Goal: Task Accomplishment & Management: Manage account settings

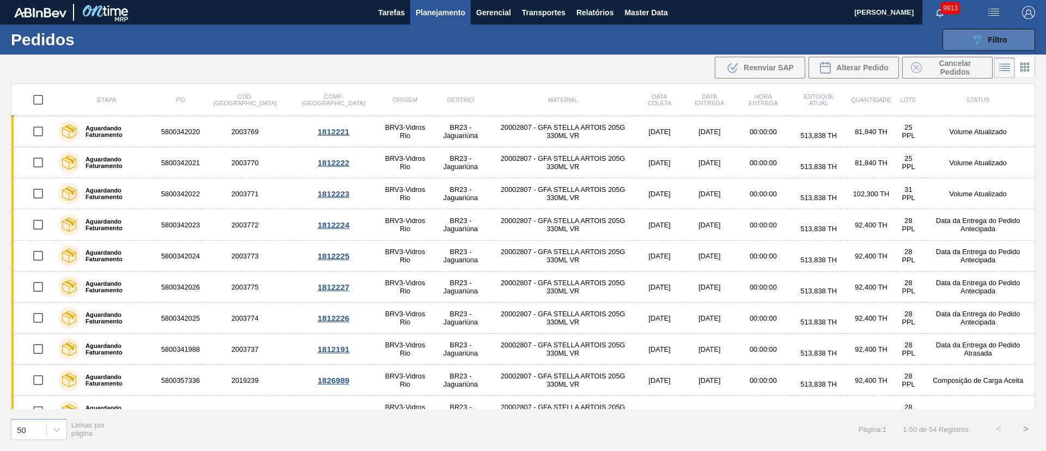
click at [1013, 35] on button "089F7B8B-B2A5-4AFE-B5C0-19BA573D28AC Filtro" at bounding box center [988, 40] width 93 height 22
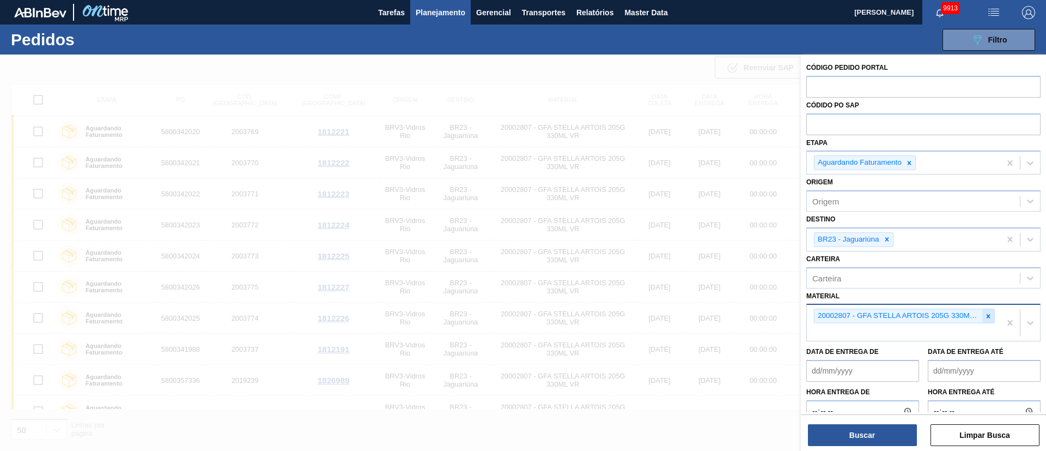
click at [989, 317] on icon at bounding box center [988, 316] width 8 height 8
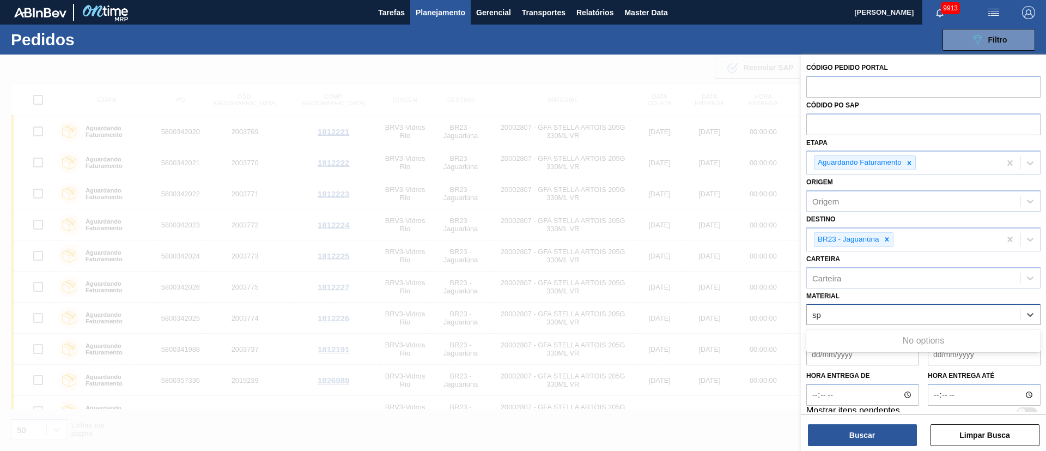
type input "s"
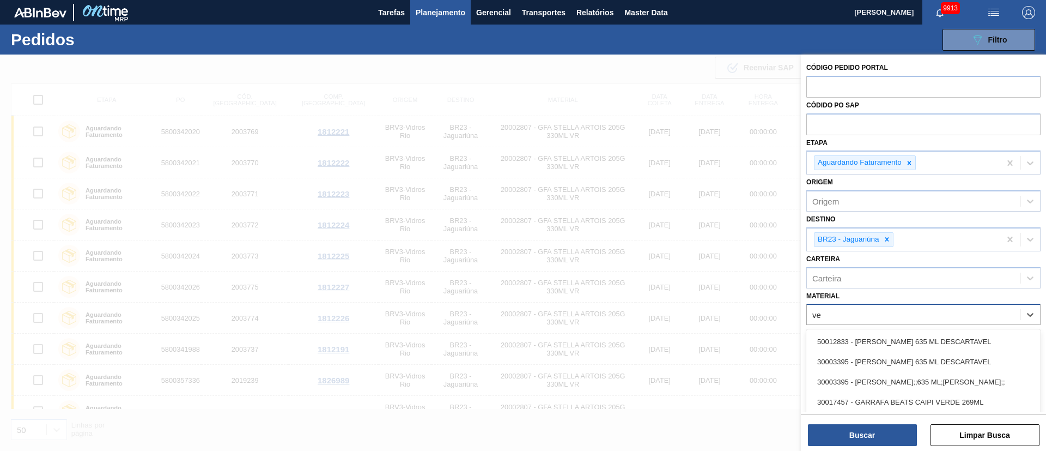
type input "v"
type input "3"
type input "g"
type input "verde s"
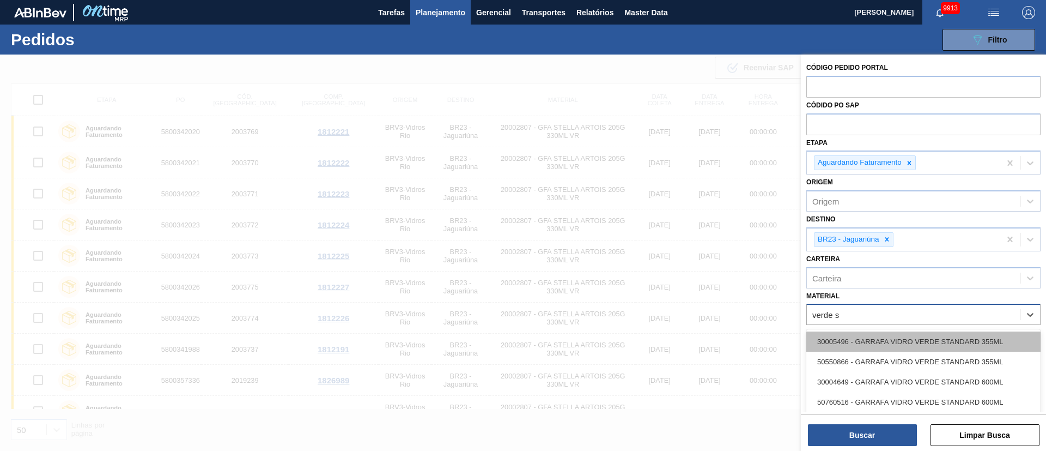
click at [901, 346] on div "30005496 - GARRAFA VIDRO VERDE STANDARD 355ML" at bounding box center [923, 341] width 234 height 20
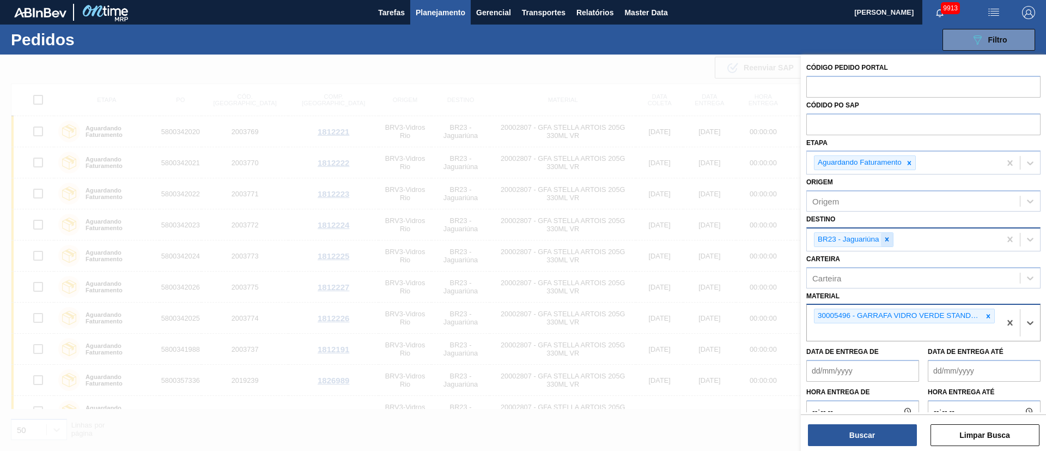
click at [886, 239] on icon at bounding box center [887, 240] width 4 height 4
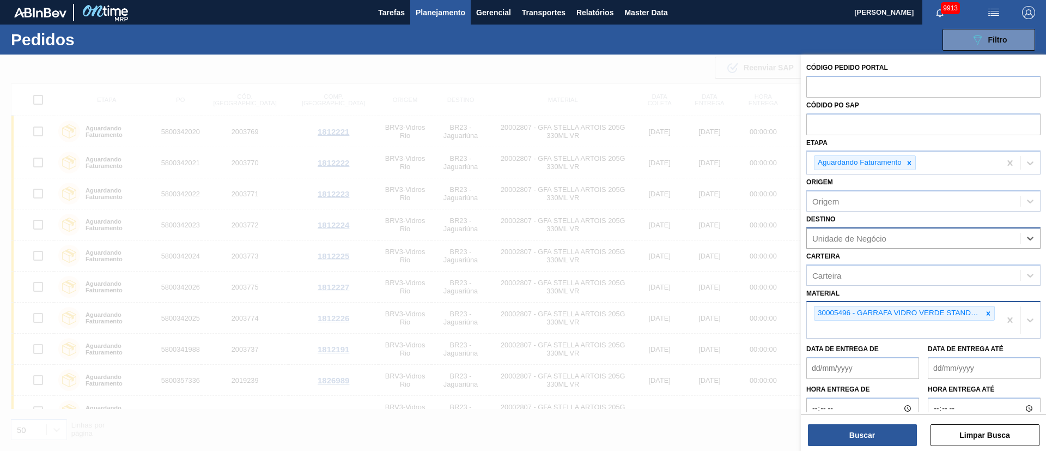
type input "18"
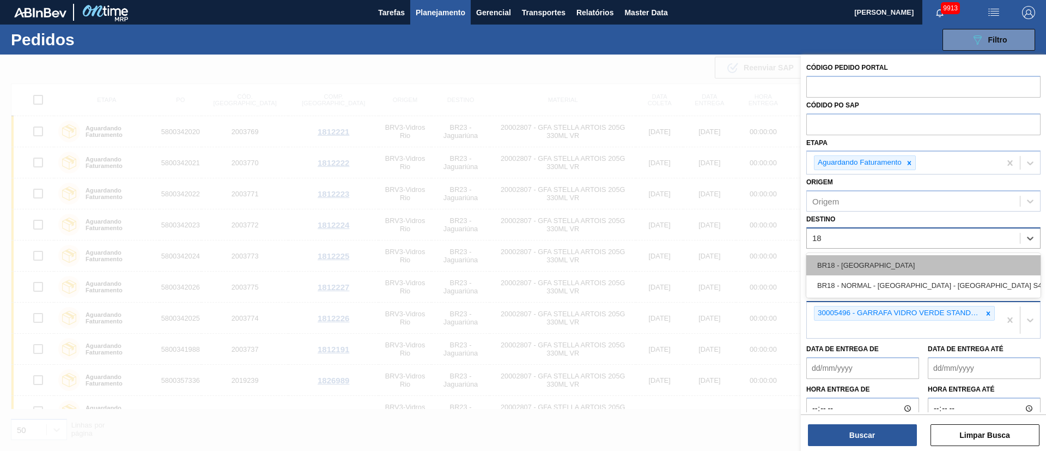
click at [844, 260] on div "BR18 - [GEOGRAPHIC_DATA]" at bounding box center [923, 265] width 234 height 20
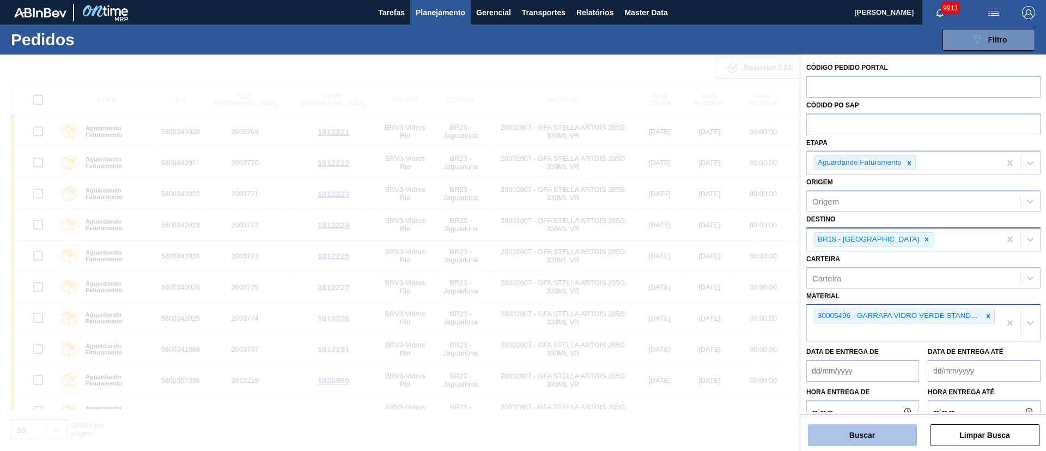
click at [868, 434] on button "Buscar" at bounding box center [862, 435] width 109 height 22
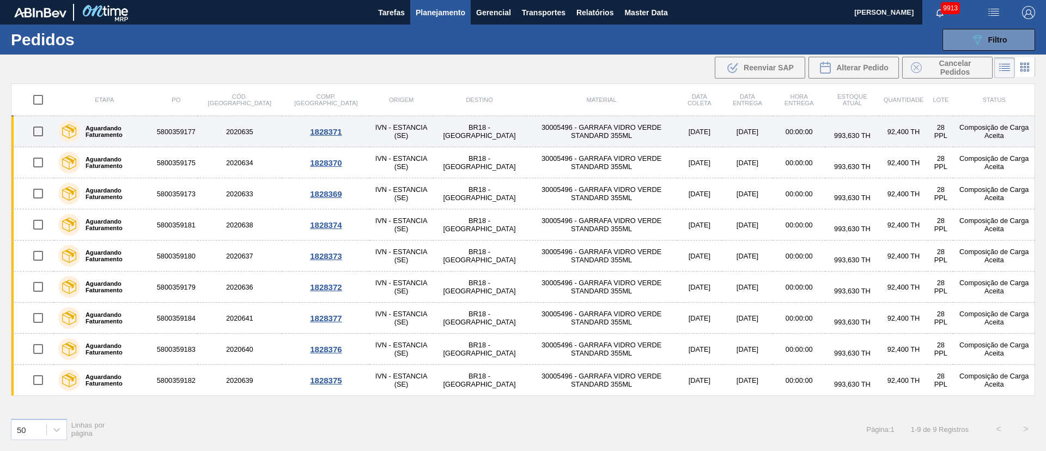
click at [42, 132] on input "checkbox" at bounding box center [38, 131] width 23 height 23
checkbox input "true"
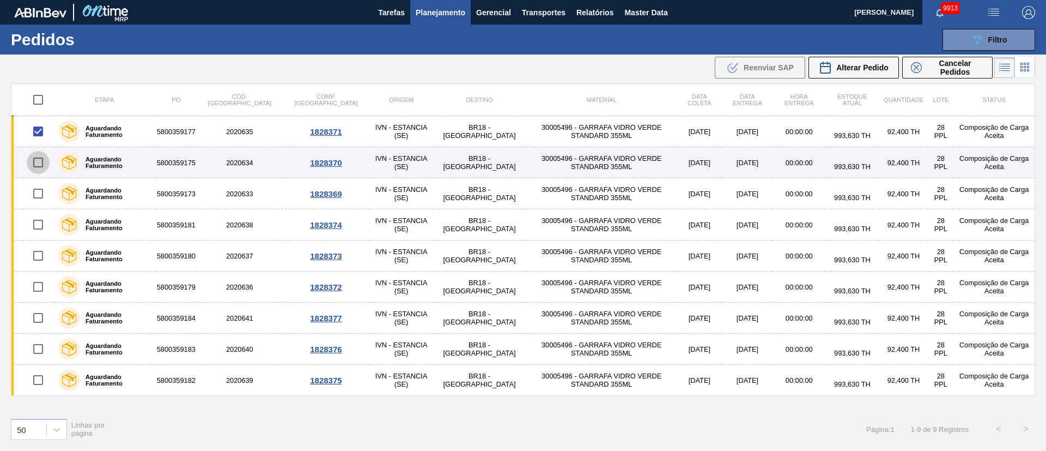
click at [50, 159] on input "checkbox" at bounding box center [38, 162] width 23 height 23
checkbox input "true"
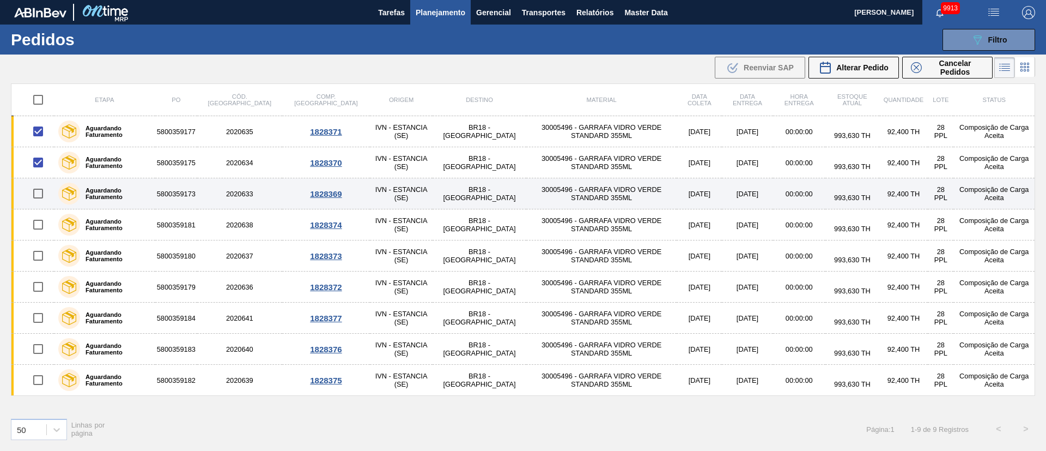
click at [40, 199] on input "checkbox" at bounding box center [38, 193] width 23 height 23
checkbox input "true"
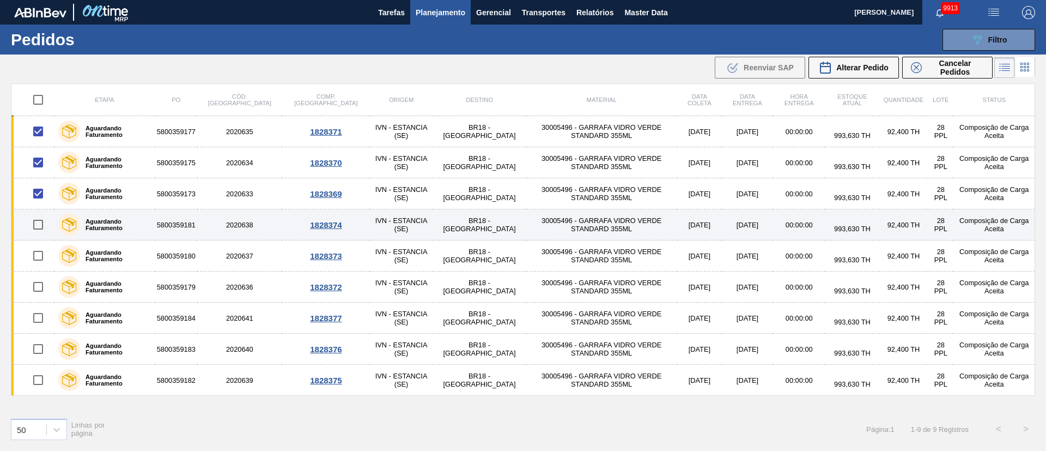
click at [43, 222] on input "checkbox" at bounding box center [38, 224] width 23 height 23
checkbox input "true"
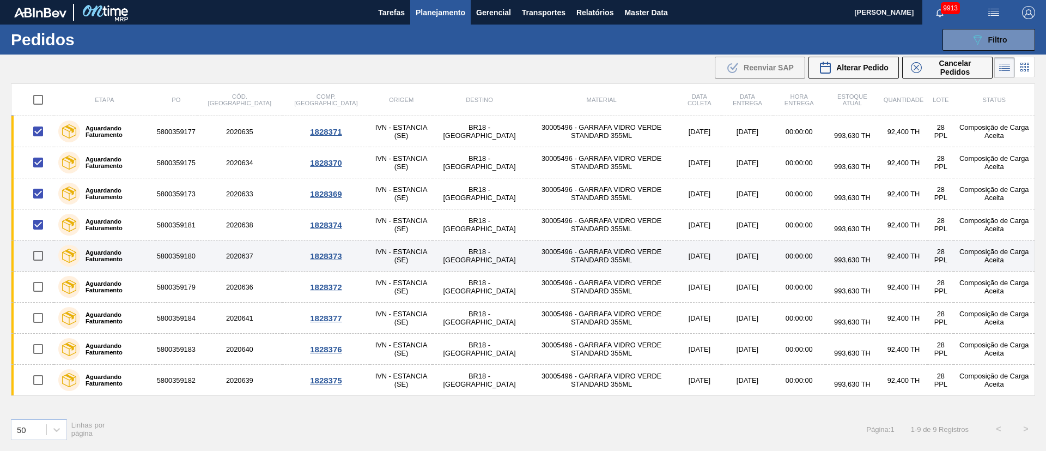
click at [38, 252] on input "checkbox" at bounding box center [38, 255] width 23 height 23
click at [39, 251] on input "checkbox" at bounding box center [38, 255] width 23 height 23
checkbox input "false"
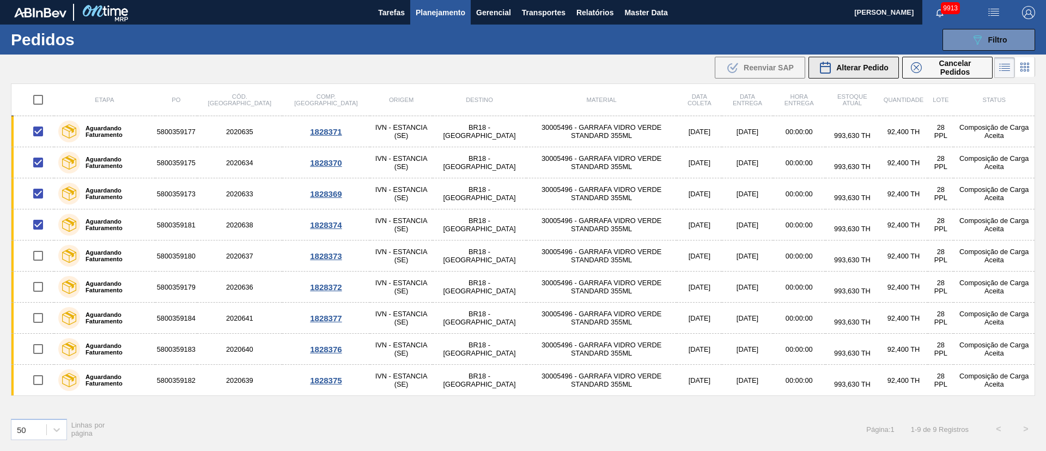
click at [864, 68] on span "Alterar Pedido" at bounding box center [862, 67] width 52 height 9
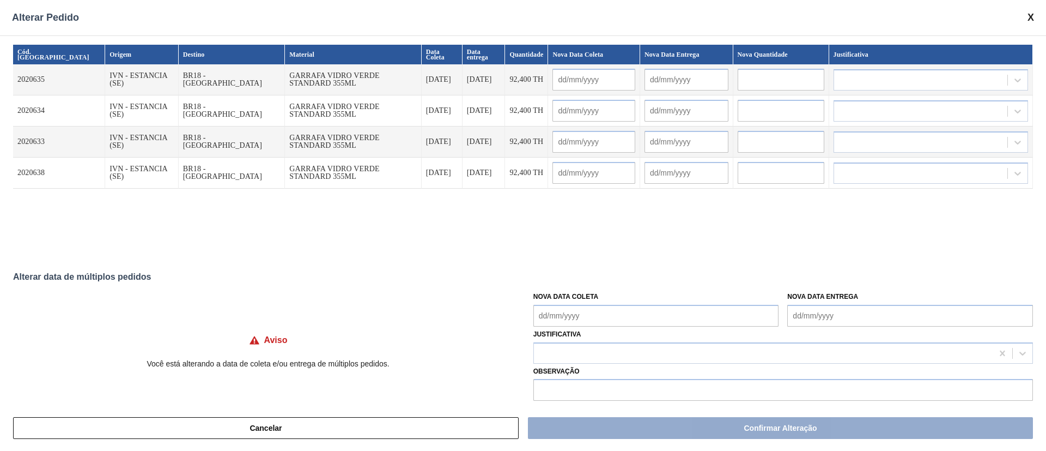
click at [585, 318] on Coleta "Nova Data Coleta" at bounding box center [656, 316] width 246 height 22
click at [565, 281] on div "1" at bounding box center [563, 284] width 15 height 15
type Coleta "01/09/2025"
type input "01/09/2025"
type input "02/09/2025"
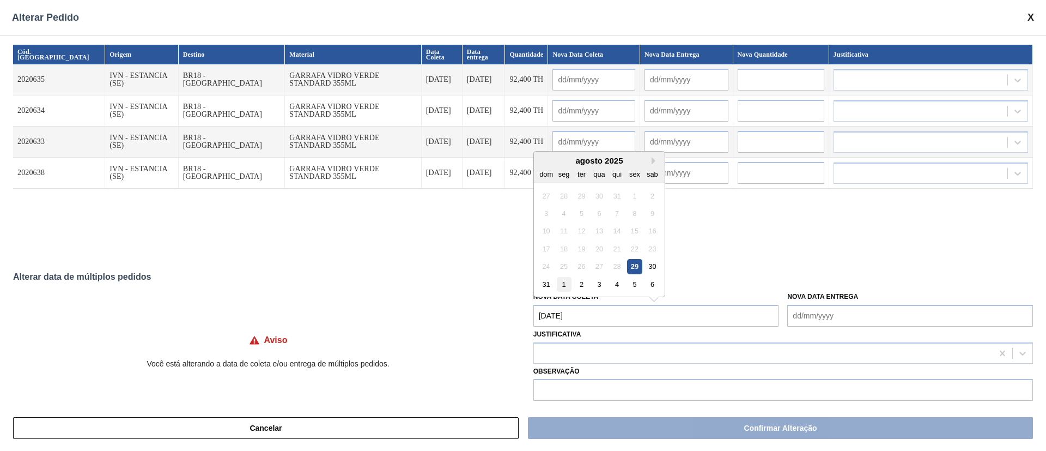
type input "01/09/2025"
type input "02/09/2025"
type input "01/09/2025"
type input "02/09/2025"
type input "01/09/2025"
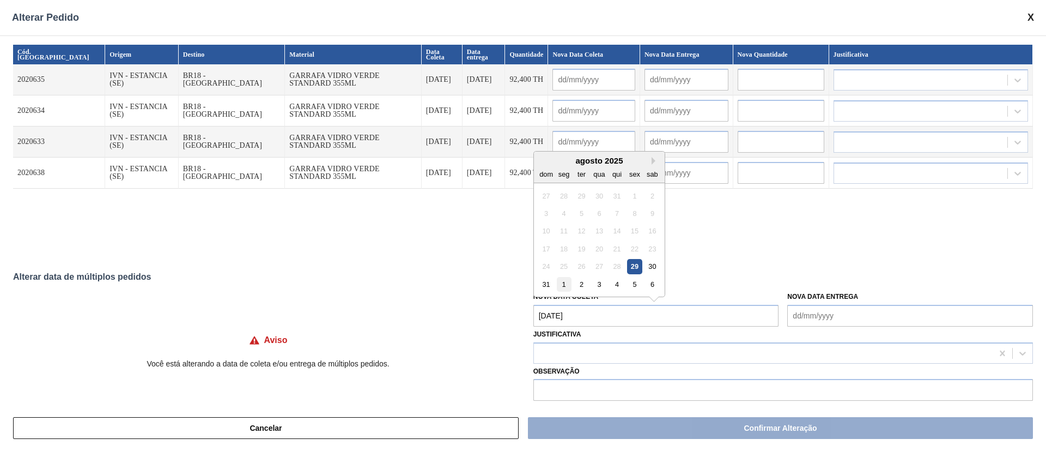
type input "02/09/2025"
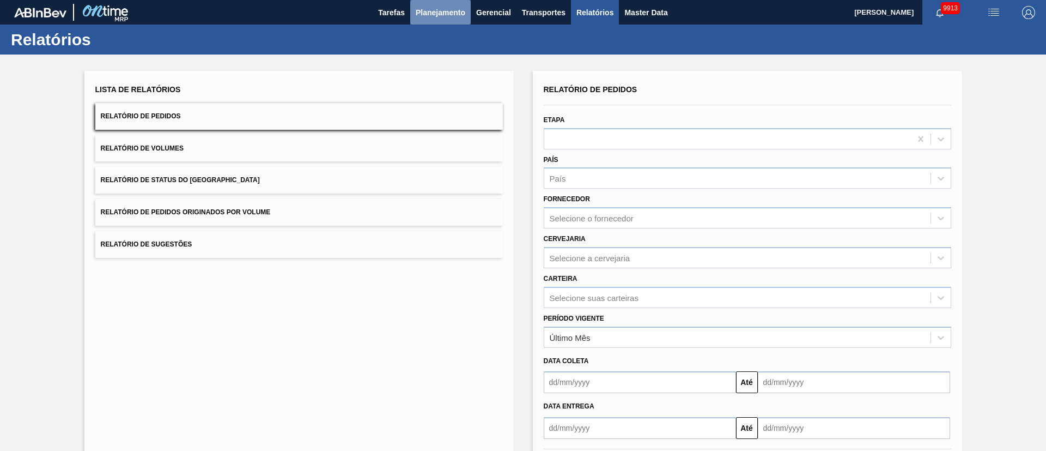
click at [437, 6] on span "Planejamento" at bounding box center [441, 12] width 50 height 13
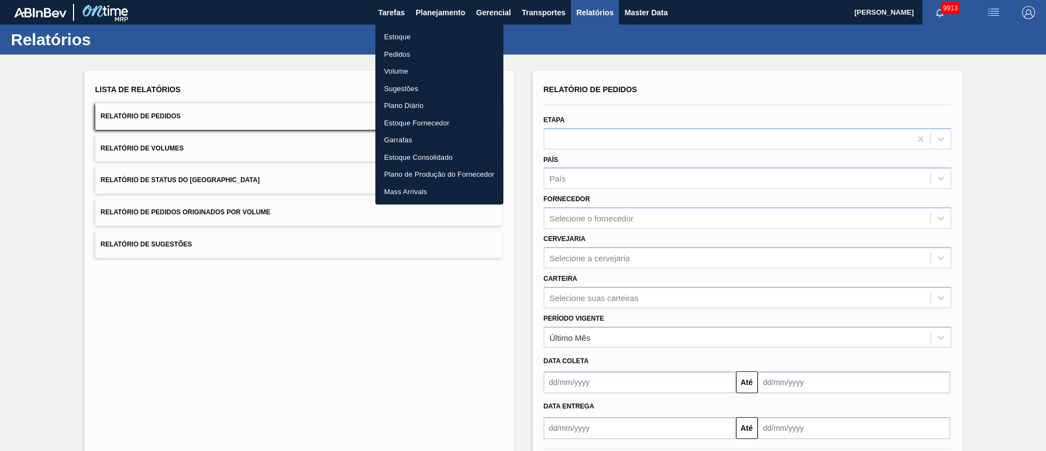
click at [404, 38] on li "Estoque" at bounding box center [439, 36] width 128 height 17
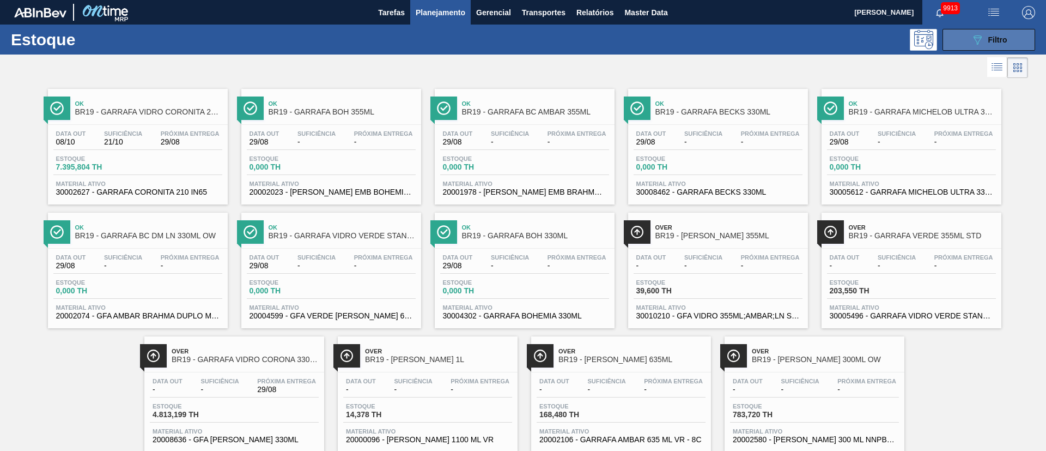
click at [989, 36] on span "Filtro" at bounding box center [997, 39] width 19 height 9
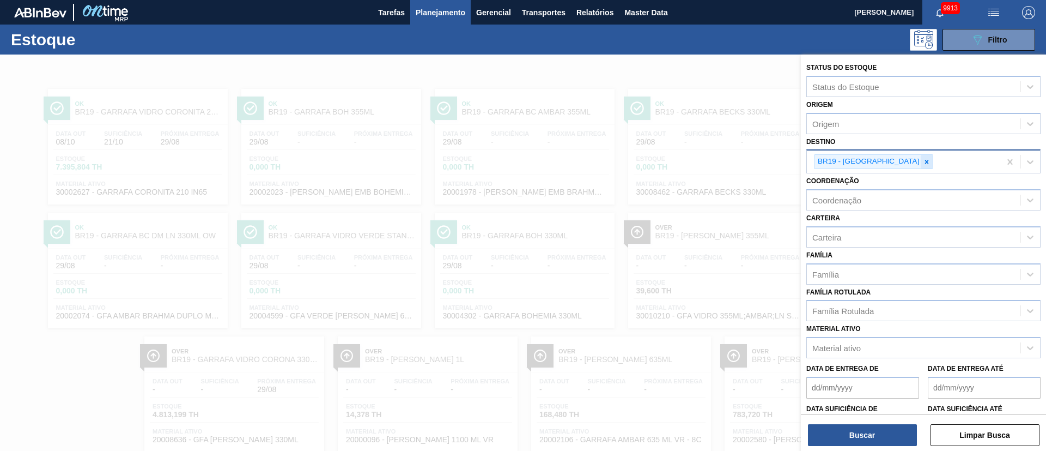
click at [925, 161] on icon at bounding box center [927, 162] width 4 height 4
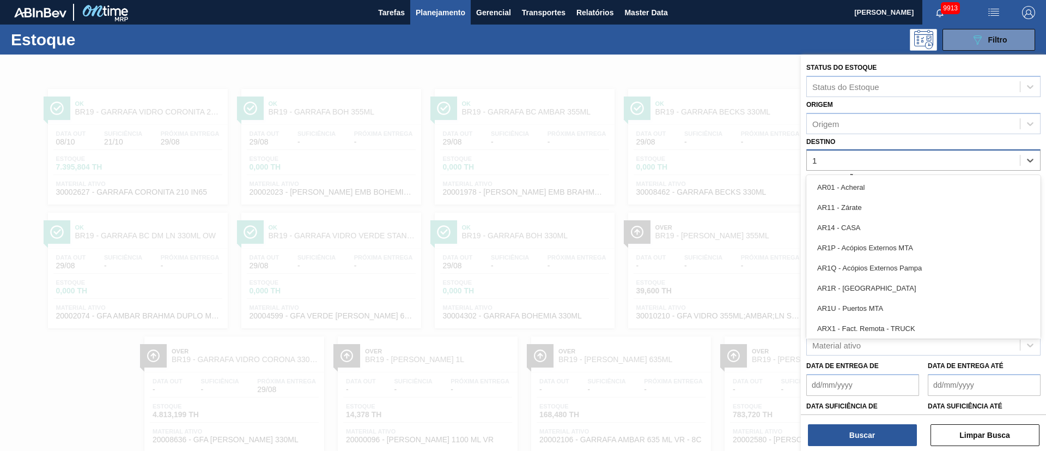
type input "18"
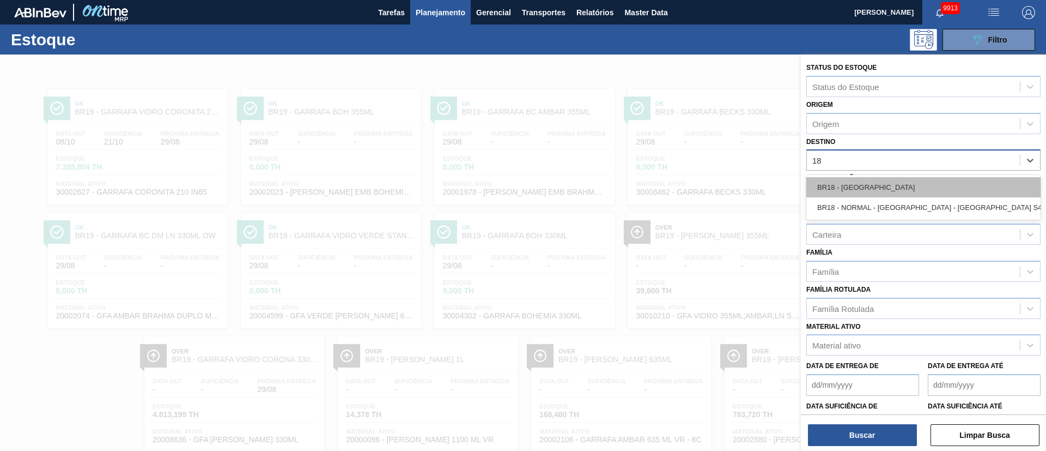
click at [866, 181] on div "BR18 - [GEOGRAPHIC_DATA]" at bounding box center [923, 187] width 234 height 20
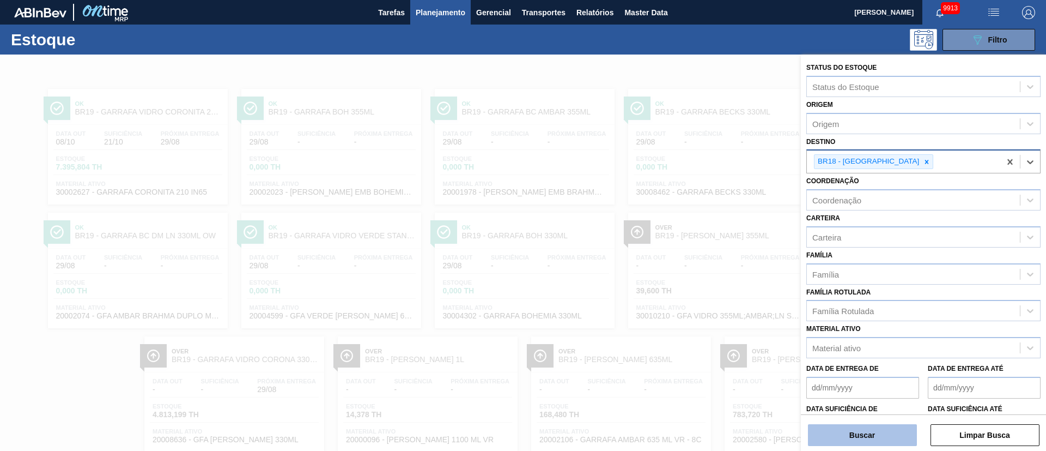
click at [836, 436] on button "Buscar" at bounding box center [862, 435] width 109 height 22
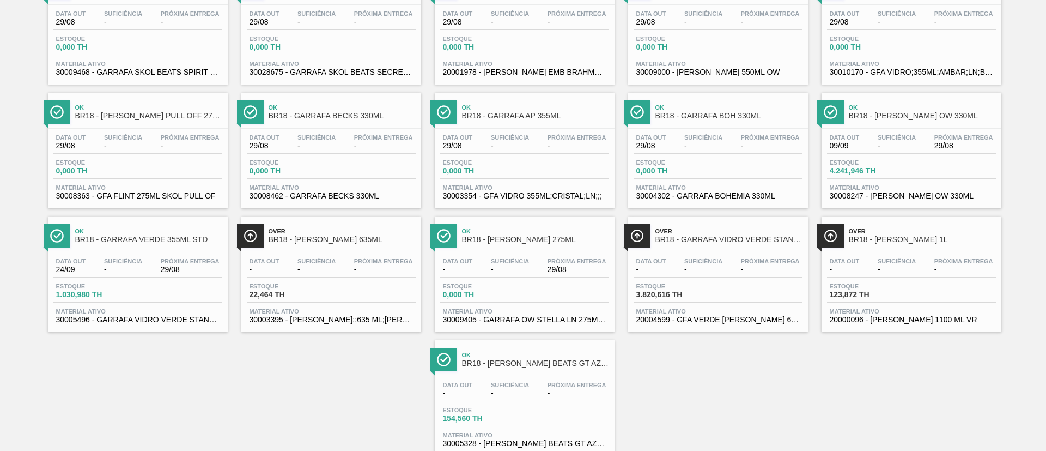
scroll to position [245, 0]
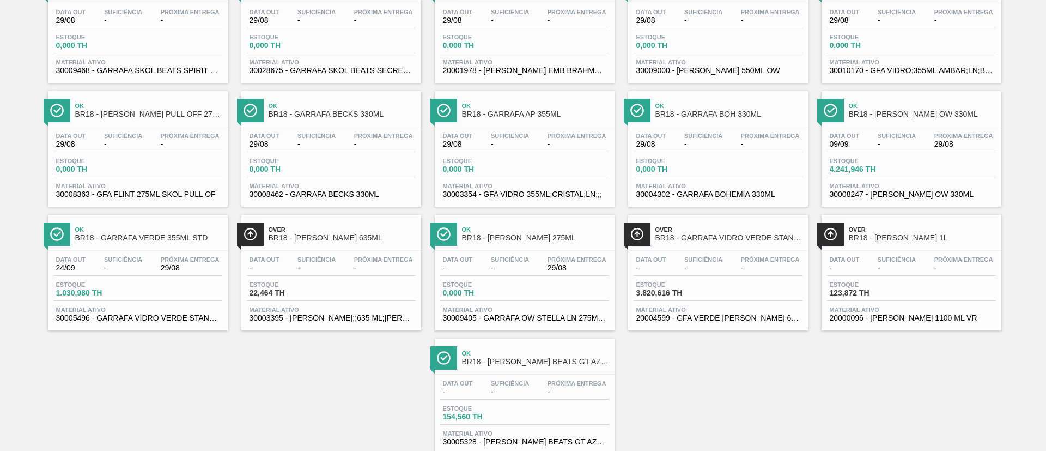
click at [117, 266] on span "-" at bounding box center [123, 268] width 38 height 8
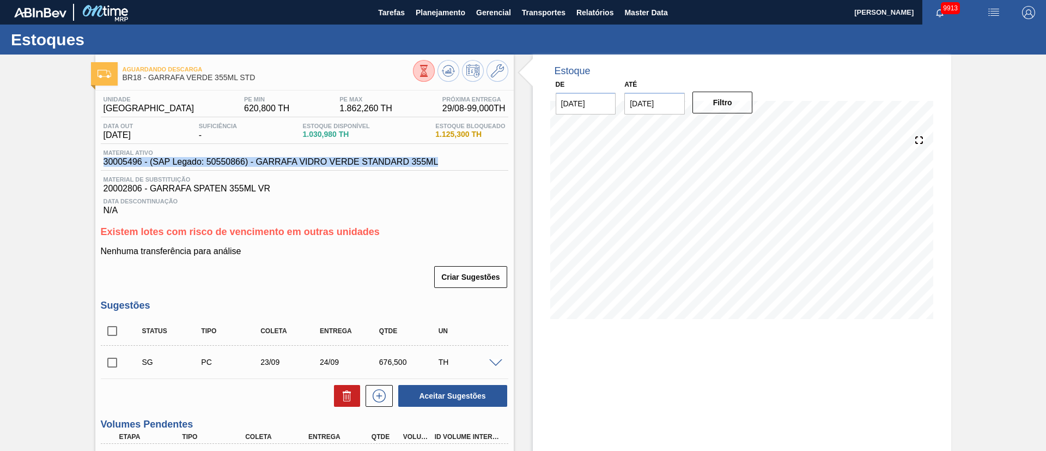
drag, startPoint x: 448, startPoint y: 160, endPoint x: 95, endPoint y: 169, distance: 353.7
copy span "30005496 - (SAP Legado: 50550866) - GARRAFA VIDRO VERDE STANDARD 355ML"
click at [444, 7] on span "Planejamento" at bounding box center [441, 12] width 50 height 13
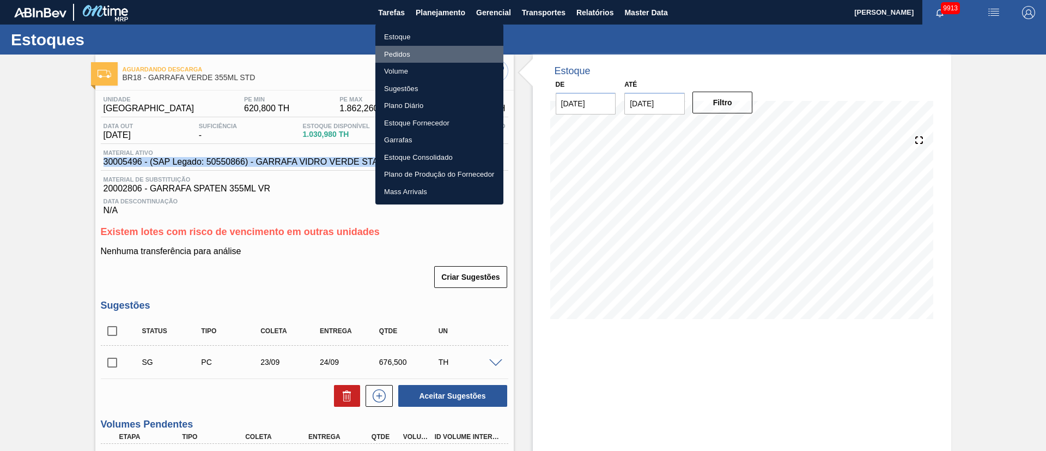
click at [391, 52] on li "Pedidos" at bounding box center [439, 54] width 128 height 17
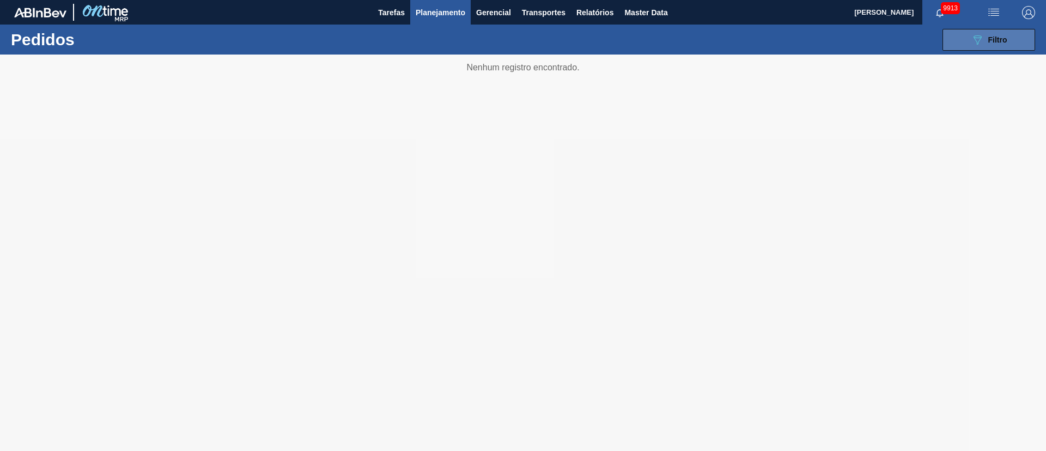
click at [996, 39] on span "Filtro" at bounding box center [997, 39] width 19 height 9
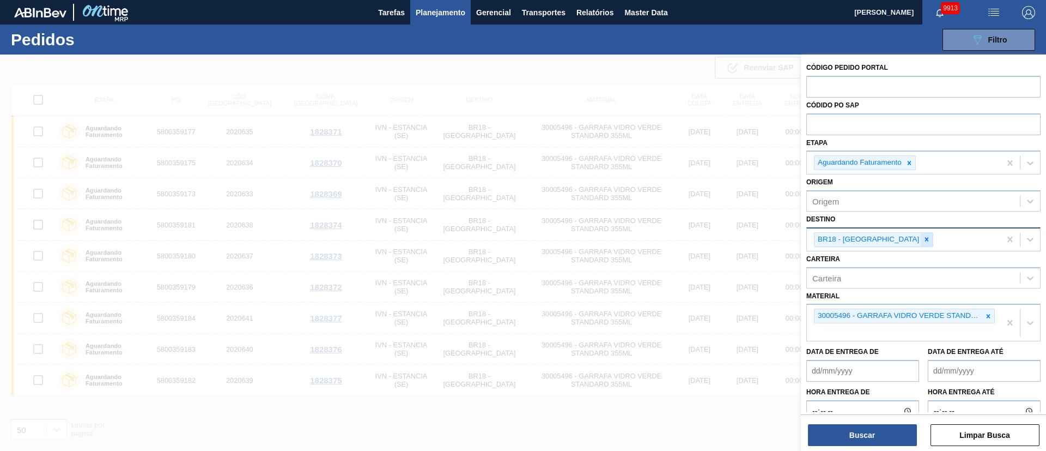
click at [921, 243] on div at bounding box center [927, 240] width 12 height 14
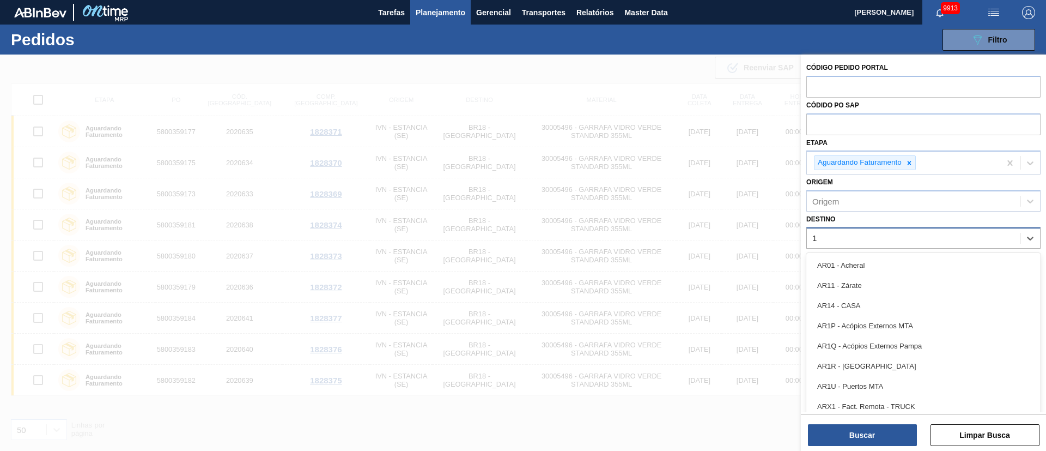
type input "16"
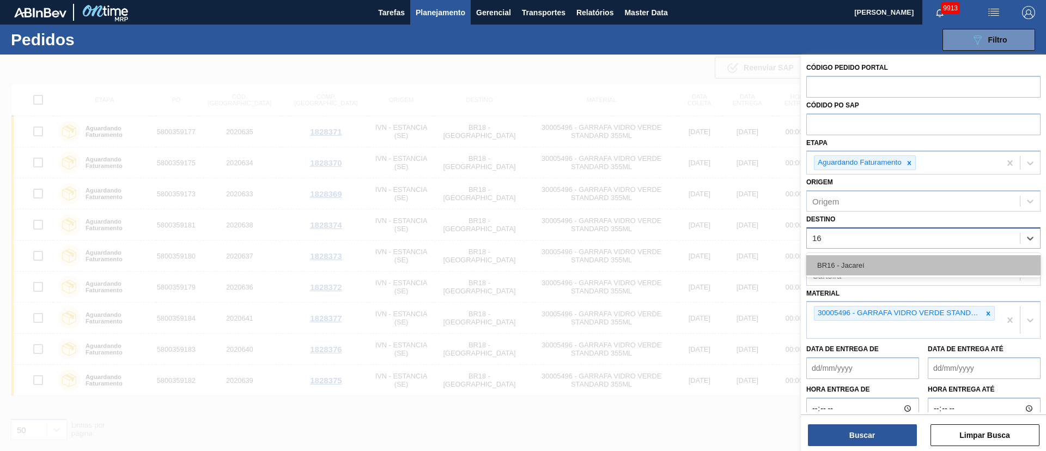
click at [864, 266] on div "BR16 - Jacareí" at bounding box center [923, 265] width 234 height 20
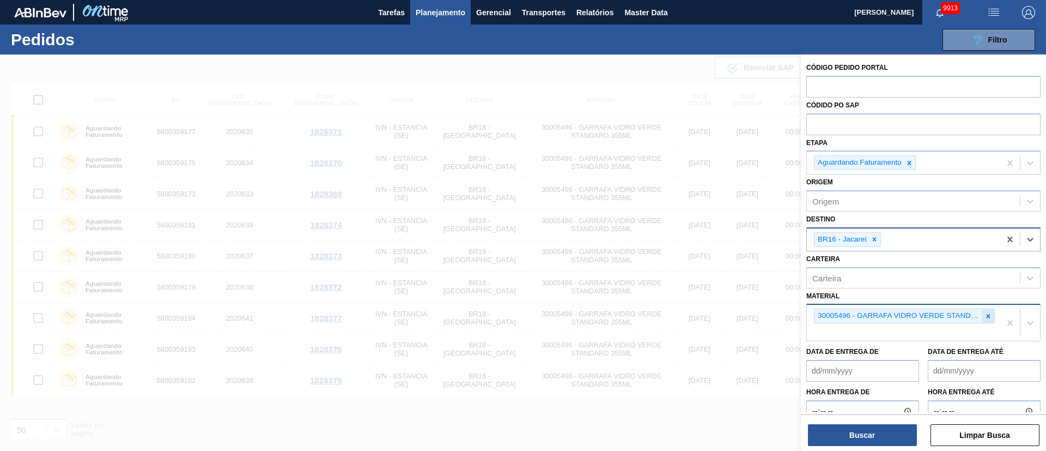
click at [987, 318] on icon at bounding box center [988, 316] width 8 height 8
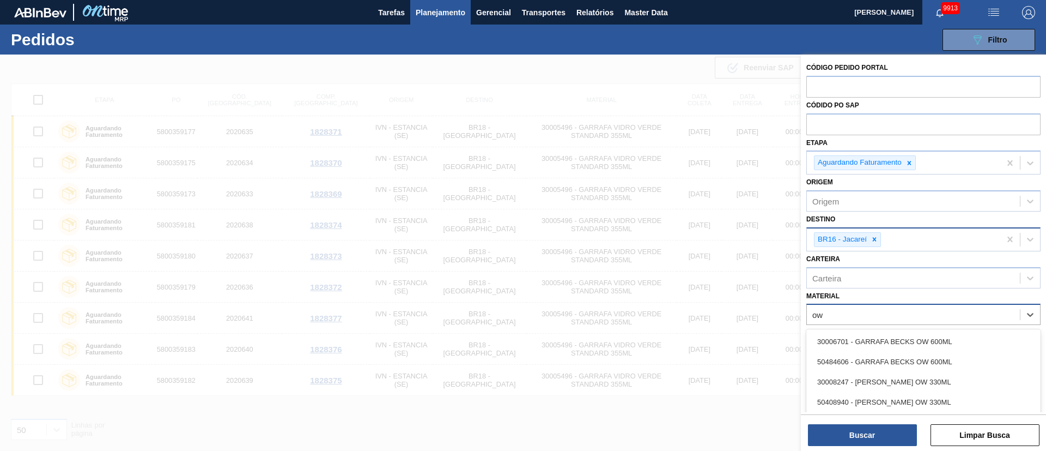
type input "o"
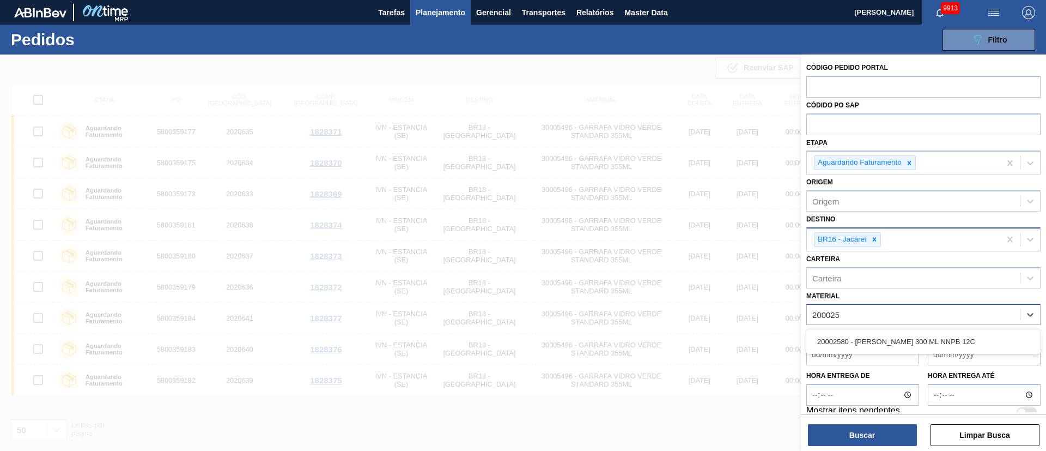
type input "2000258"
click at [852, 339] on div "20002580 - GARRAFA AMBAR 300 ML NNPB 12C" at bounding box center [923, 341] width 234 height 20
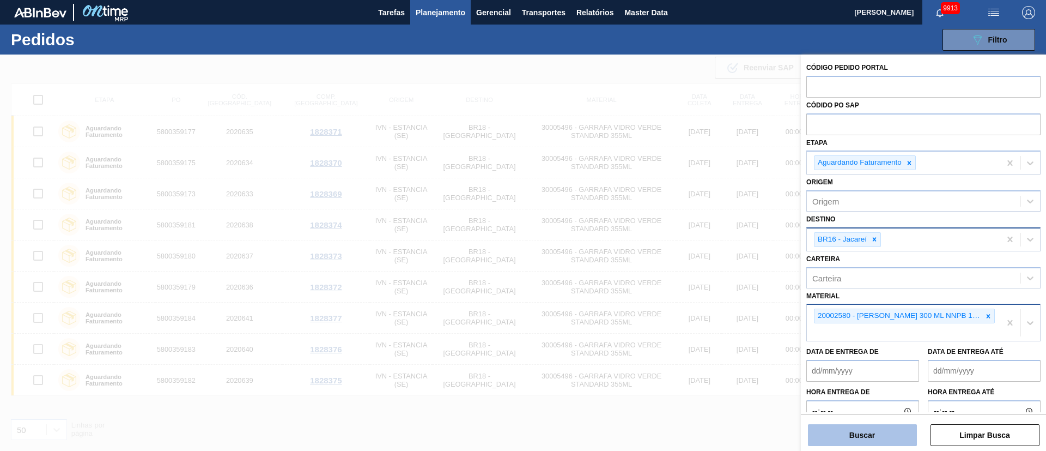
click at [840, 425] on button "Buscar" at bounding box center [862, 435] width 109 height 22
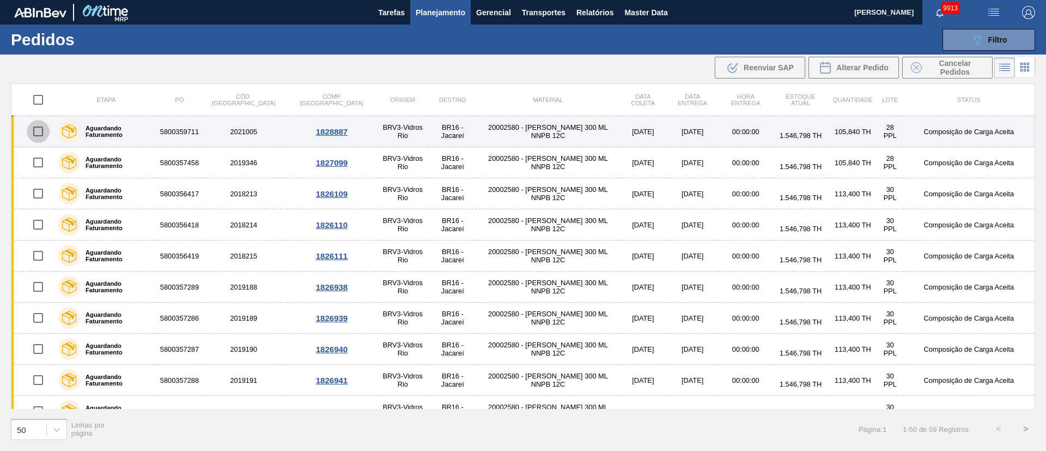
click at [41, 132] on input "checkbox" at bounding box center [38, 131] width 23 height 23
checkbox input "true"
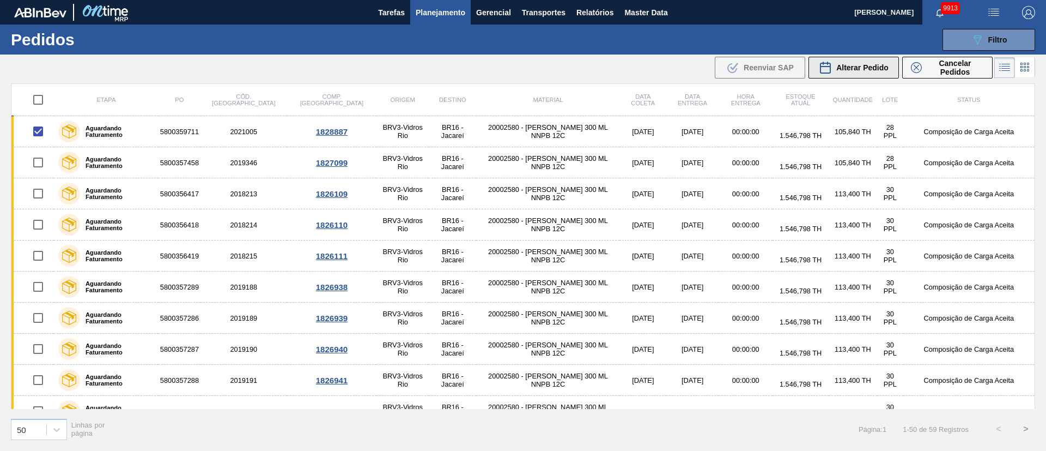
click at [868, 68] on span "Alterar Pedido" at bounding box center [862, 67] width 52 height 9
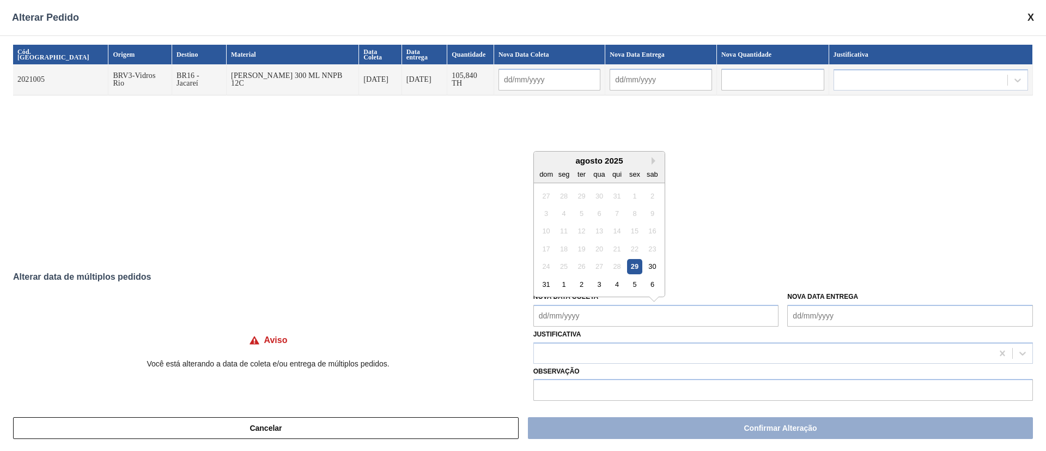
click at [558, 312] on Coleta "Nova Data Coleta" at bounding box center [656, 316] width 246 height 22
click at [564, 288] on div "1" at bounding box center [563, 284] width 15 height 15
type input "01/09/2025"
type input "02/09/2025"
type Coleta "01/09/2025"
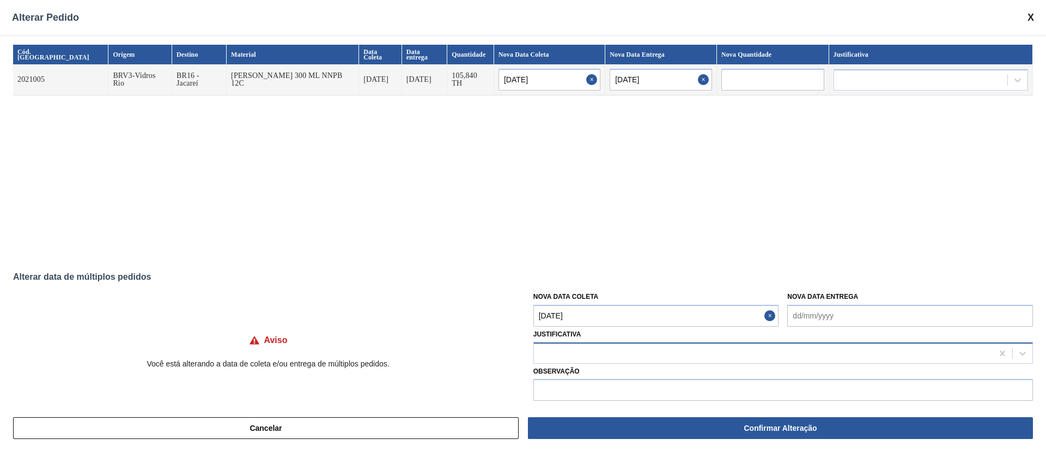
click at [587, 348] on div at bounding box center [763, 353] width 459 height 16
type input "ou"
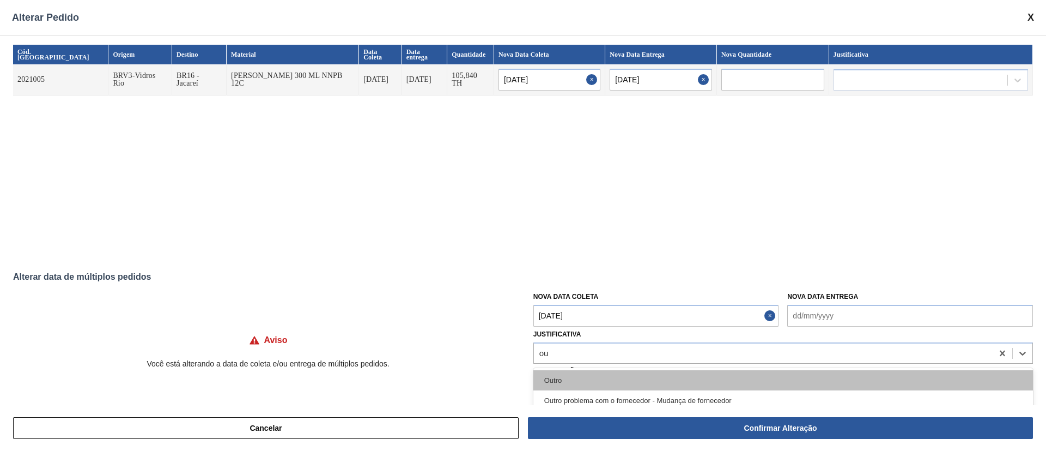
click at [568, 378] on div "Outro" at bounding box center [783, 380] width 500 height 20
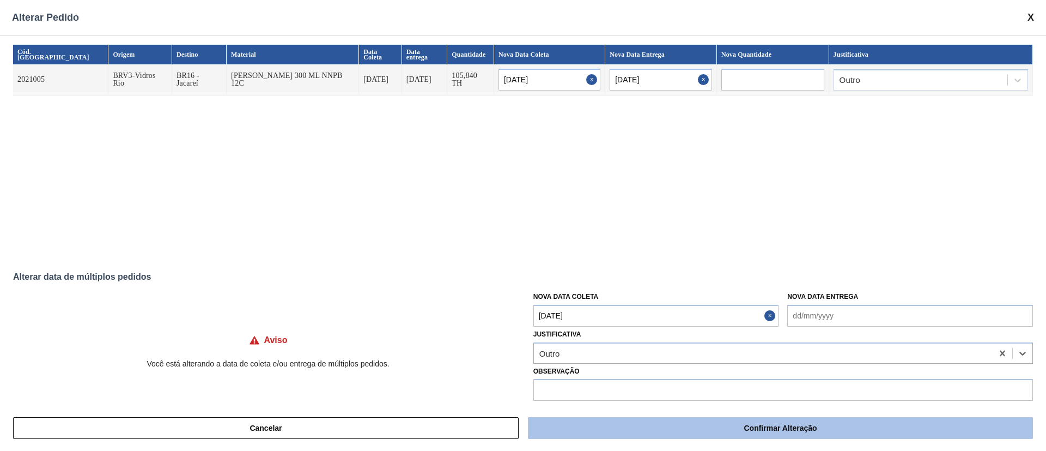
click at [598, 427] on button "Confirmar Alteração" at bounding box center [780, 428] width 505 height 22
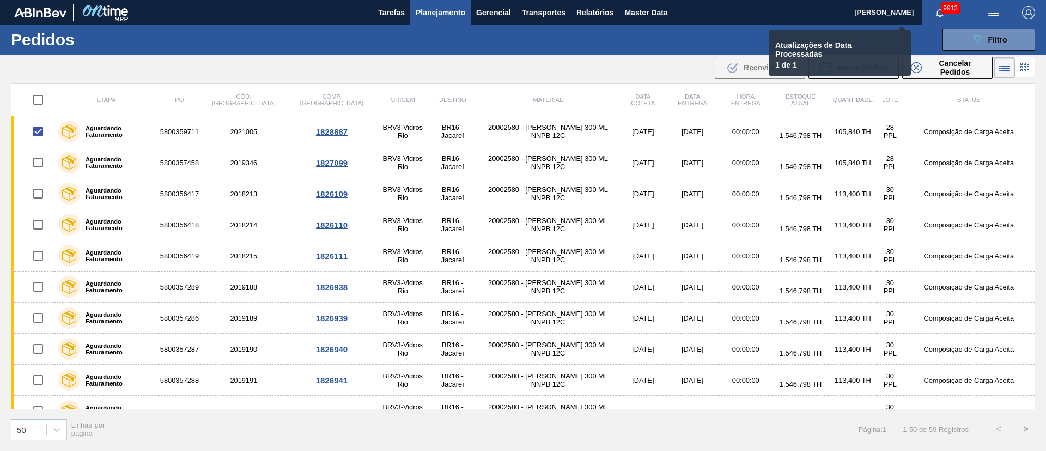
checkbox input "false"
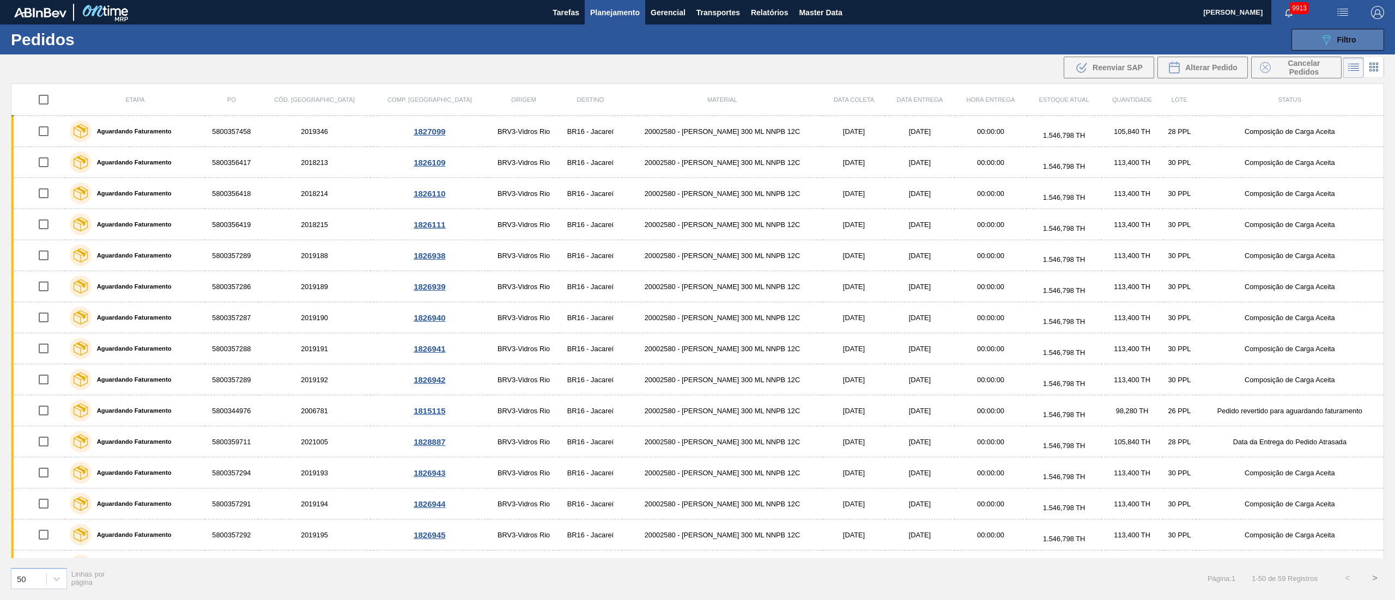
click at [1045, 36] on span "Filtro" at bounding box center [1346, 39] width 19 height 9
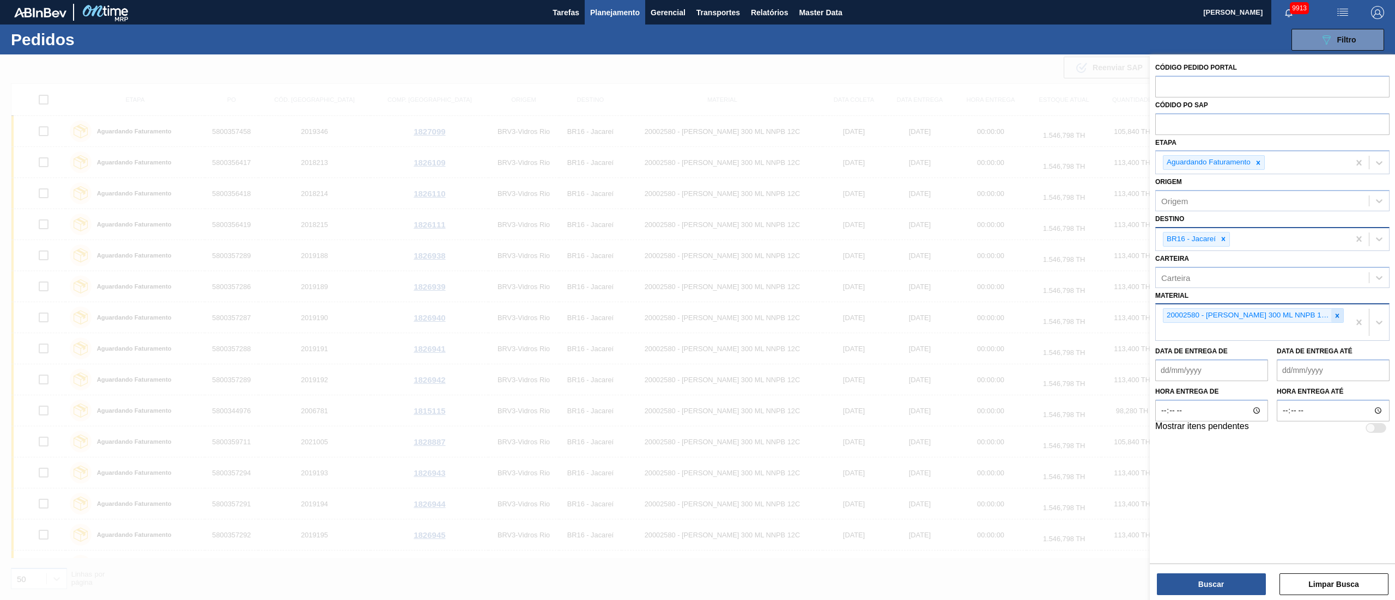
click at [1045, 313] on div at bounding box center [1337, 316] width 12 height 14
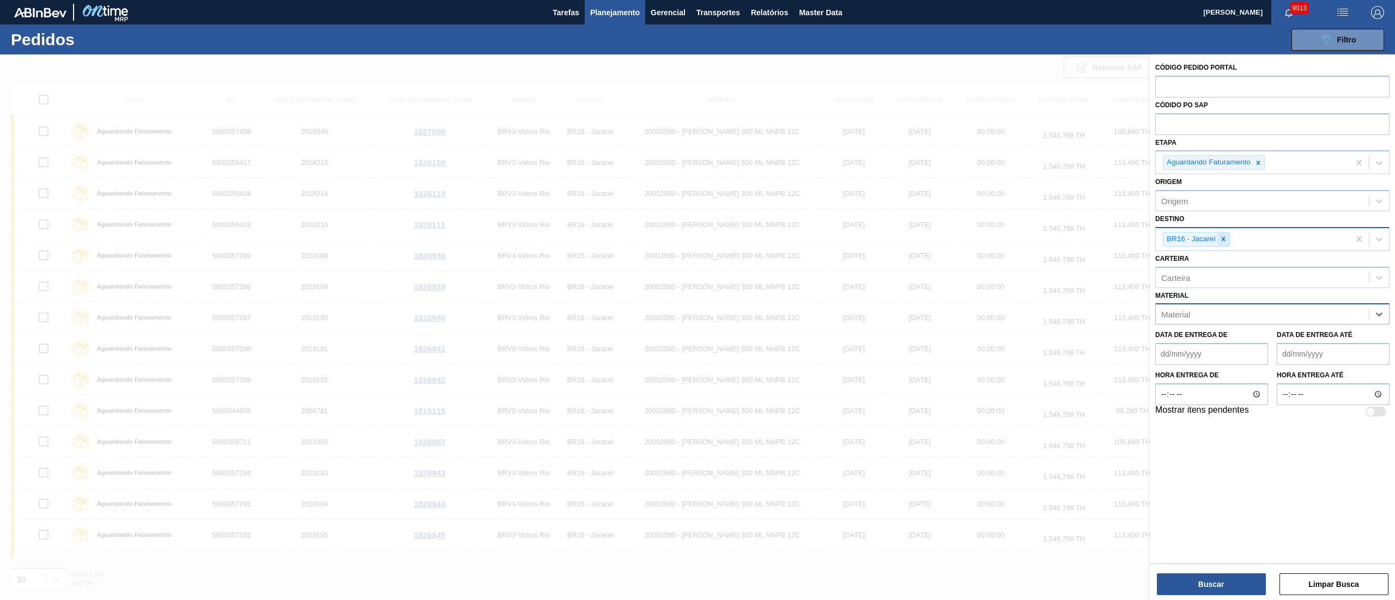
click at [1045, 239] on icon at bounding box center [1223, 239] width 8 height 8
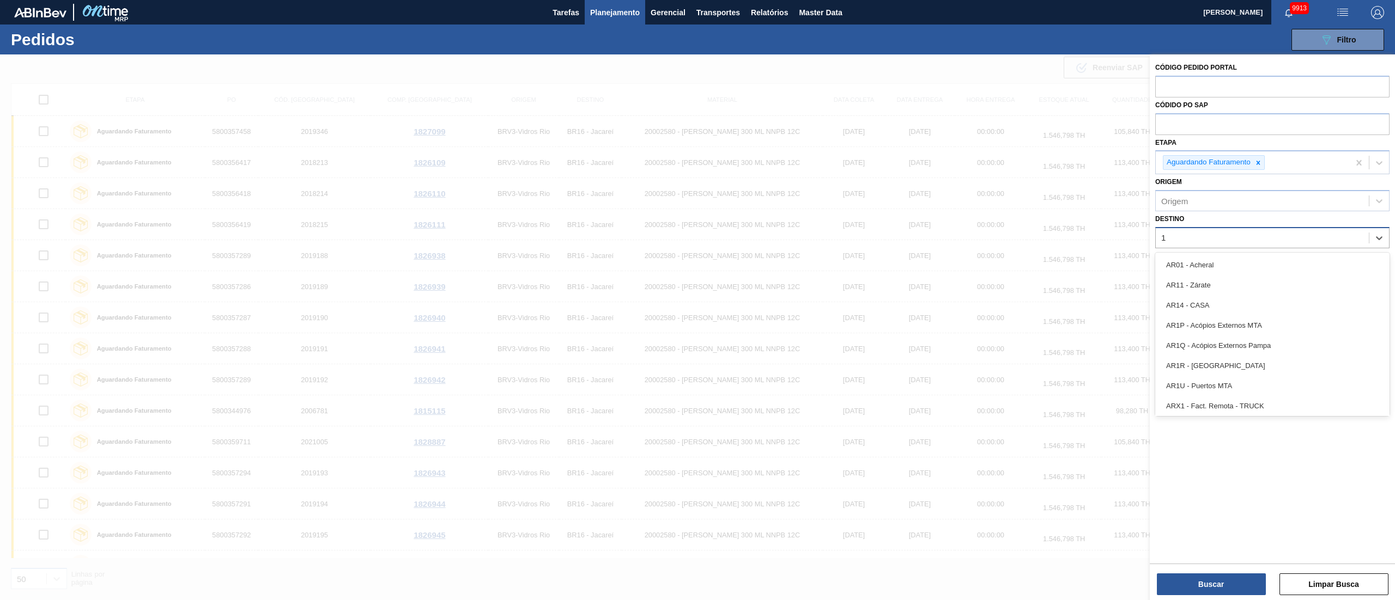
type input "18"
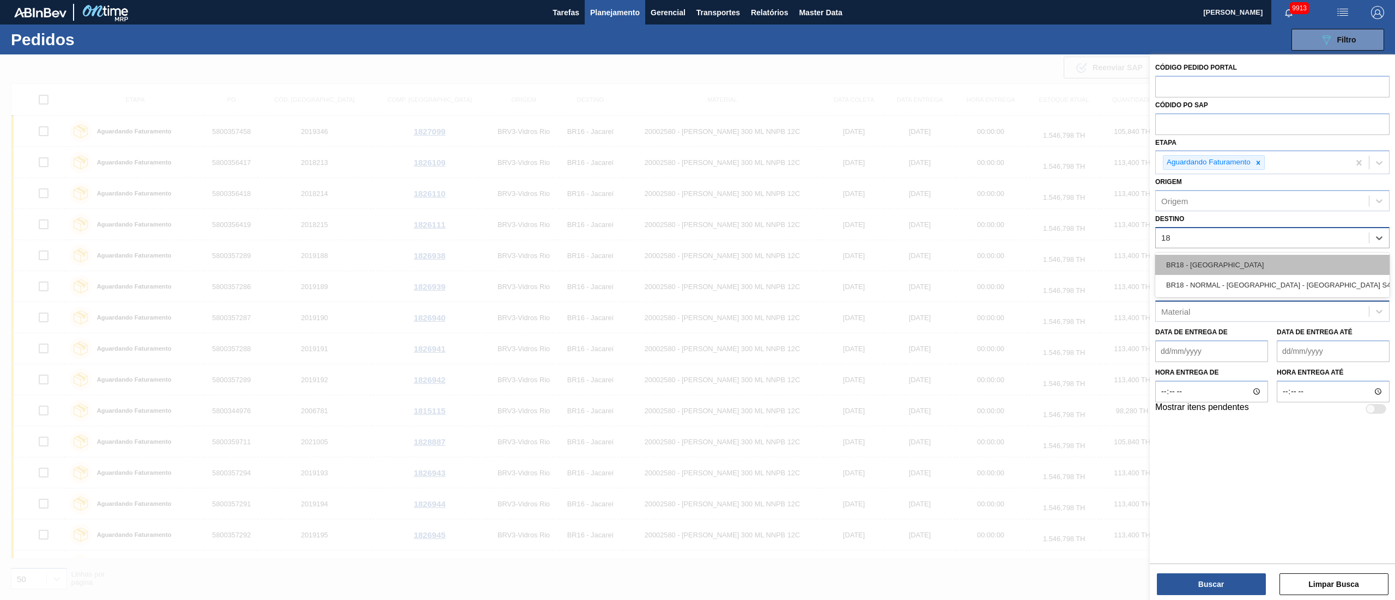
click at [1045, 265] on div "BR18 - Pernambuco" at bounding box center [1272, 265] width 234 height 20
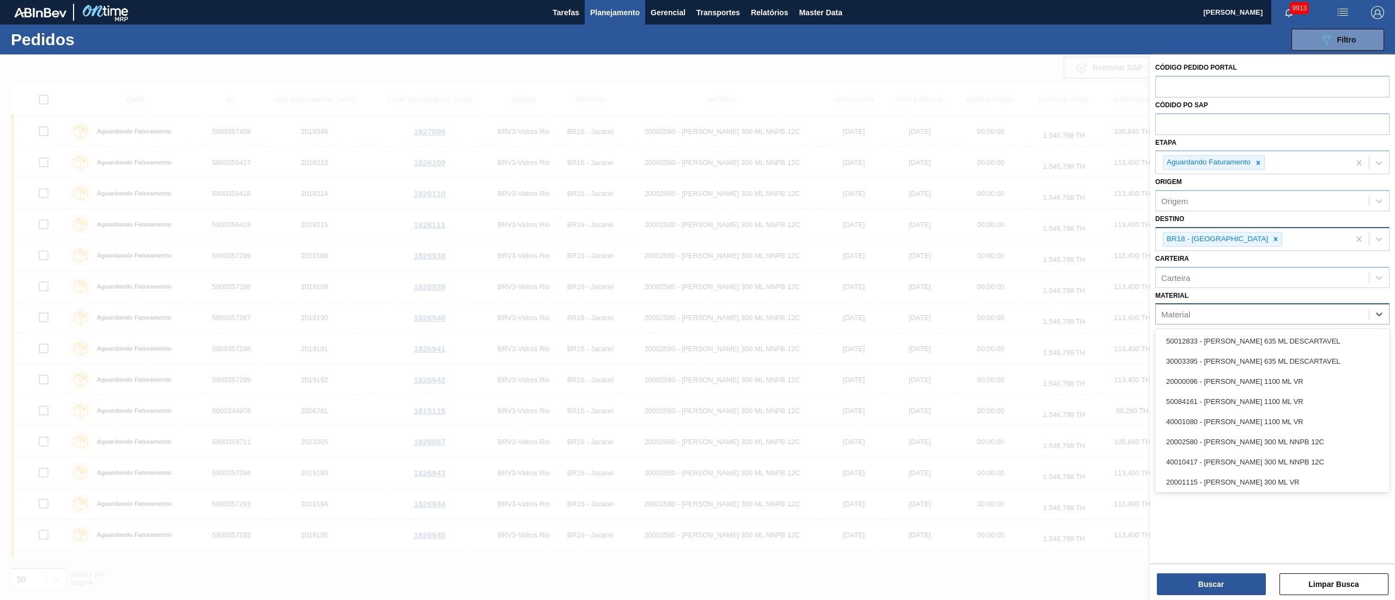
click at [1045, 315] on div "Material" at bounding box center [1262, 315] width 213 height 16
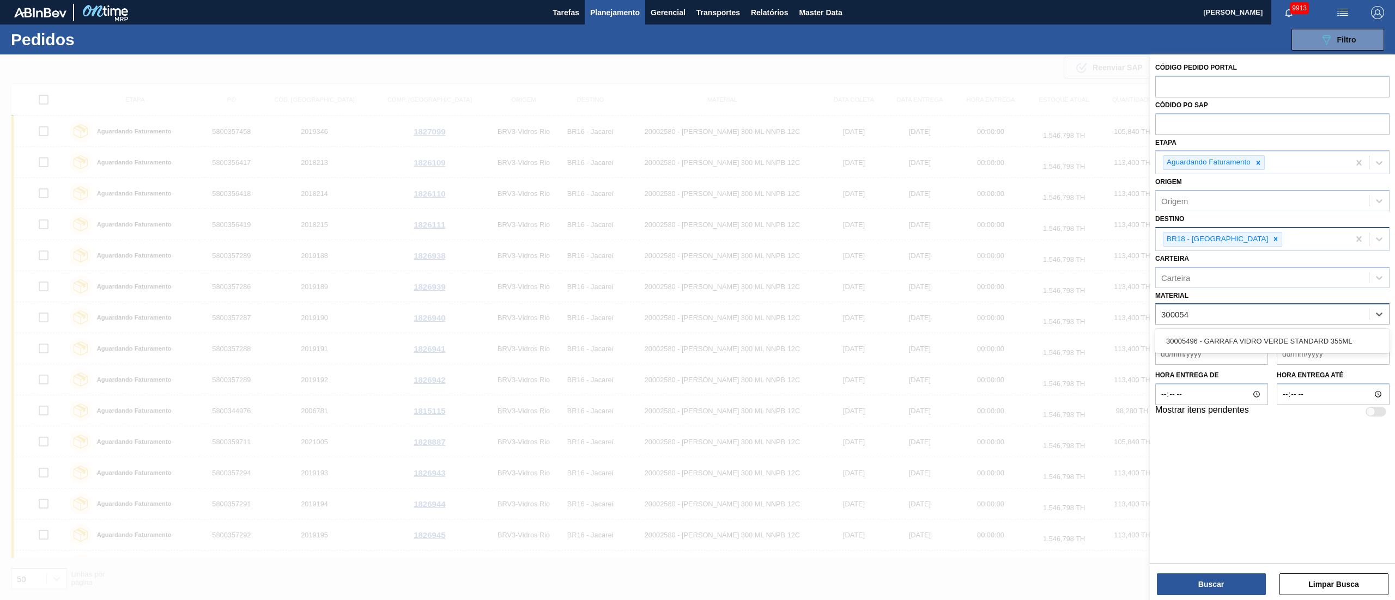
type input "3000549"
click at [1045, 351] on div "30005496 - GARRAFA VIDRO VERDE STANDARD 355ML" at bounding box center [1272, 341] width 234 height 20
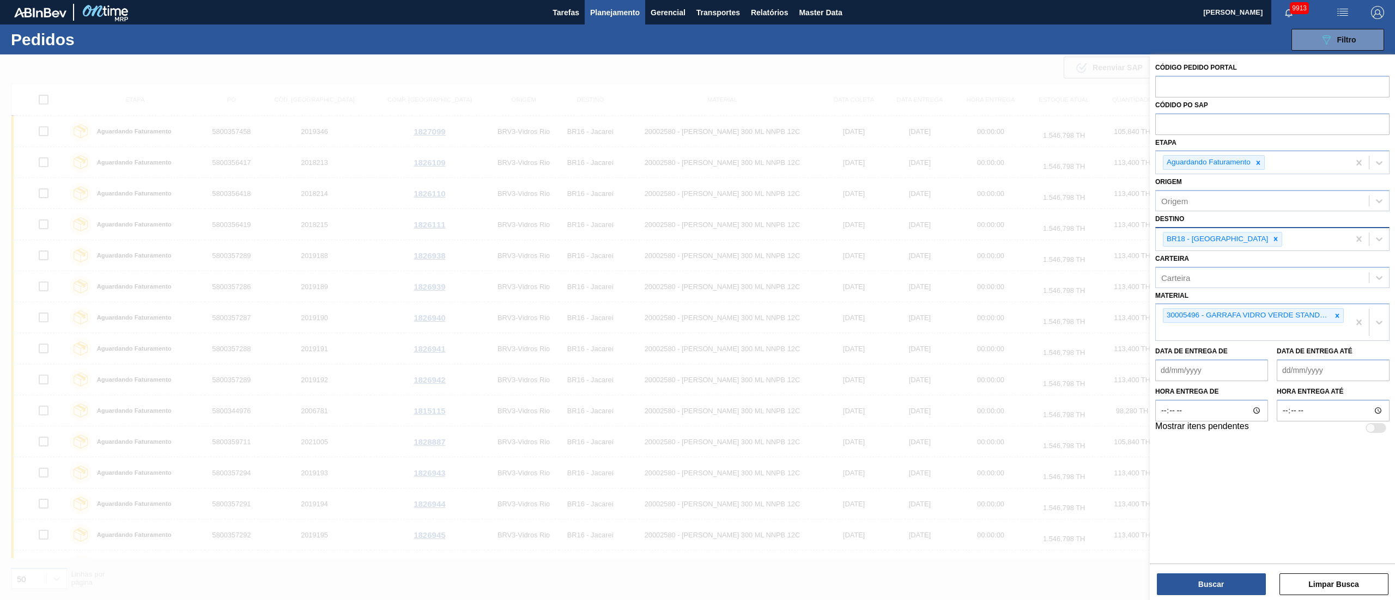
drag, startPoint x: 1193, startPoint y: 575, endPoint x: 1171, endPoint y: 565, distance: 23.4
click at [1045, 450] on button "Buscar" at bounding box center [1211, 585] width 109 height 22
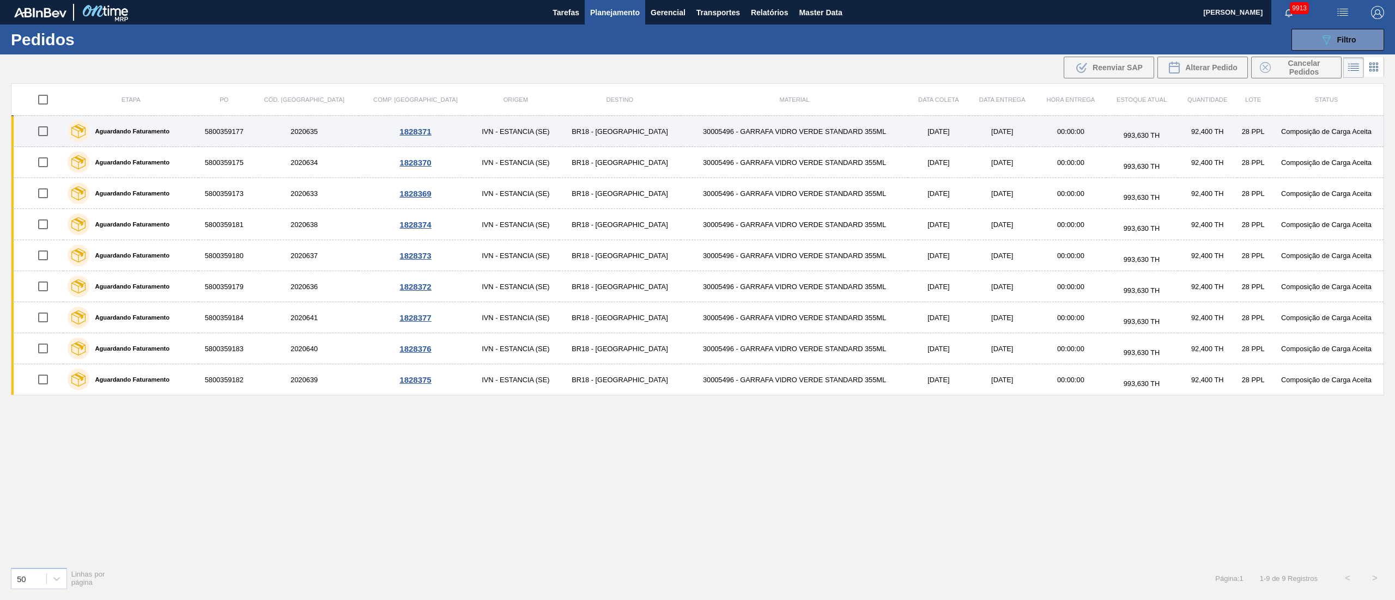
click at [48, 138] on input "checkbox" at bounding box center [43, 131] width 23 height 23
checkbox input "true"
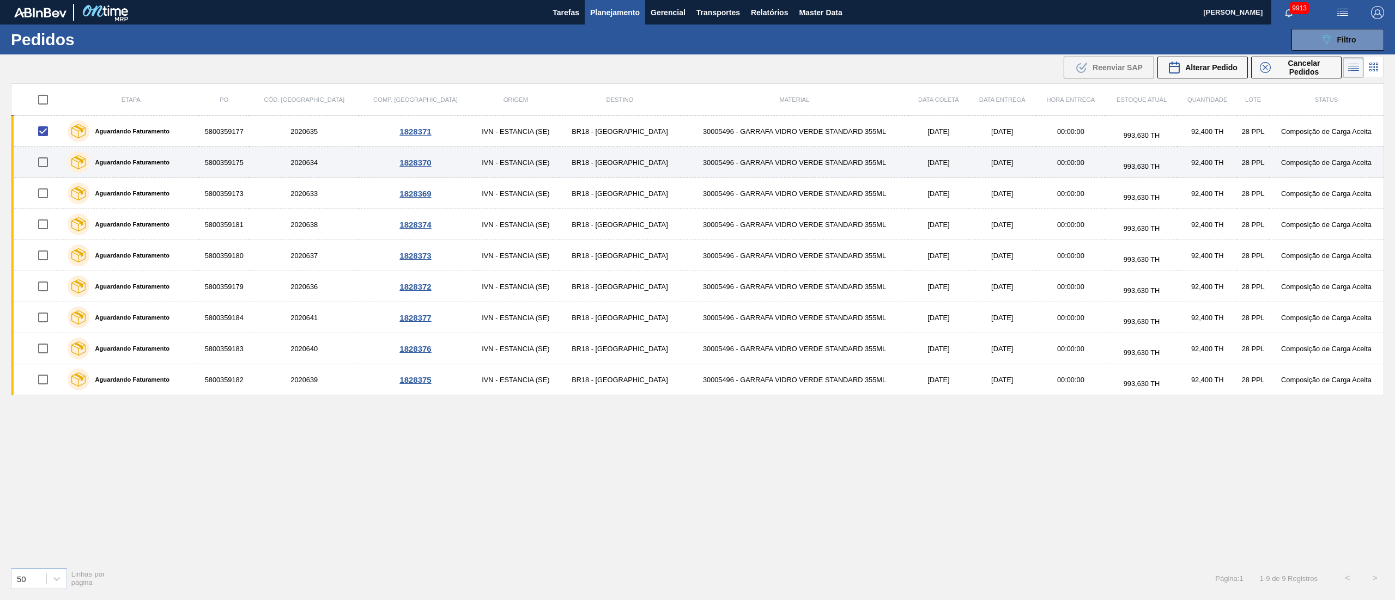
click at [53, 168] on input "checkbox" at bounding box center [43, 162] width 23 height 23
checkbox input "true"
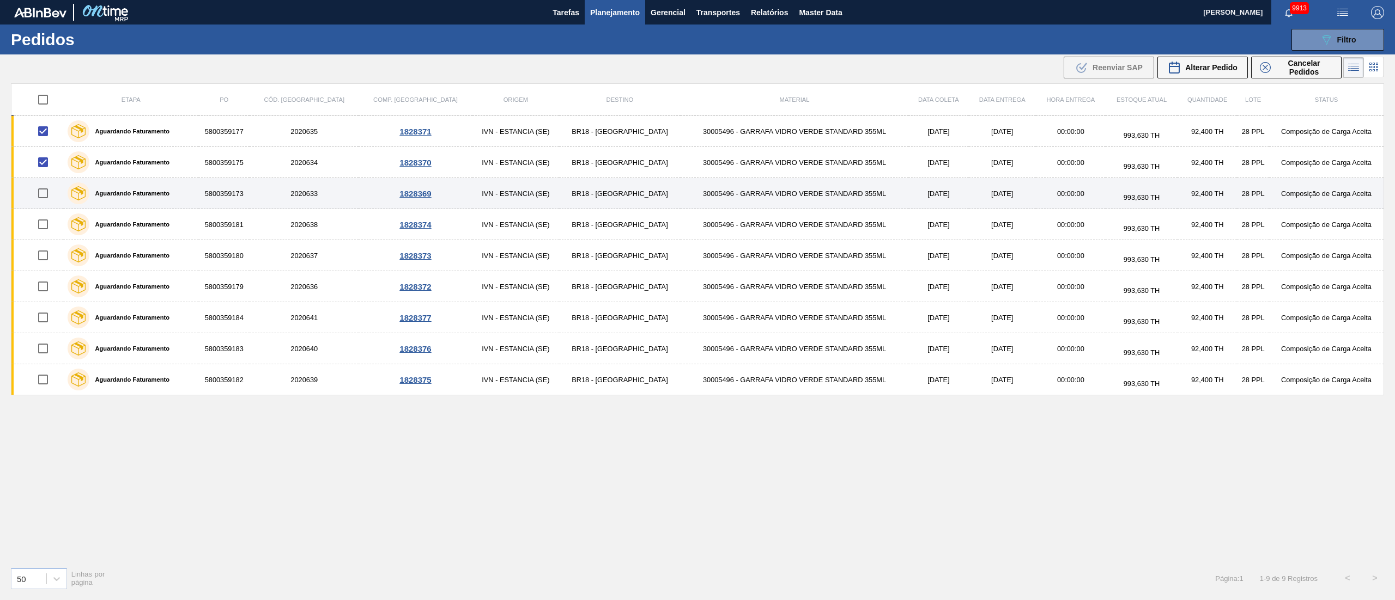
click at [46, 191] on input "checkbox" at bounding box center [43, 193] width 23 height 23
checkbox input "true"
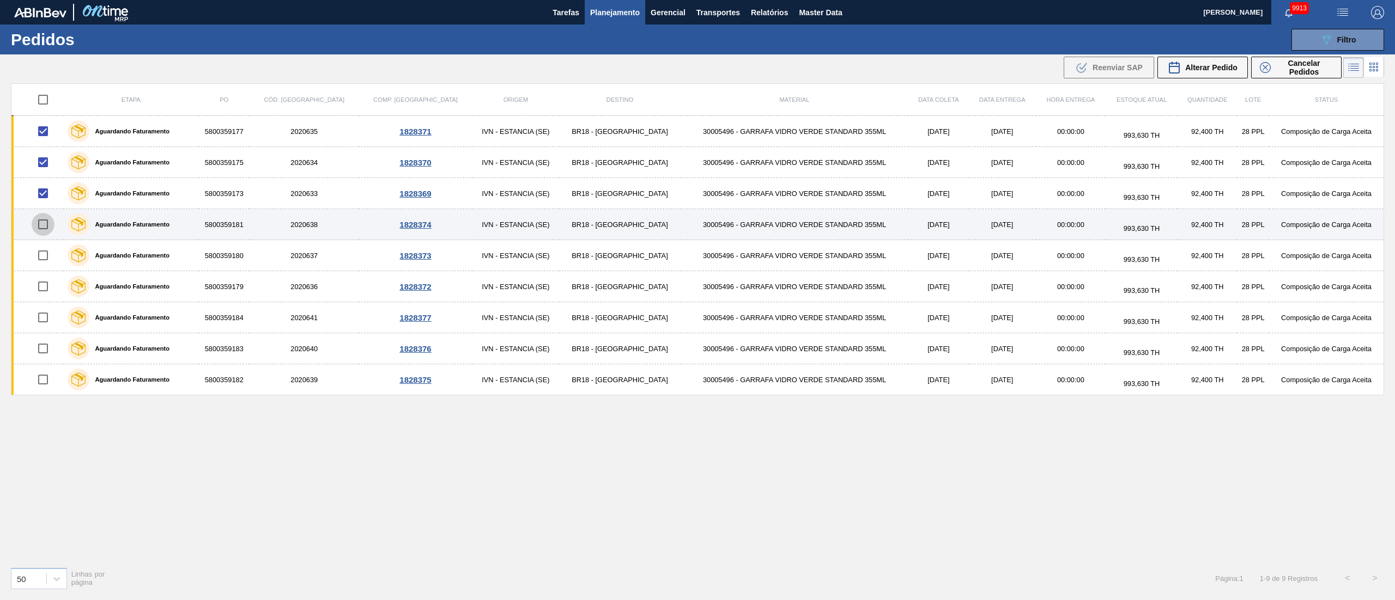
click at [42, 232] on input "checkbox" at bounding box center [43, 224] width 23 height 23
checkbox input "true"
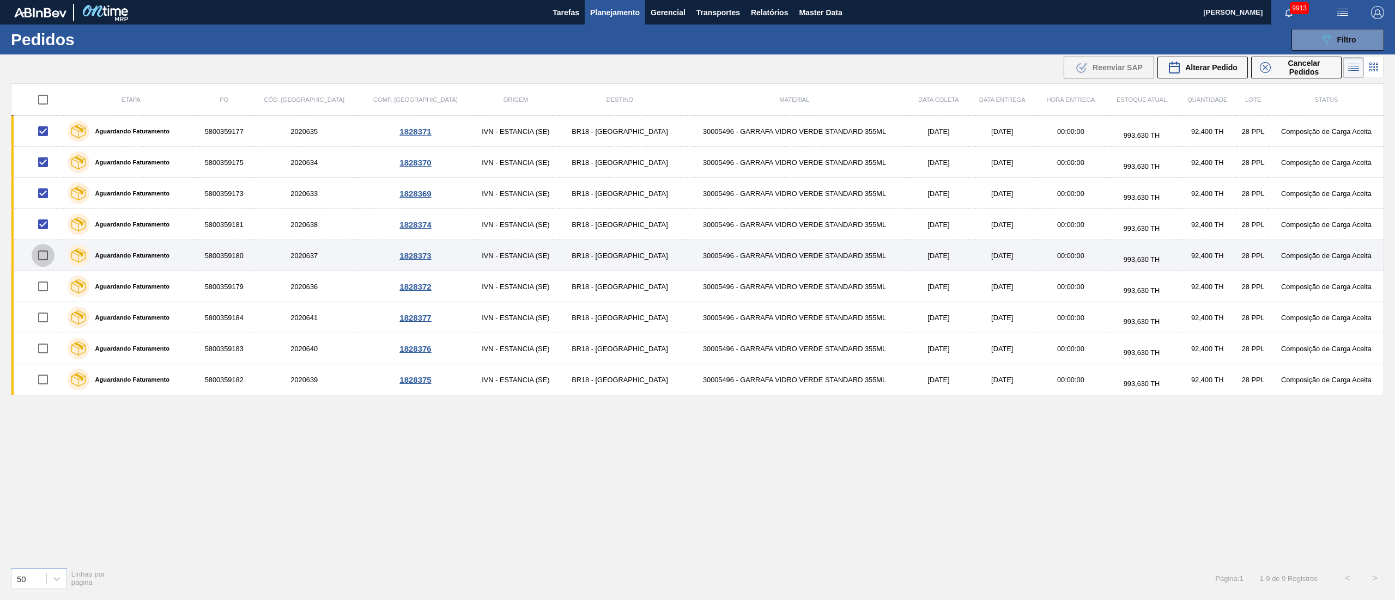
click at [44, 257] on input "checkbox" at bounding box center [43, 255] width 23 height 23
checkbox input "true"
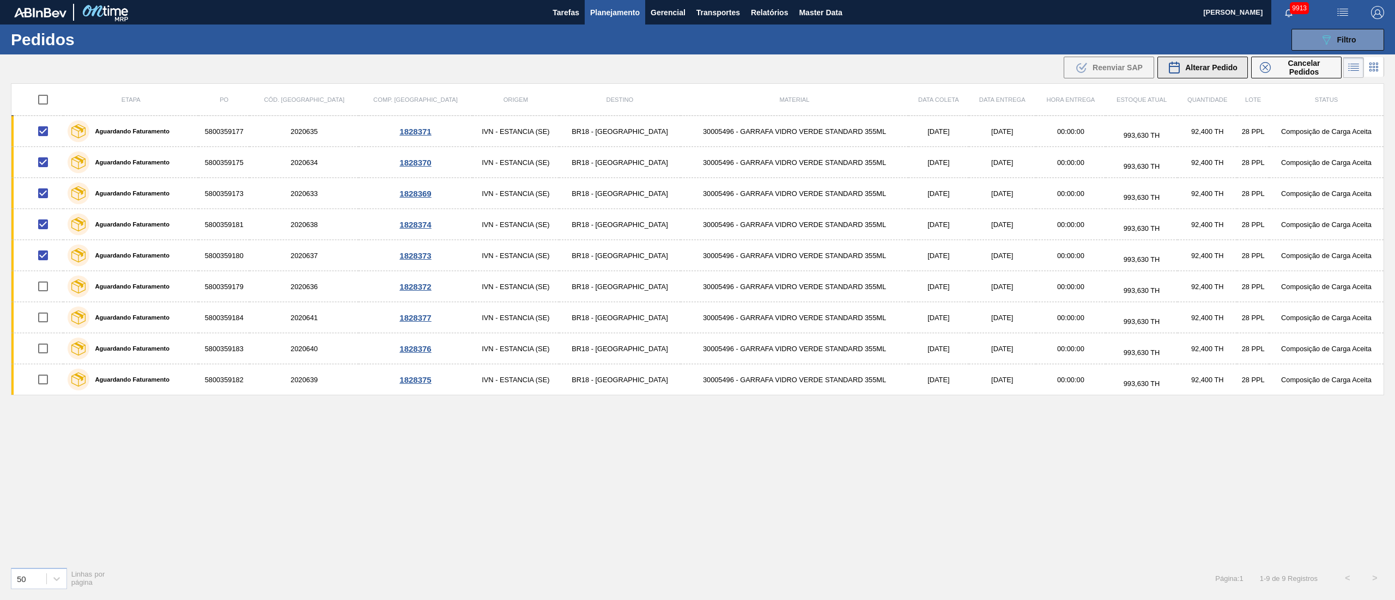
click at [1045, 63] on span "Alterar Pedido" at bounding box center [1211, 67] width 52 height 9
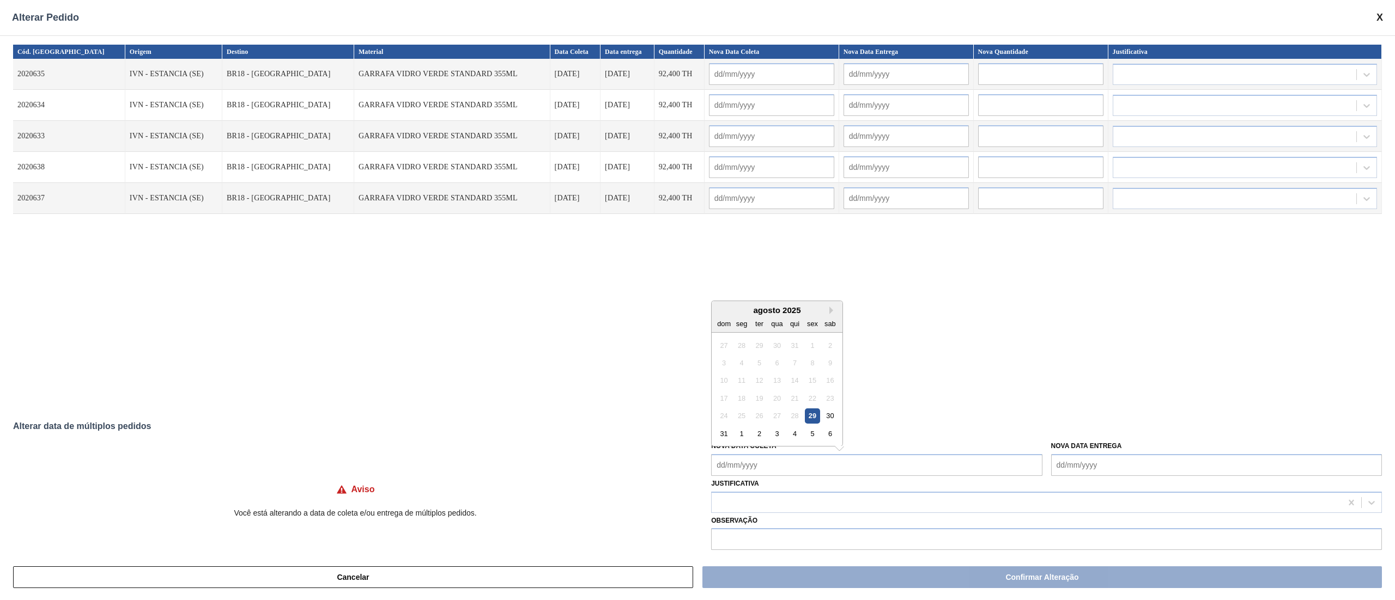
click at [759, 450] on Coleta "Nova Data Coleta" at bounding box center [876, 465] width 331 height 22
click at [743, 434] on div "1" at bounding box center [741, 434] width 15 height 15
type Coleta "01/09/2025"
type input "01/09/2025"
type input "02/09/2025"
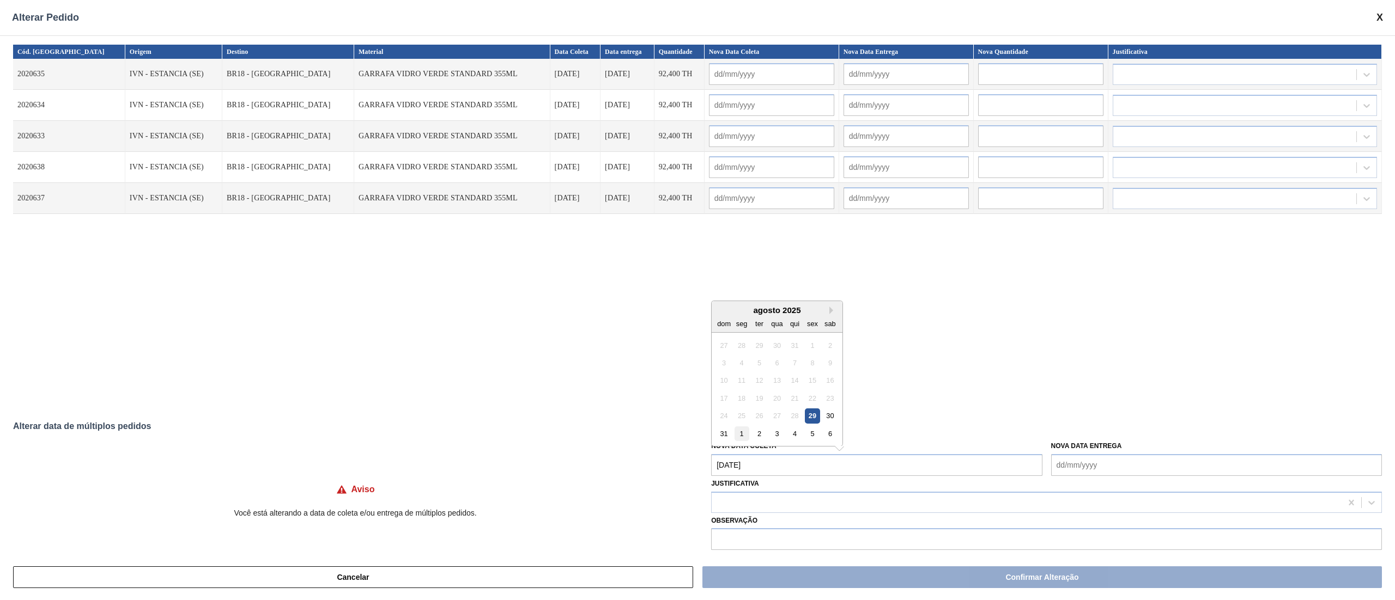
type input "01/09/2025"
type input "02/09/2025"
type input "01/09/2025"
type input "02/09/2025"
type input "01/09/2025"
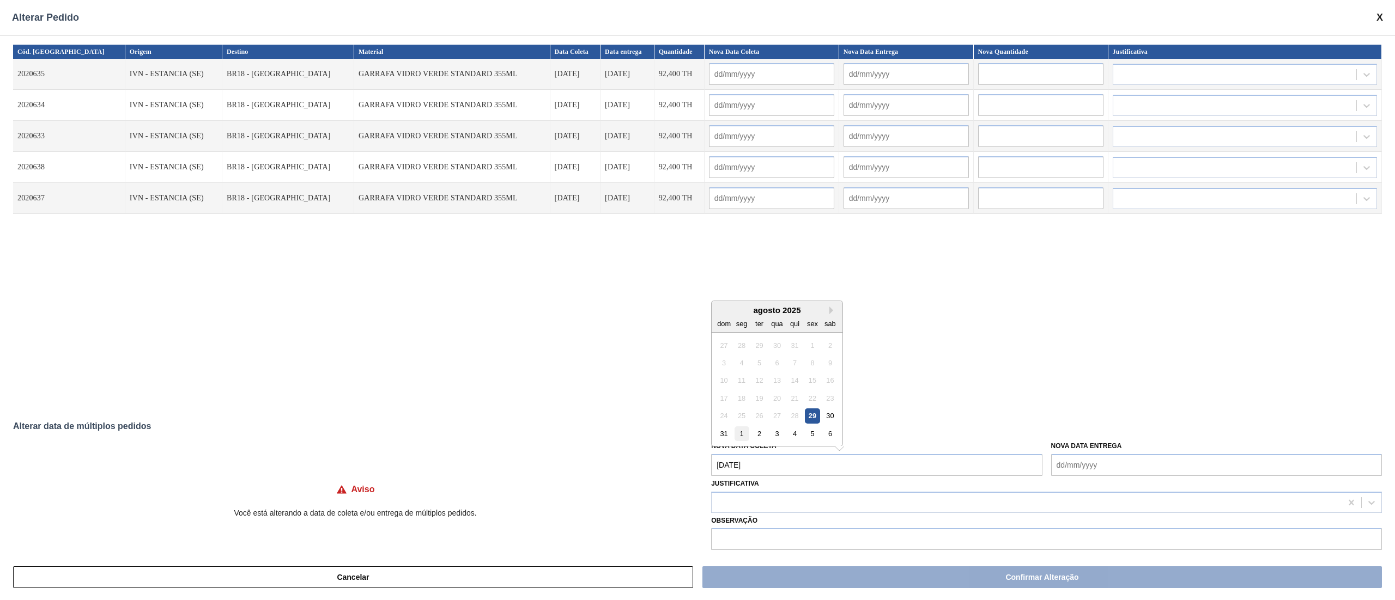
type input "02/09/2025"
type input "01/09/2025"
type input "02/09/2025"
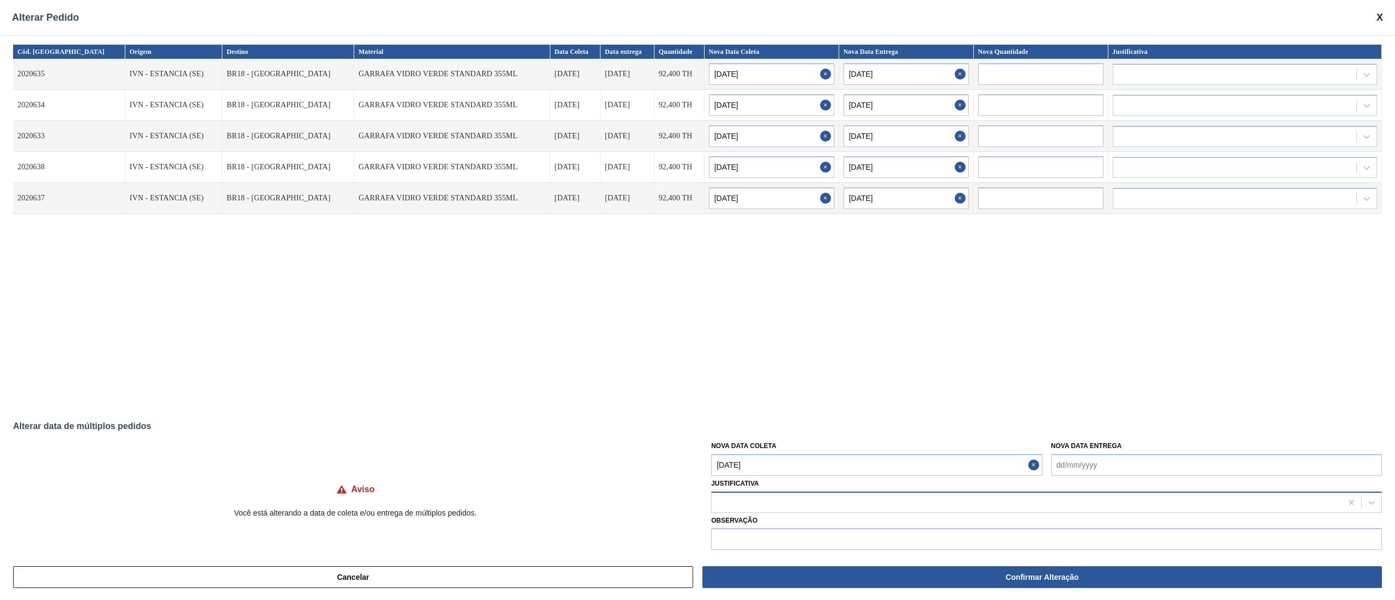
click at [741, 450] on div at bounding box center [1027, 503] width 630 height 16
type input "ou"
click at [646, 272] on div "Cód. Pedido Origem Destino Material Data Coleta Data entrega Quantidade Nova Da…" at bounding box center [697, 225] width 1369 height 360
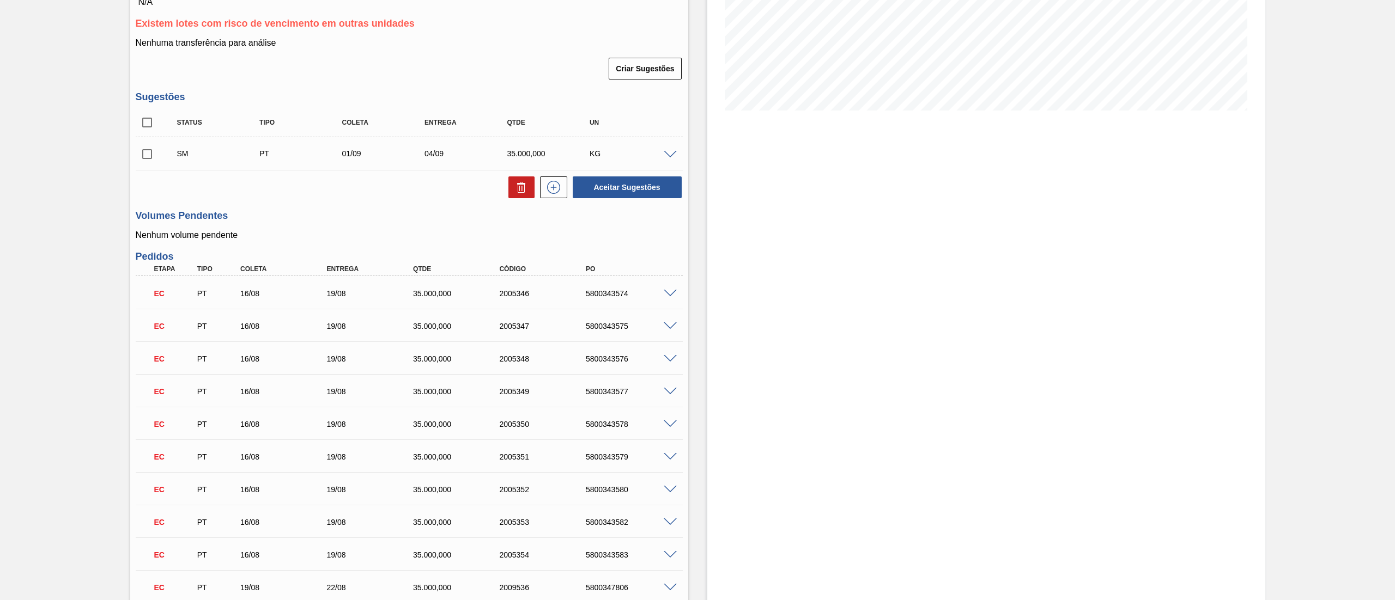
scroll to position [218, 0]
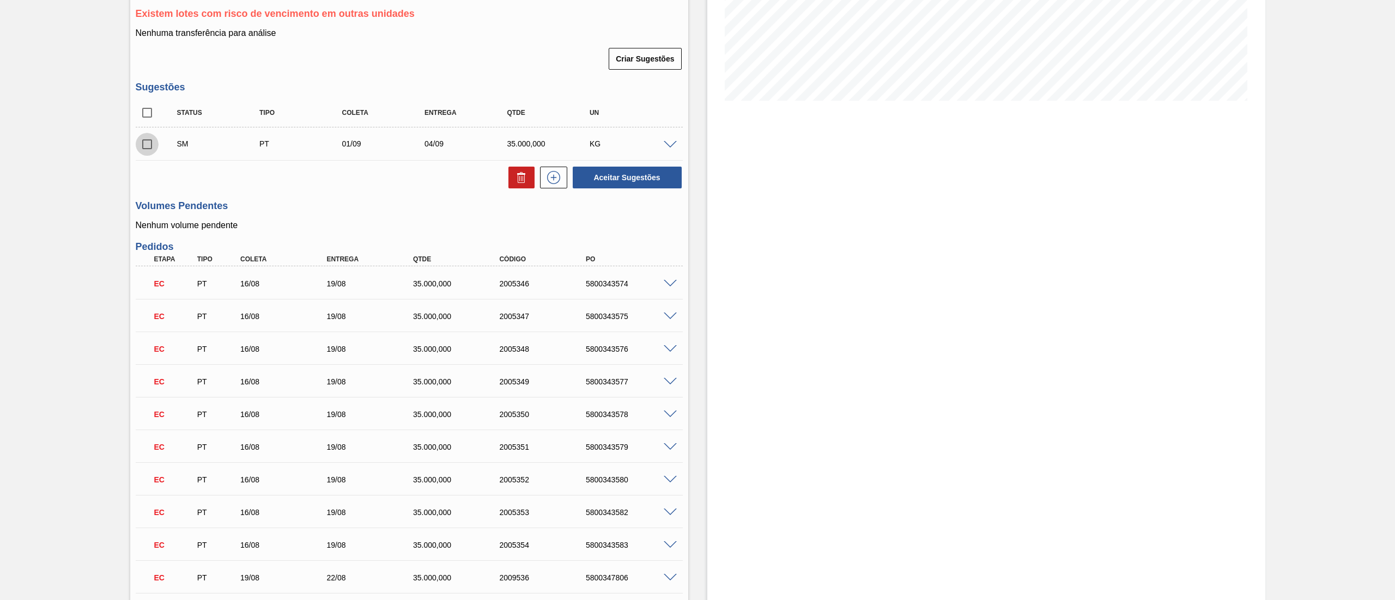
click at [146, 141] on input "checkbox" at bounding box center [147, 144] width 23 height 23
checkbox input "true"
click at [663, 141] on div "SM PT 01/09 04/09 35.000,000 KG" at bounding box center [417, 144] width 495 height 22
click at [667, 143] on span at bounding box center [670, 145] width 13 height 8
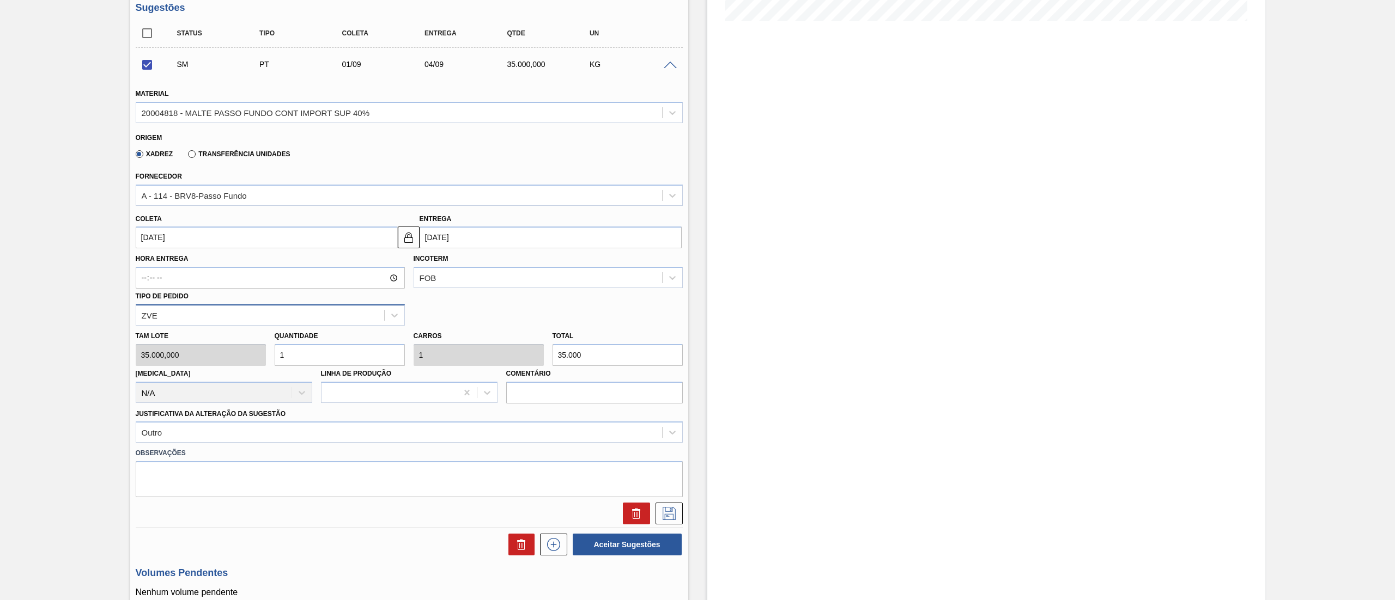
scroll to position [327, 0]
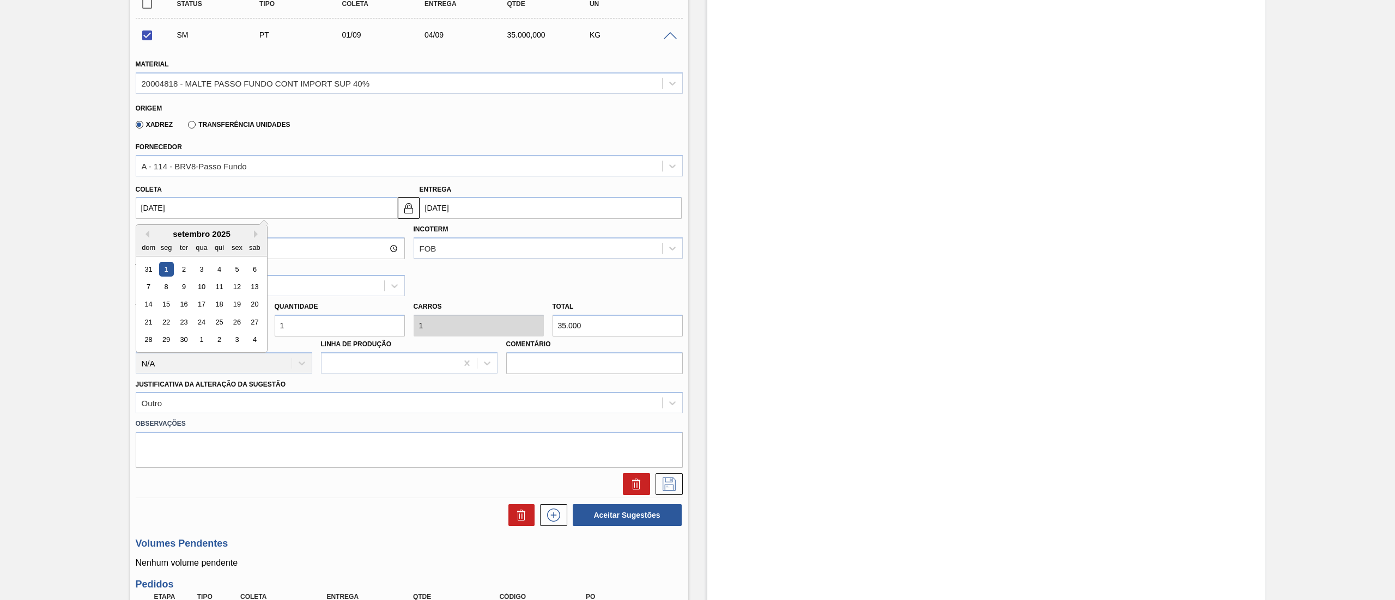
click at [195, 215] on input "01/09/2025" at bounding box center [267, 208] width 262 height 22
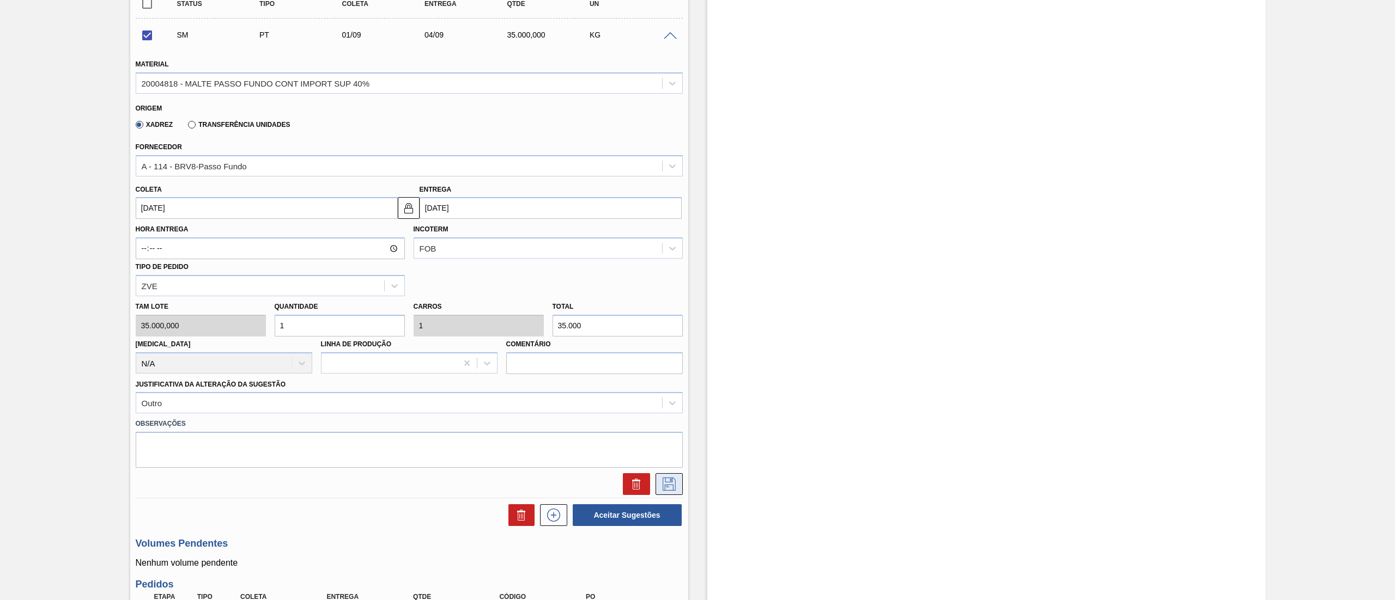
click at [672, 483] on icon at bounding box center [668, 484] width 17 height 13
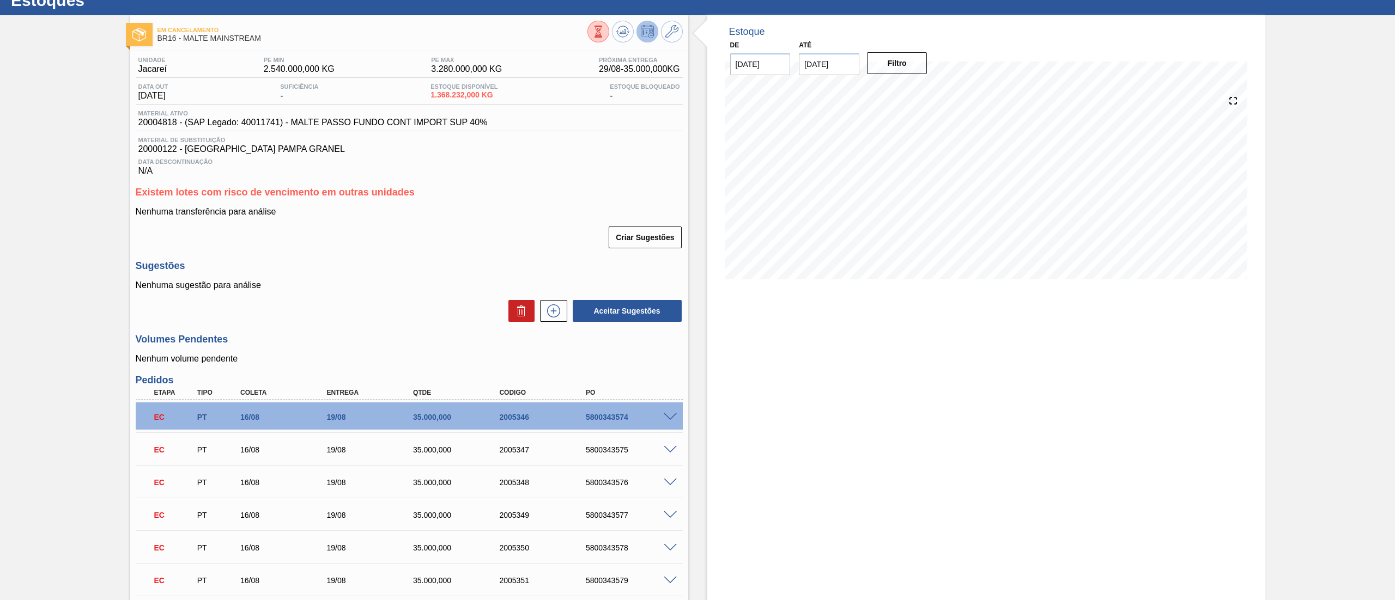
scroll to position [0, 0]
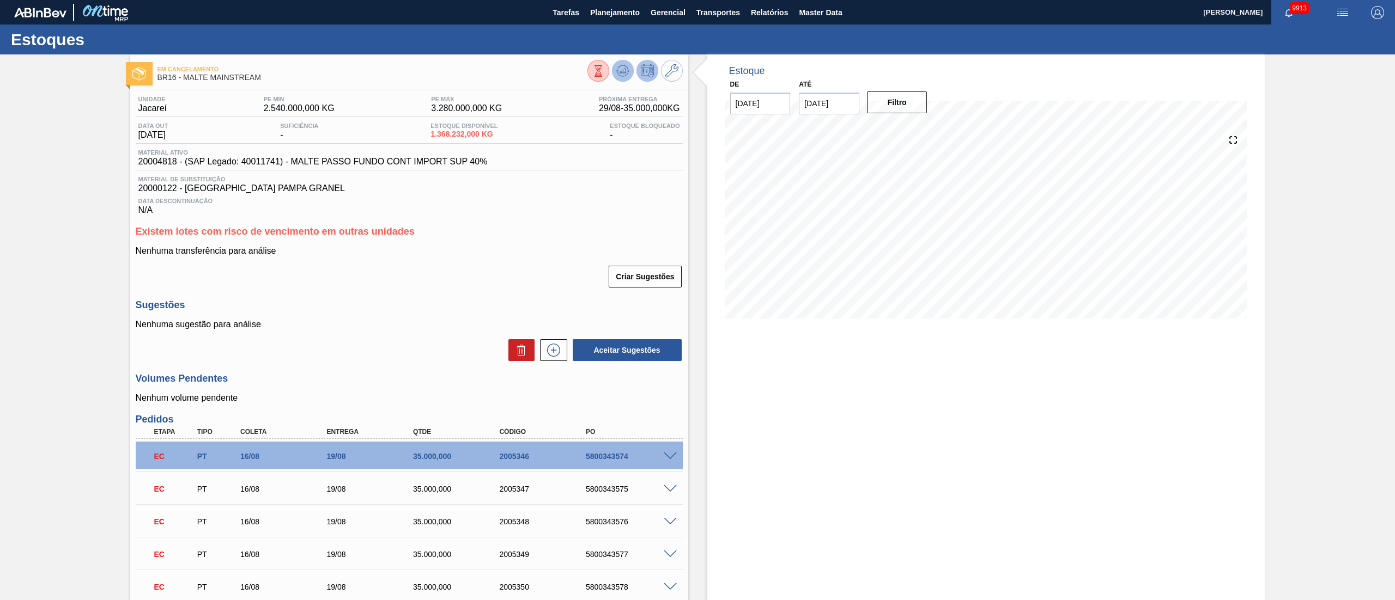
click at [622, 71] on icon at bounding box center [622, 71] width 1 height 3
click at [556, 357] on icon at bounding box center [553, 350] width 17 height 13
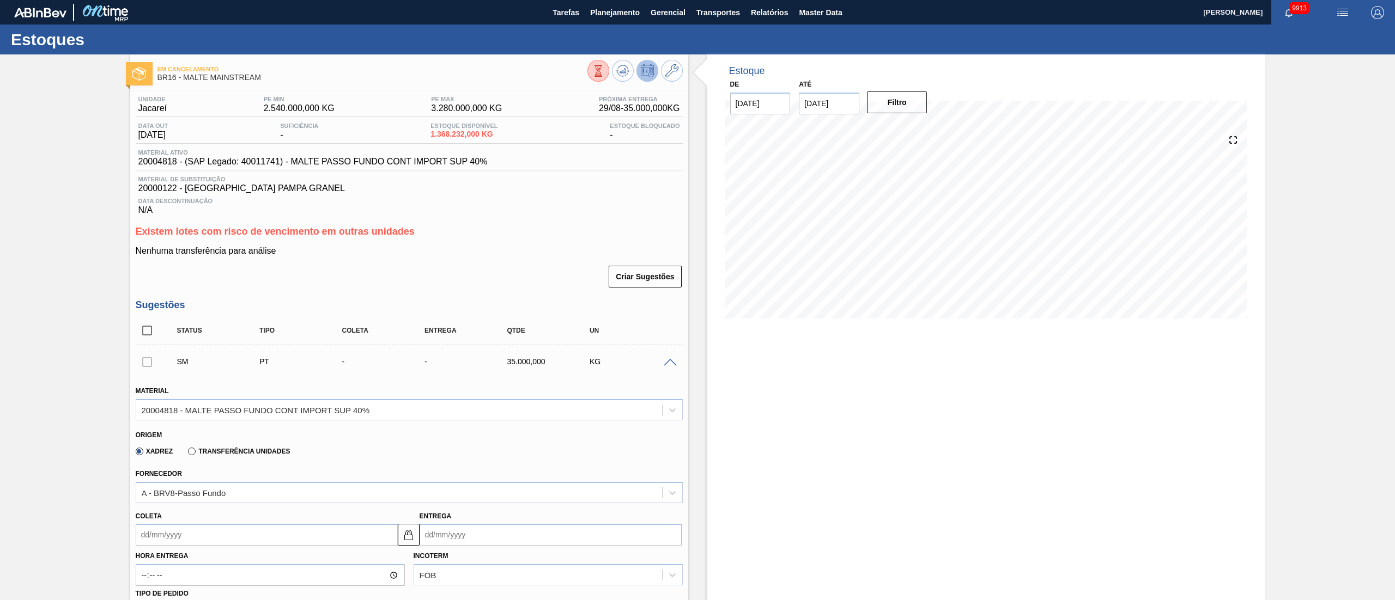
click at [146, 368] on div at bounding box center [147, 362] width 23 height 22
click at [147, 366] on div at bounding box center [147, 362] width 23 height 22
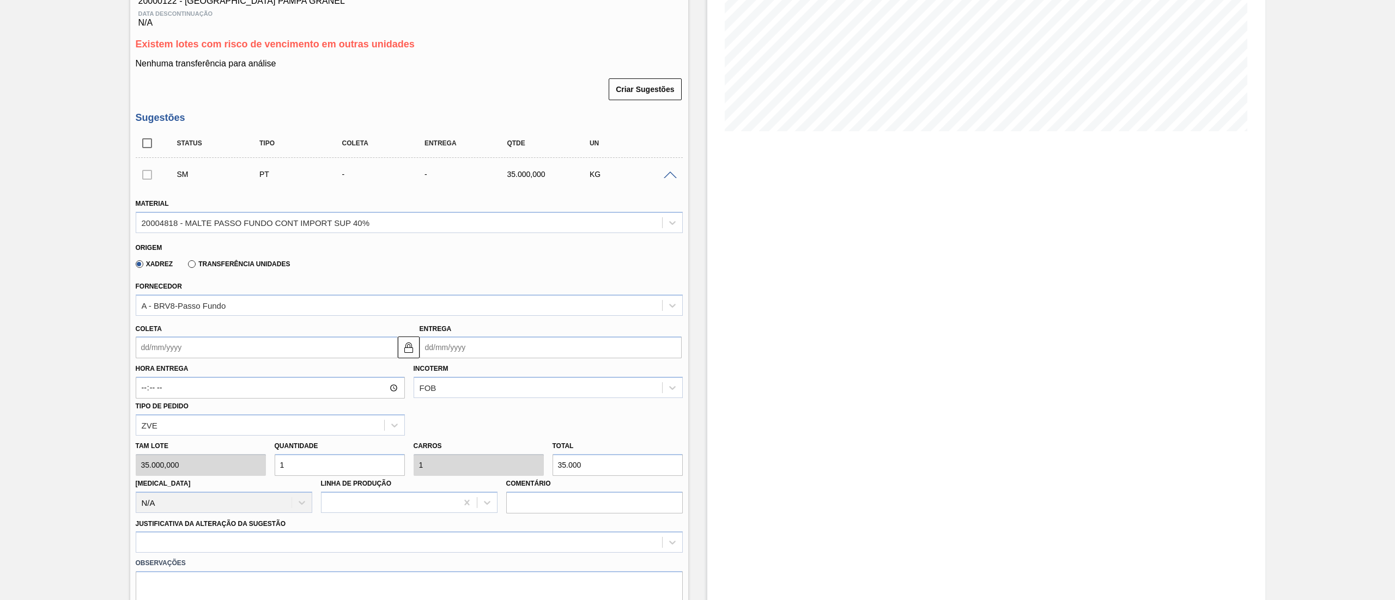
scroll to position [218, 0]
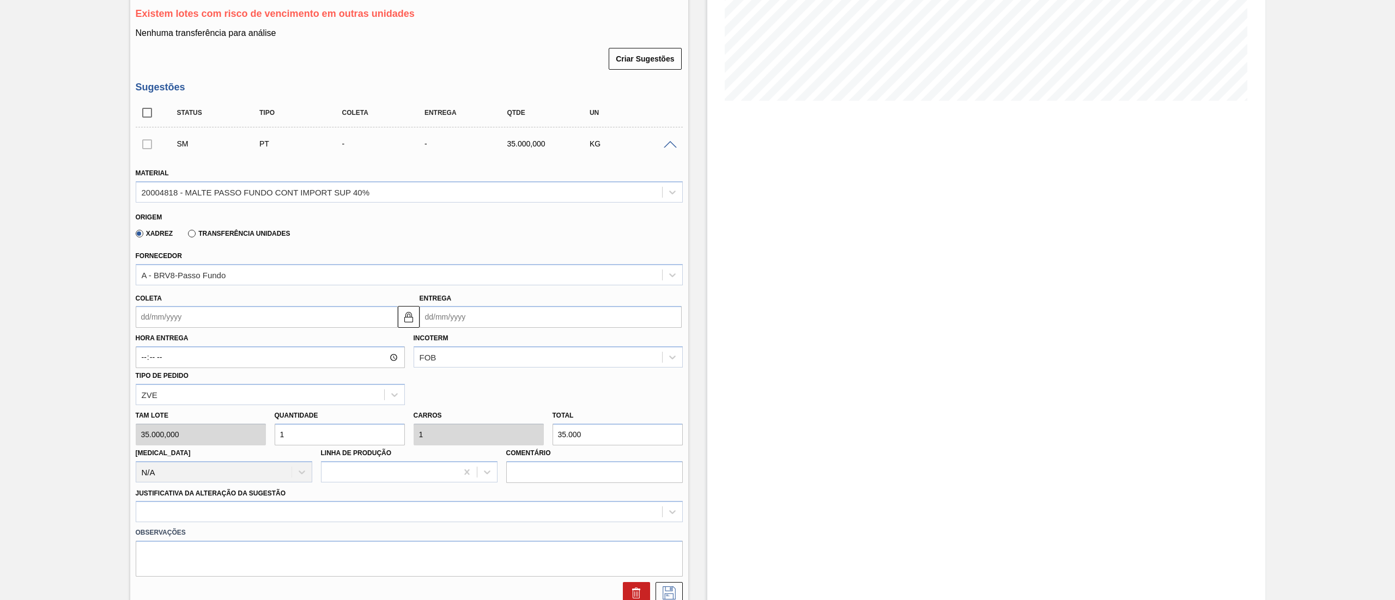
click at [186, 324] on input "Coleta" at bounding box center [267, 317] width 262 height 22
click at [163, 470] on div "1" at bounding box center [166, 466] width 15 height 15
type input "01/09/2025"
type input "04/09/2025"
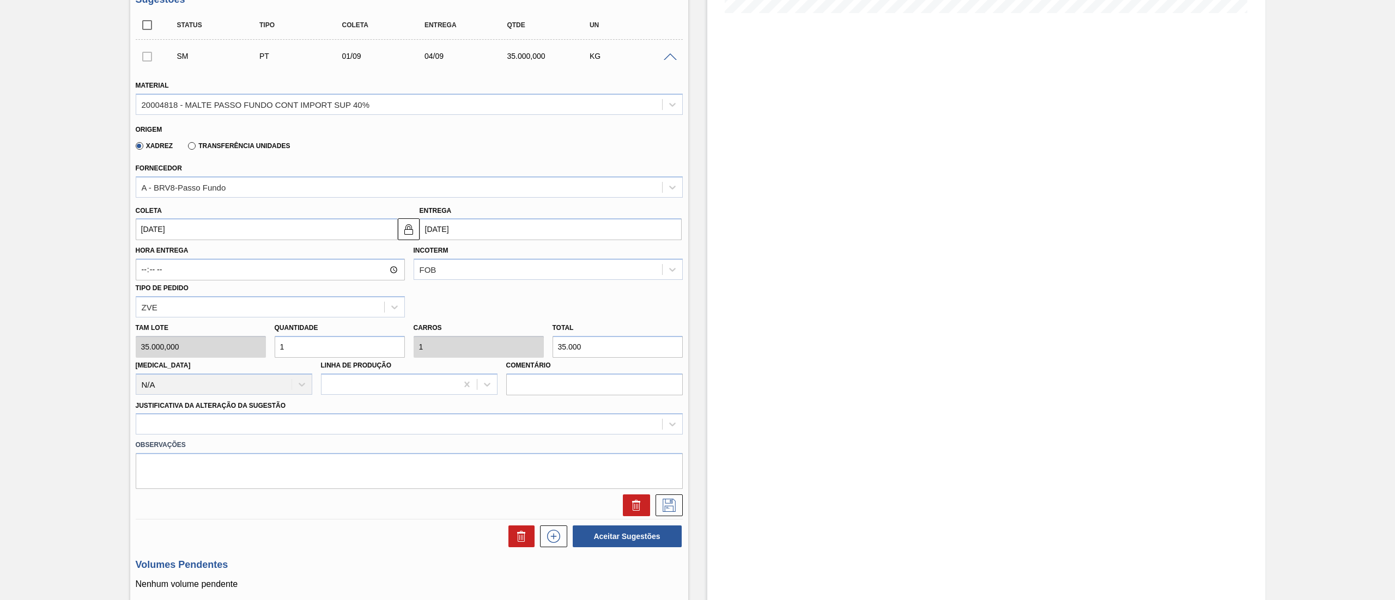
scroll to position [327, 0]
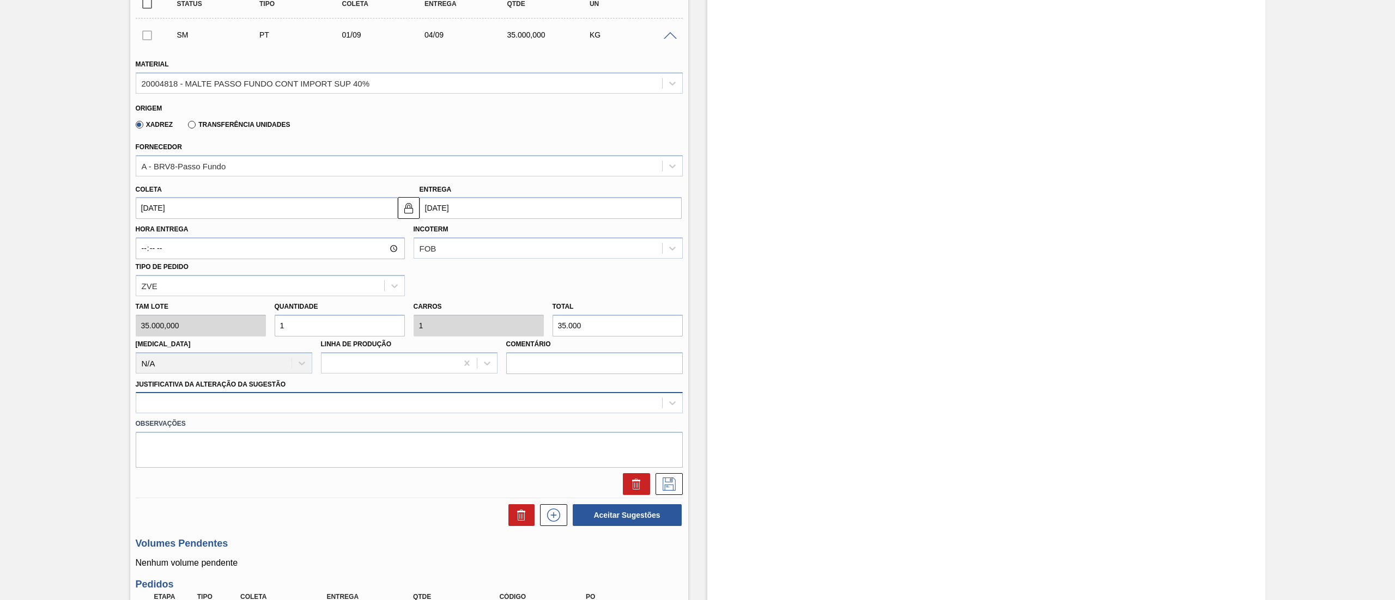
click at [251, 409] on div at bounding box center [399, 404] width 526 height 16
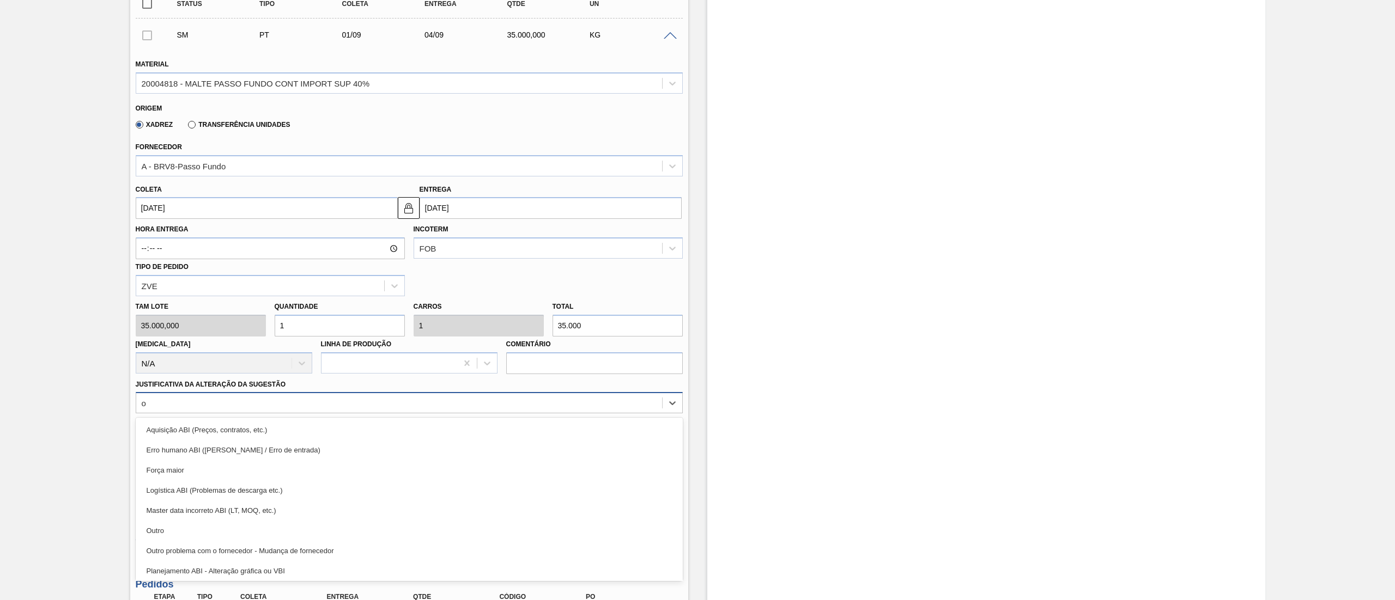
type Sugestão "ou"
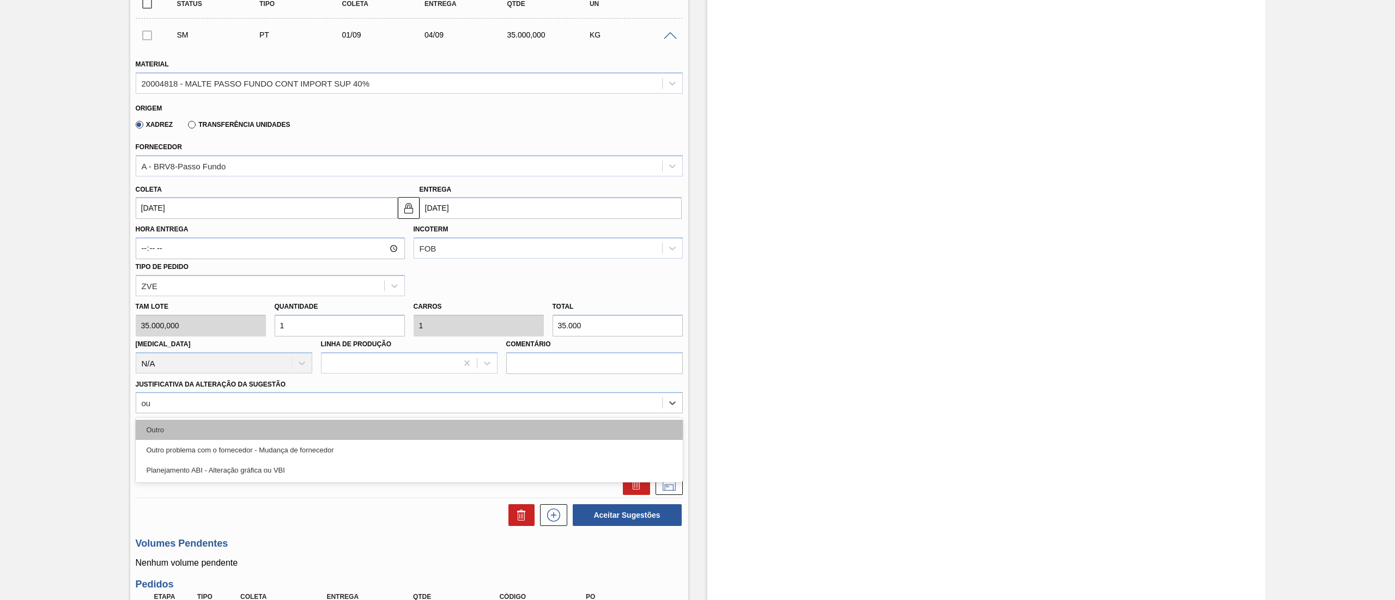
click at [209, 431] on div "Outro" at bounding box center [409, 430] width 547 height 20
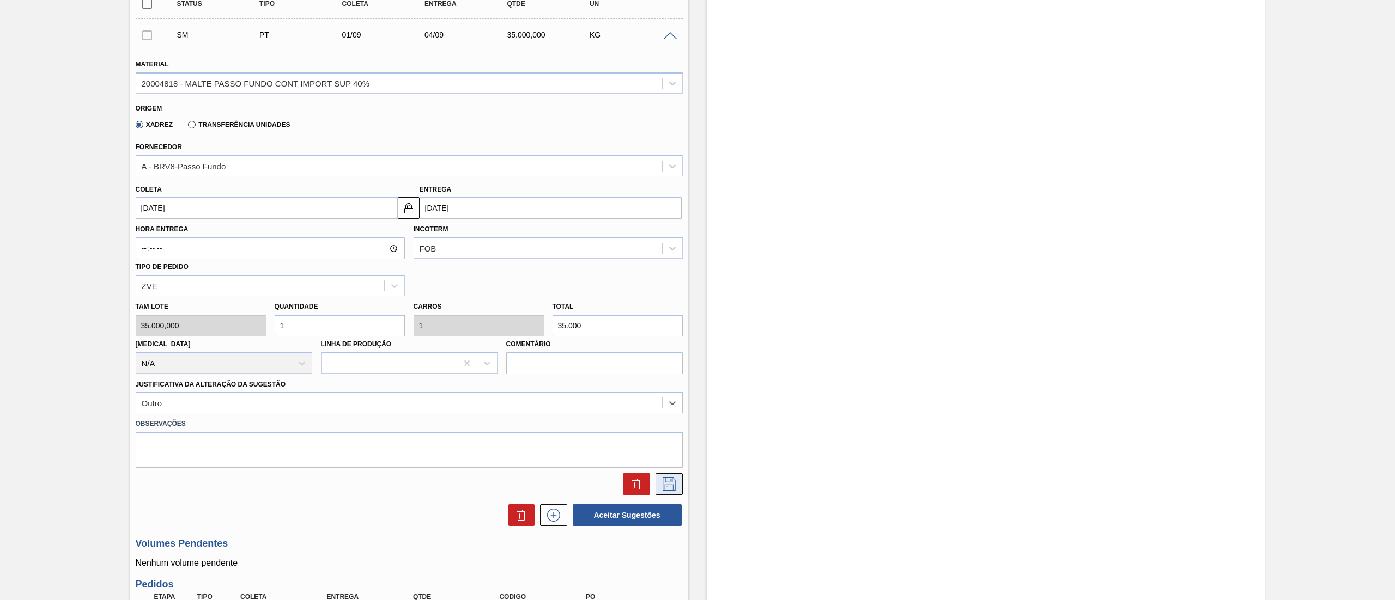
click at [667, 483] on icon at bounding box center [668, 484] width 17 height 13
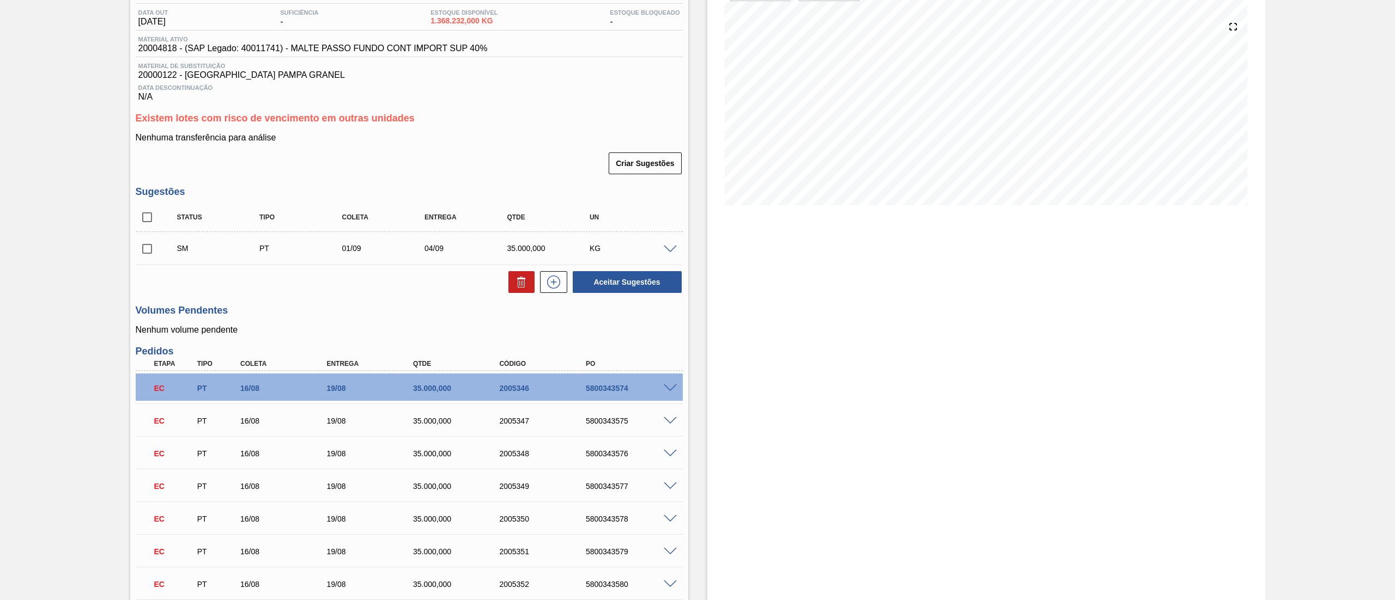
scroll to position [109, 0]
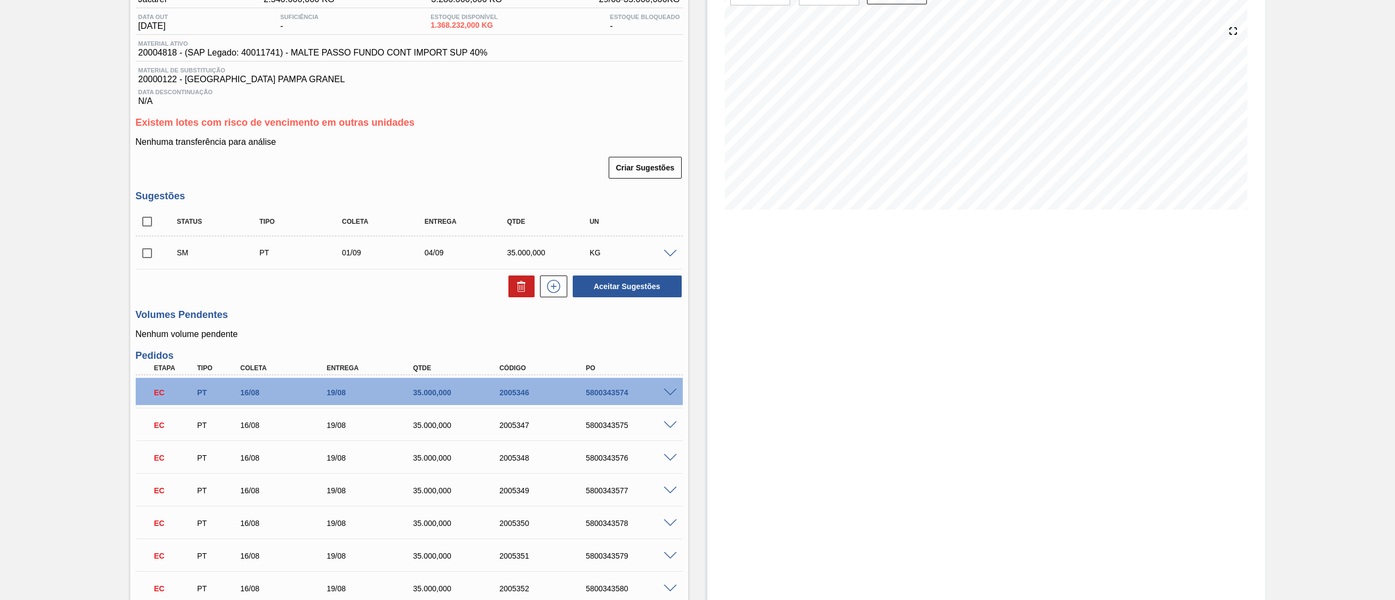
click at [150, 248] on input "checkbox" at bounding box center [147, 253] width 23 height 23
click at [622, 295] on button "Aceitar Sugestões" at bounding box center [627, 287] width 109 height 22
click at [144, 262] on input "checkbox" at bounding box center [147, 253] width 23 height 23
click at [627, 287] on button "Aceitar Sugestões" at bounding box center [627, 287] width 109 height 22
click at [146, 262] on input "checkbox" at bounding box center [147, 253] width 23 height 23
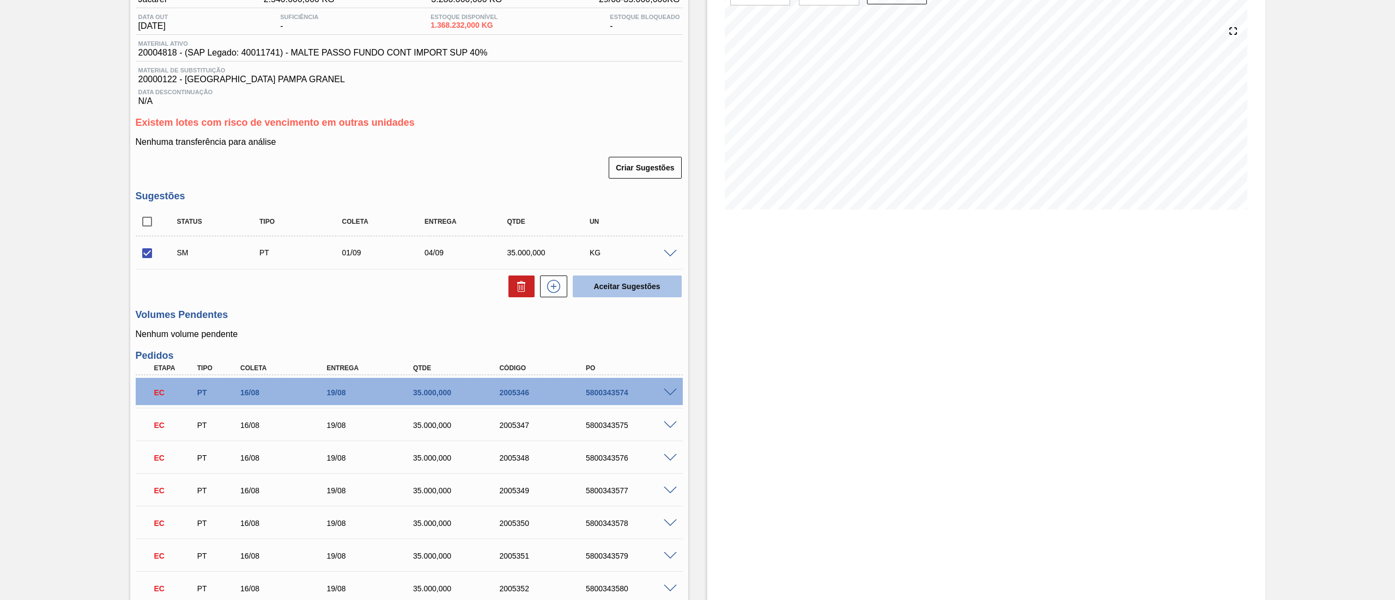
click at [608, 291] on button "Aceitar Sugestões" at bounding box center [627, 287] width 109 height 22
click at [147, 257] on input "checkbox" at bounding box center [147, 253] width 23 height 23
click at [624, 283] on button "Aceitar Sugestões" at bounding box center [627, 287] width 109 height 22
checkbox input "false"
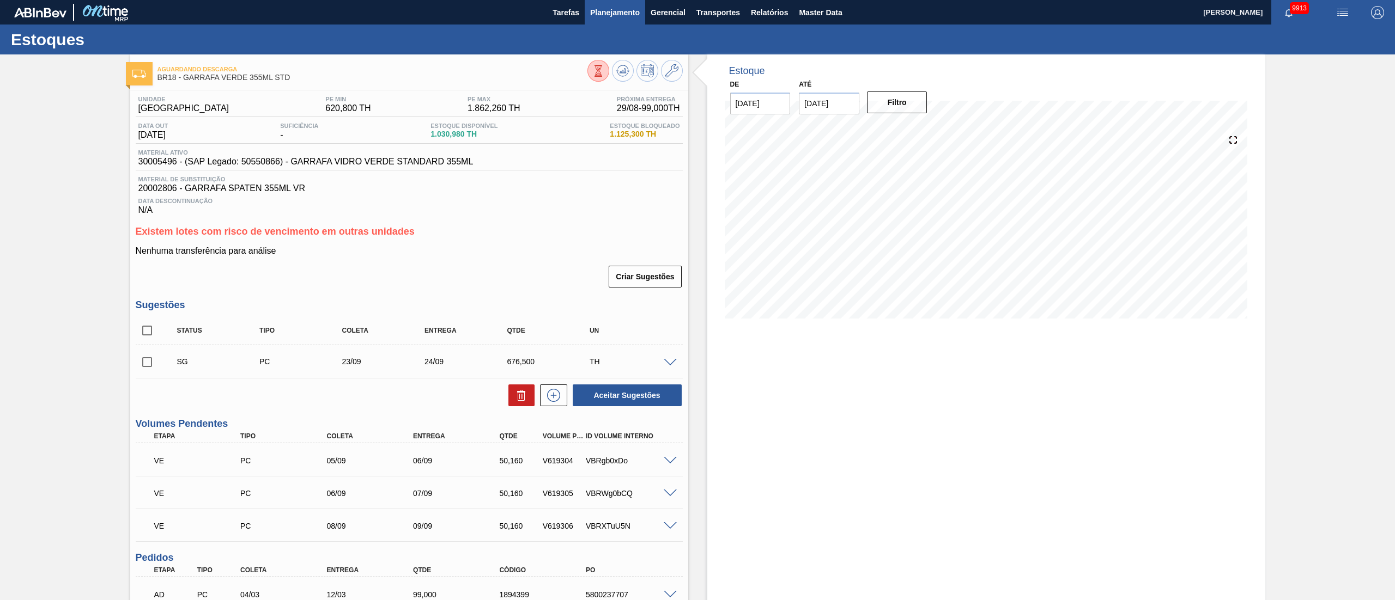
click at [620, 15] on span "Planejamento" at bounding box center [615, 12] width 50 height 13
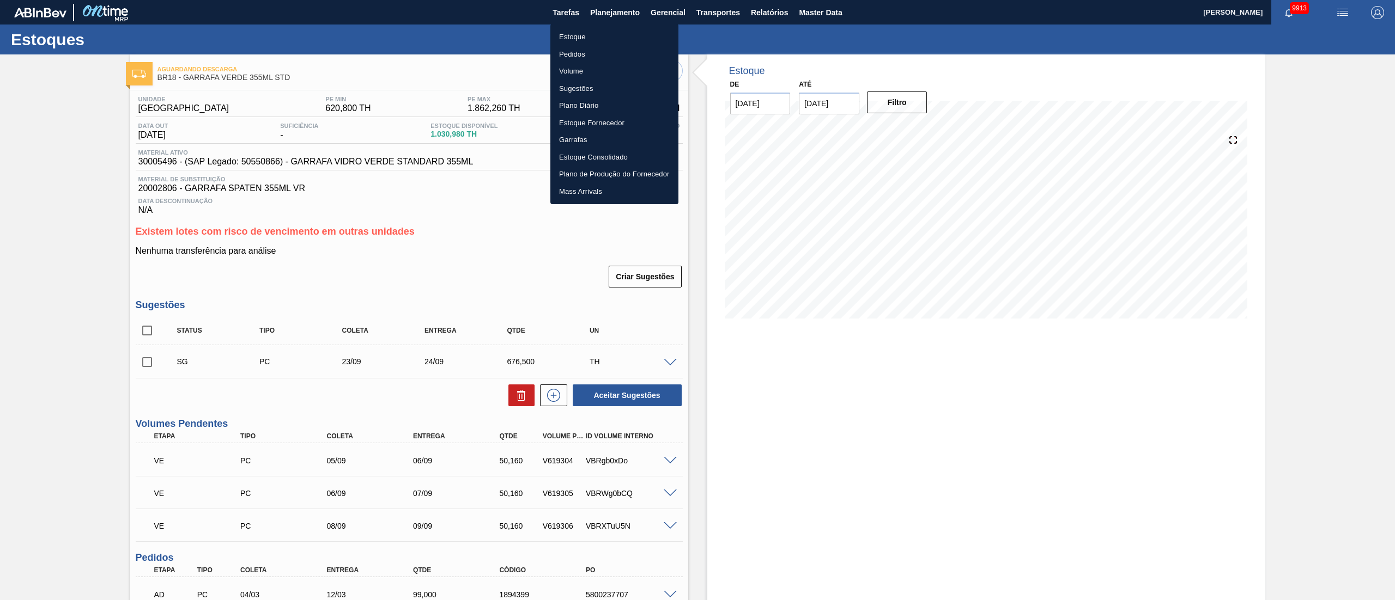
click at [575, 49] on li "Pedidos" at bounding box center [614, 54] width 128 height 17
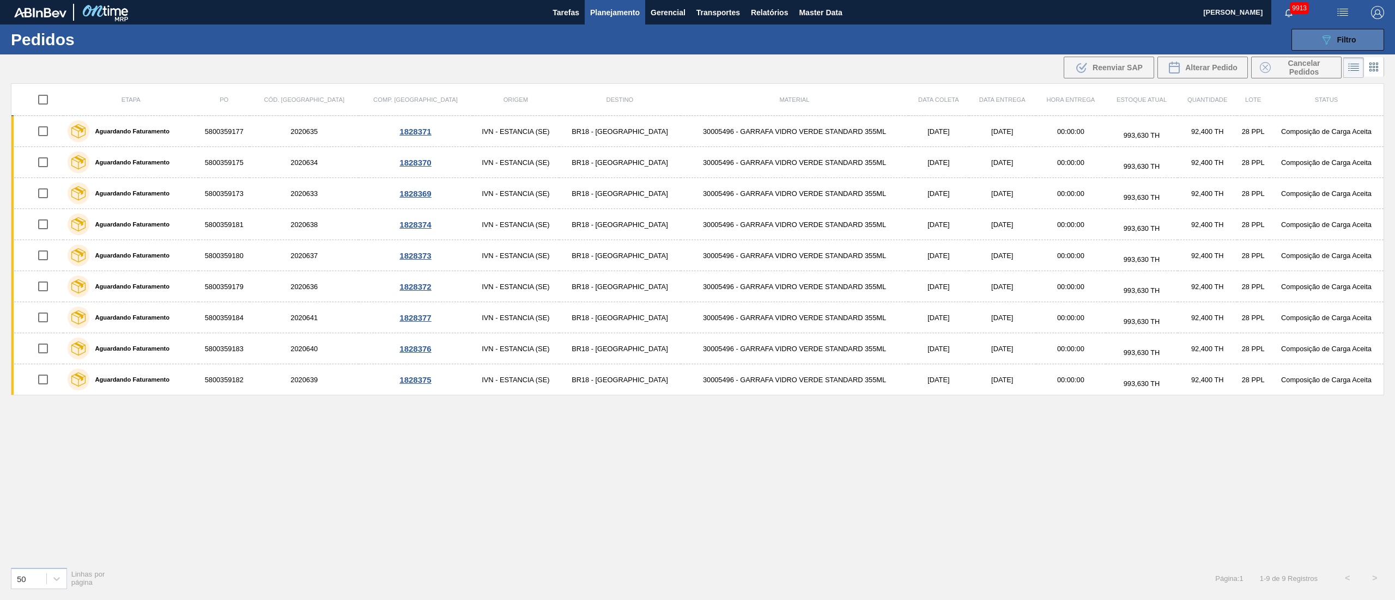
click at [1346, 33] on div "089F7B8B-B2A5-4AFE-B5C0-19BA573D28AC Filtro" at bounding box center [1337, 39] width 37 height 13
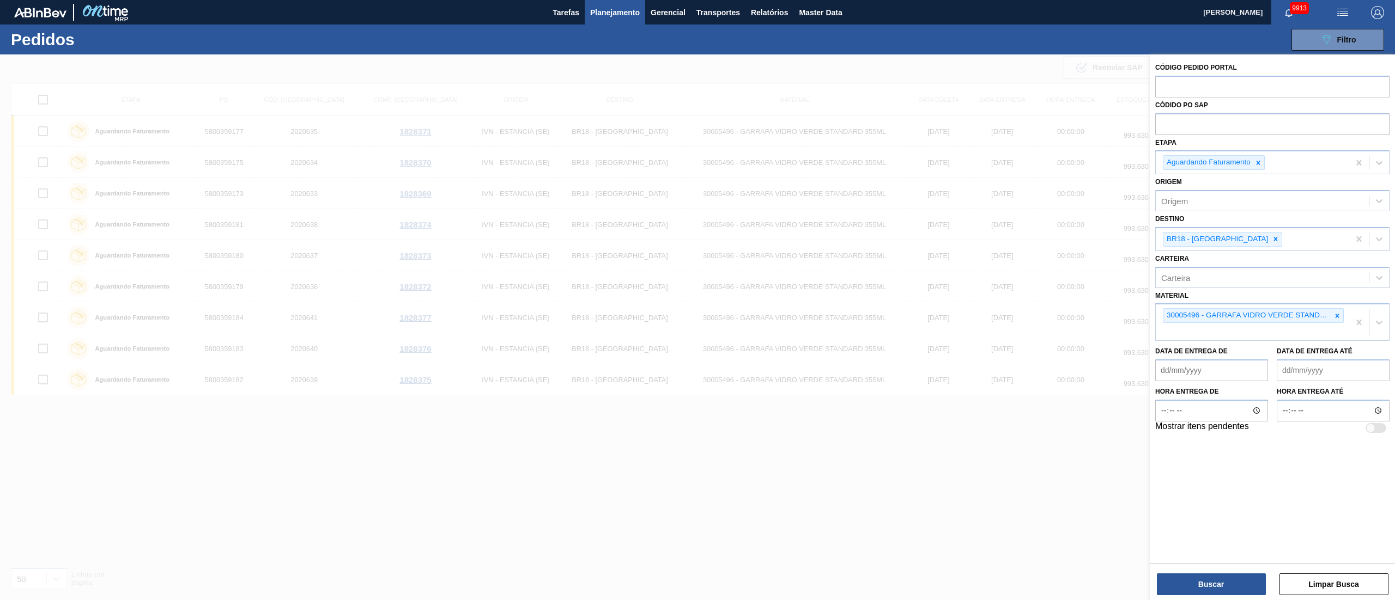
click at [555, 88] on div at bounding box center [697, 354] width 1395 height 600
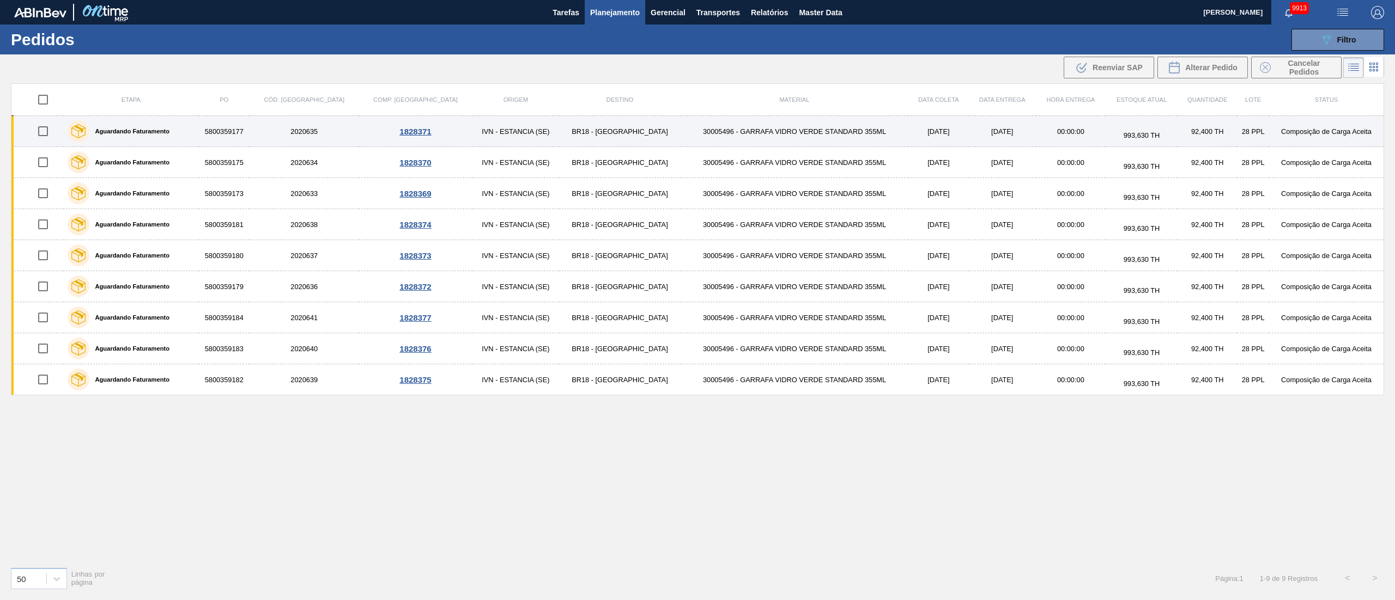
click at [40, 127] on input "checkbox" at bounding box center [43, 131] width 23 height 23
checkbox input "true"
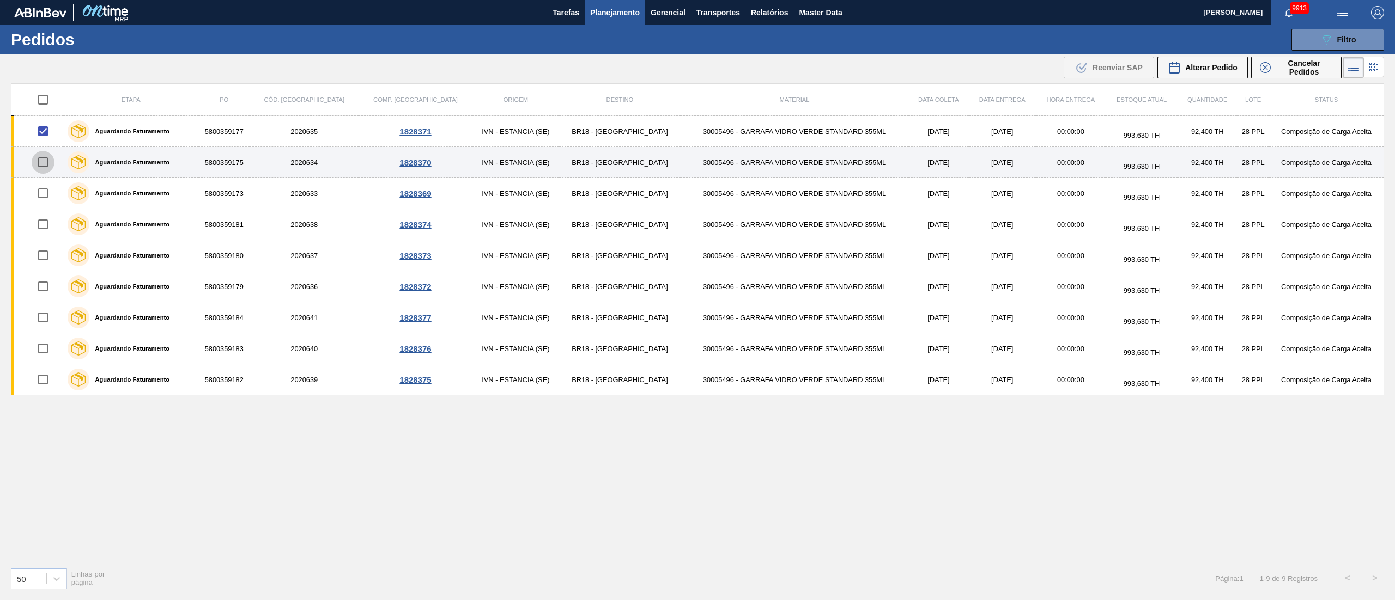
click at [46, 169] on input "checkbox" at bounding box center [43, 162] width 23 height 23
checkbox input "true"
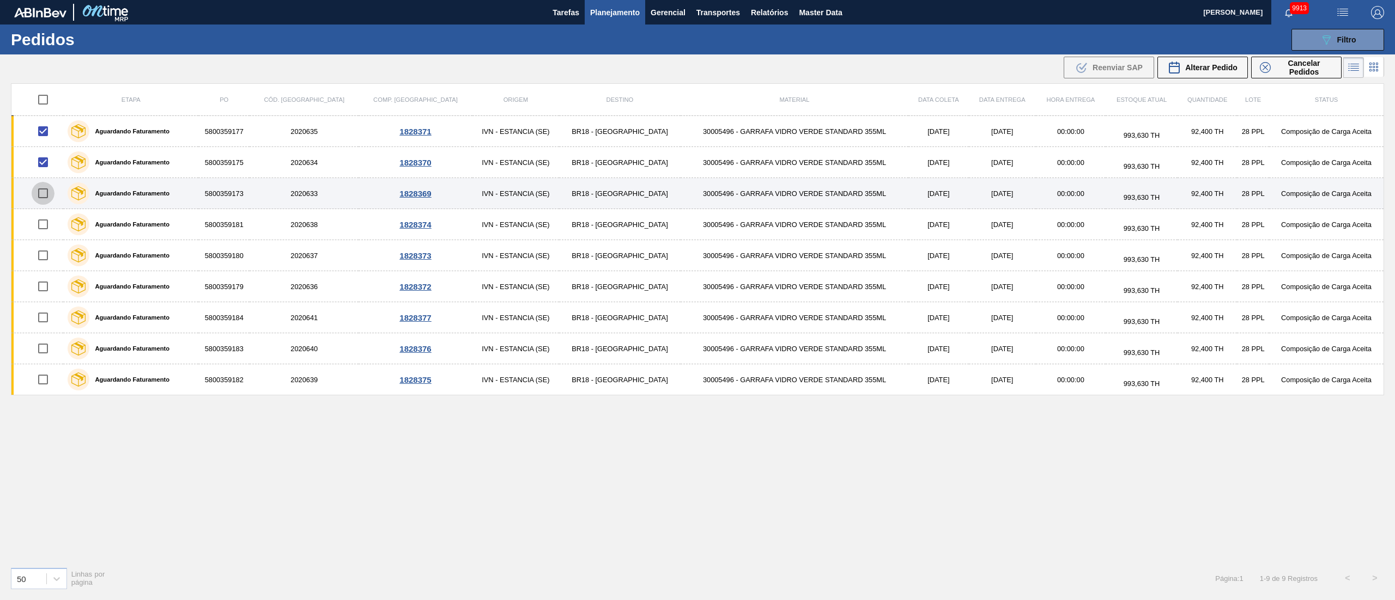
click at [46, 193] on input "checkbox" at bounding box center [43, 193] width 23 height 23
checkbox input "true"
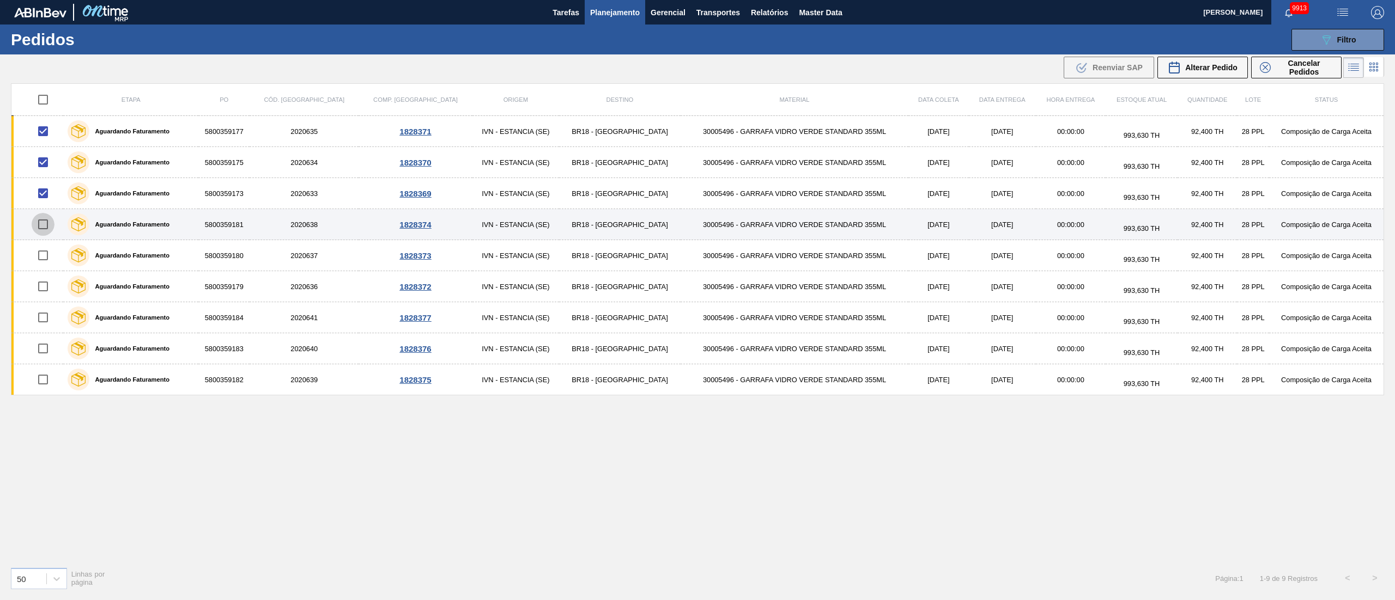
click at [45, 226] on input "checkbox" at bounding box center [43, 224] width 23 height 23
checkbox input "true"
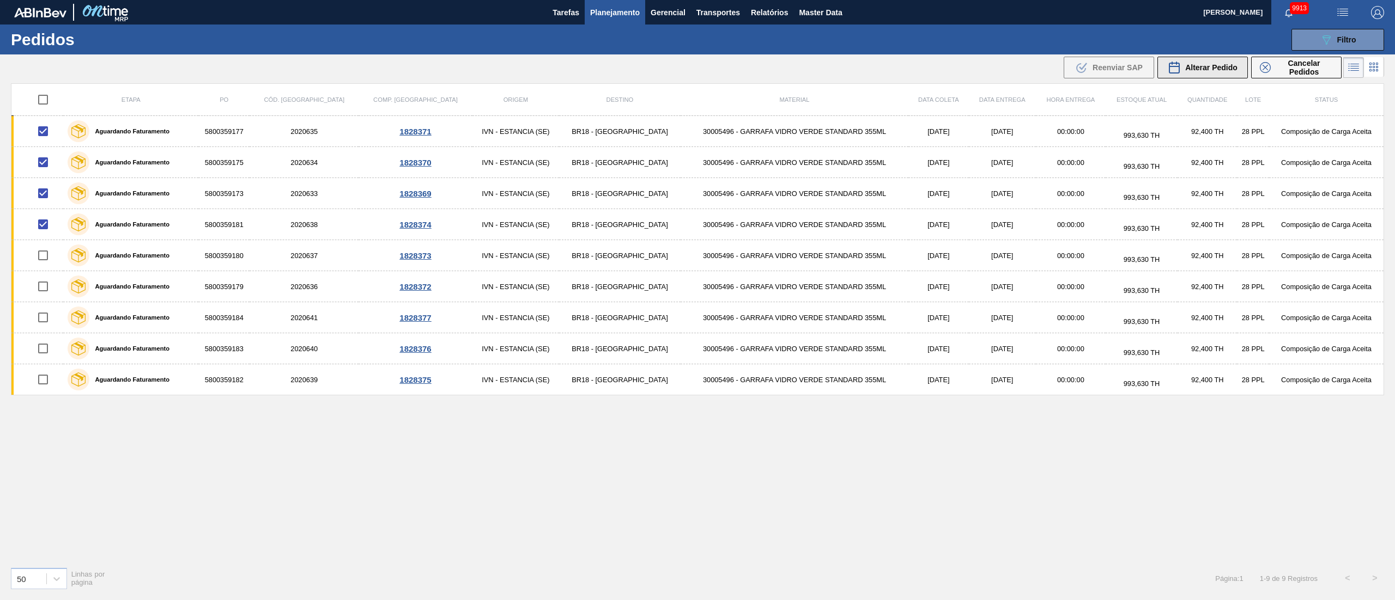
click at [1211, 61] on div "Alterar Pedido" at bounding box center [1202, 67] width 70 height 13
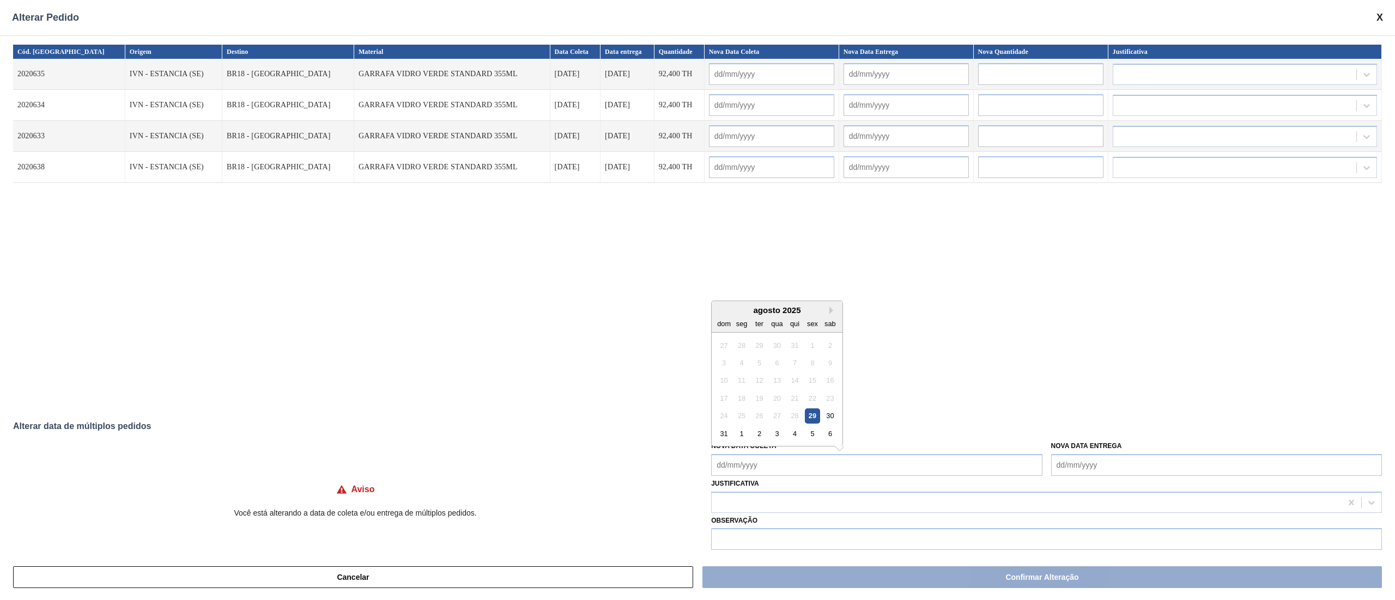
click at [733, 465] on Coleta "Nova Data Coleta" at bounding box center [876, 465] width 331 height 22
click at [739, 431] on div "1" at bounding box center [741, 434] width 15 height 15
type Coleta "01/09/2025"
type input "01/09/2025"
type input "02/09/2025"
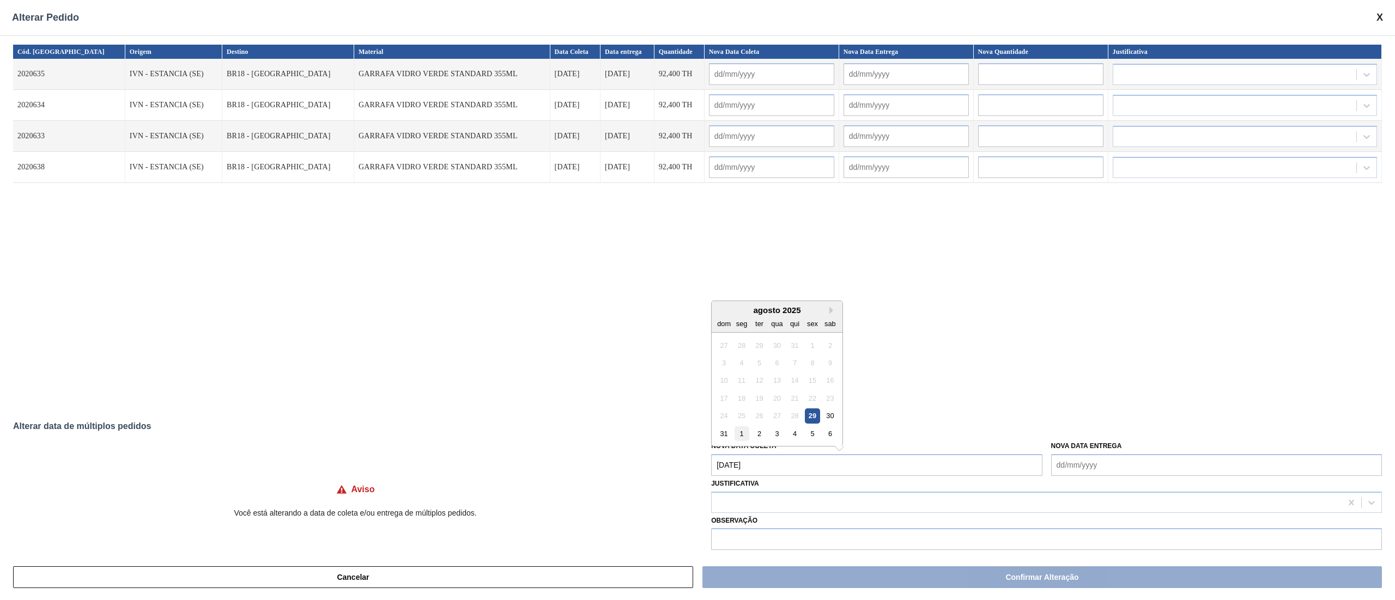
type input "01/09/2025"
type input "02/09/2025"
type input "01/09/2025"
type input "02/09/2025"
type input "01/09/2025"
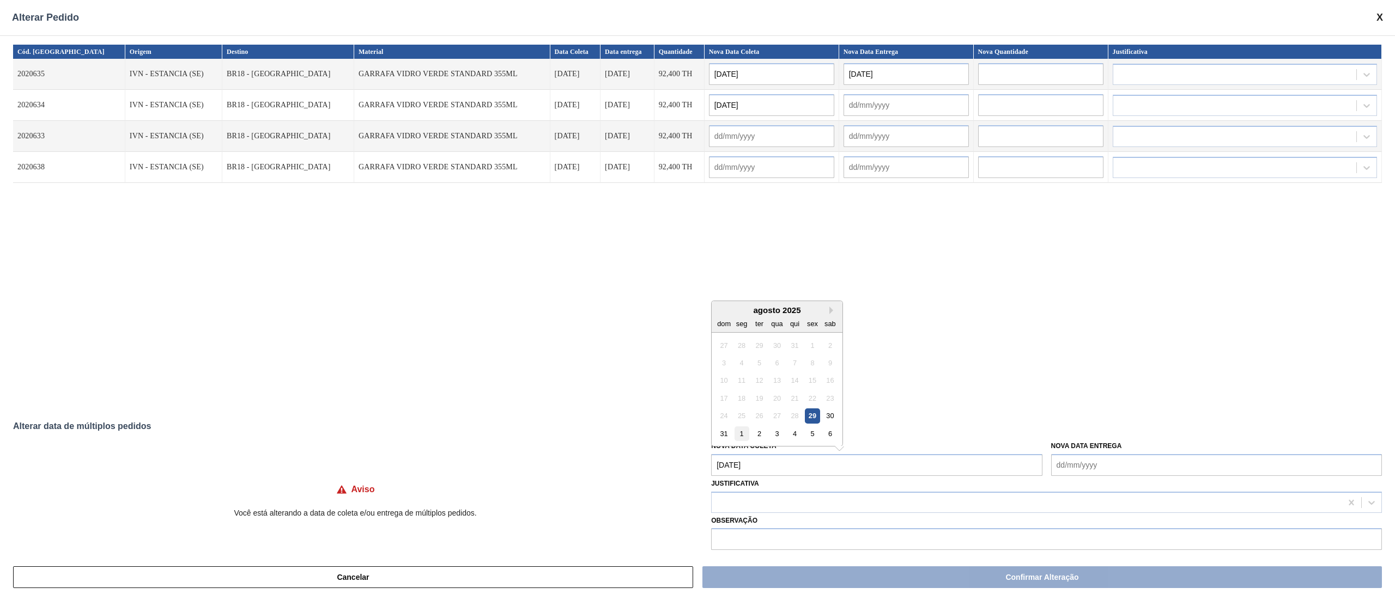
type input "02/09/2025"
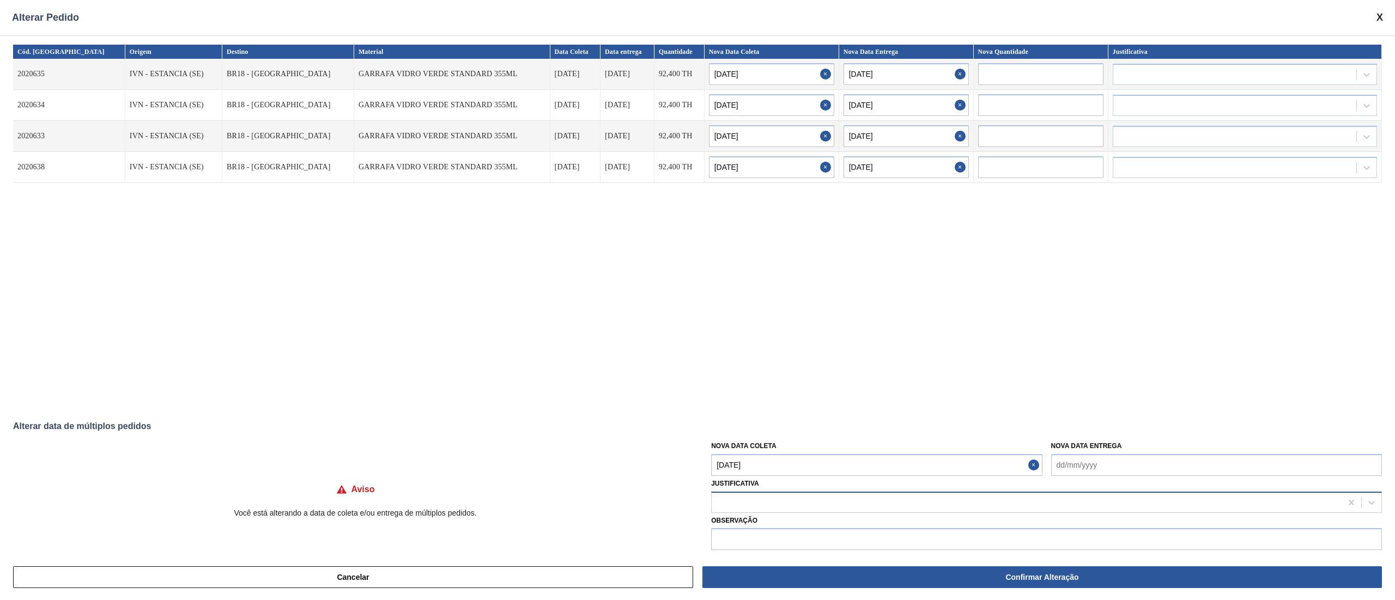
click at [752, 498] on div at bounding box center [1027, 503] width 630 height 16
type input "ou"
click at [515, 398] on div "Cód. Pedido Origem Destino Material Data Coleta Data entrega Quantidade Nova Da…" at bounding box center [697, 225] width 1369 height 360
drag, startPoint x: 436, startPoint y: 72, endPoint x: 262, endPoint y: 70, distance: 173.8
click at [262, 70] on tr "2020635 IVN - ESTANCIA (SE) BR18 - Pernambuco GARRAFA VIDRO VERDE STANDARD 355M…" at bounding box center [697, 74] width 1369 height 31
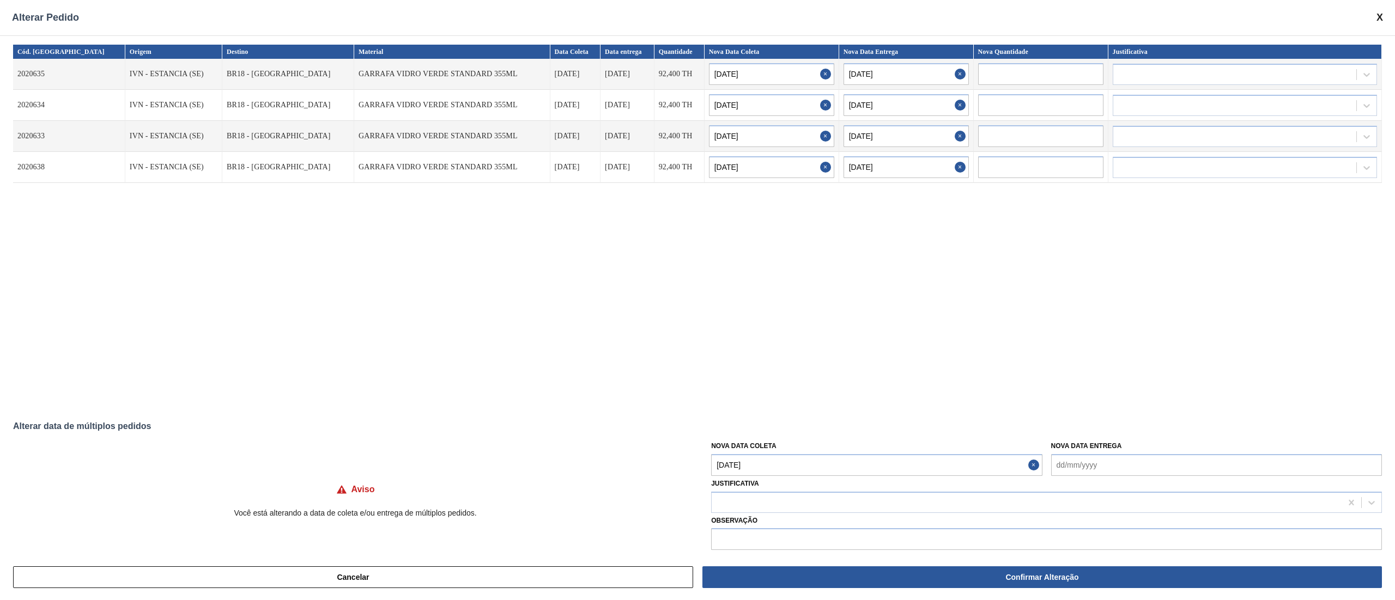
drag, startPoint x: 733, startPoint y: 340, endPoint x: 737, endPoint y: 344, distance: 5.8
click at [737, 344] on div "Cód. Pedido Origem Destino Material Data Coleta Data entrega Quantidade Nova Da…" at bounding box center [697, 225] width 1369 height 360
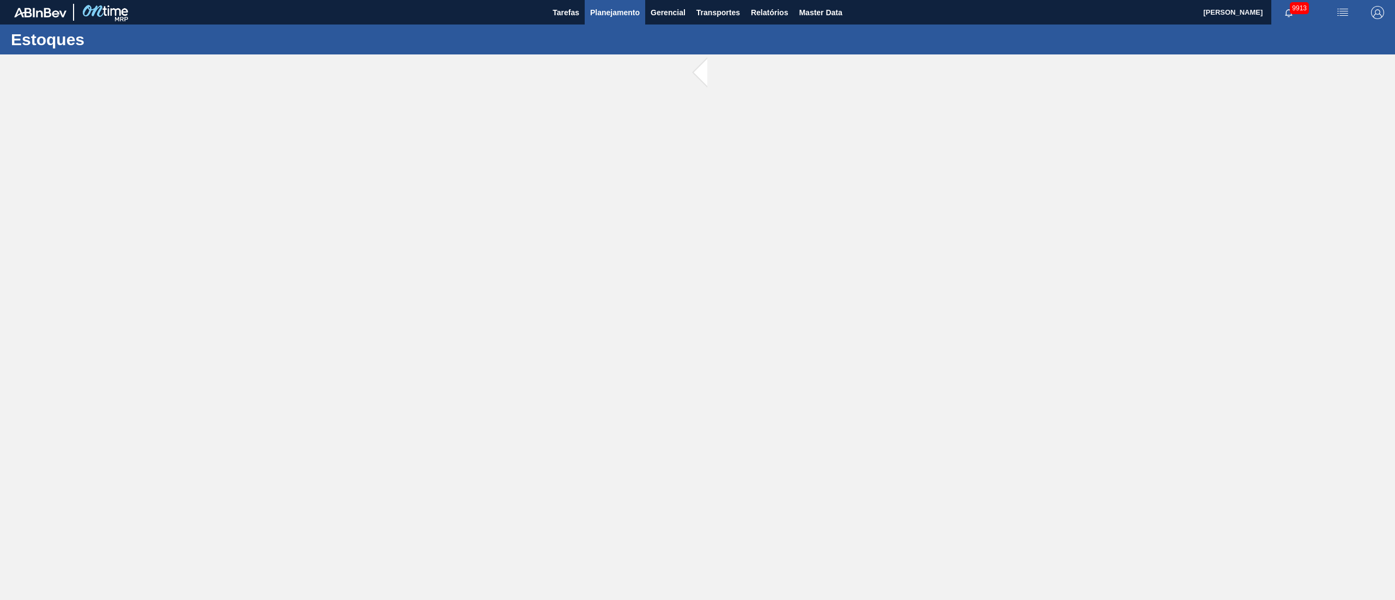
click at [622, 20] on button "Planejamento" at bounding box center [615, 12] width 60 height 25
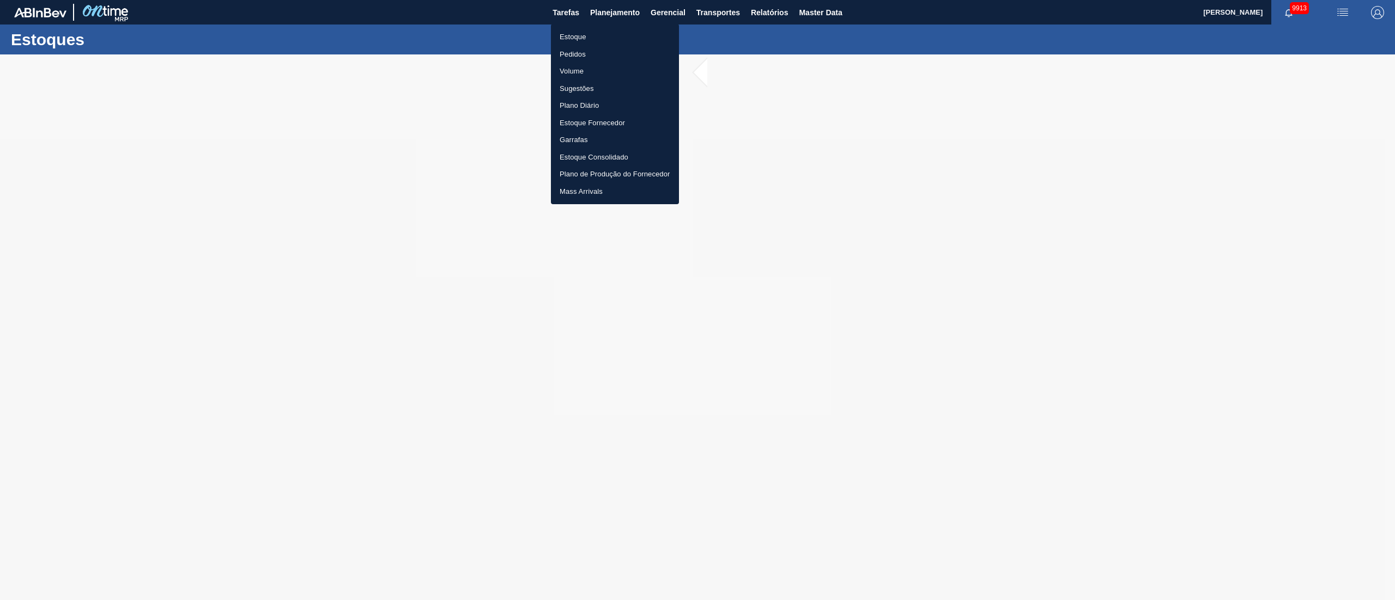
click at [570, 39] on li "Estoque" at bounding box center [615, 36] width 128 height 17
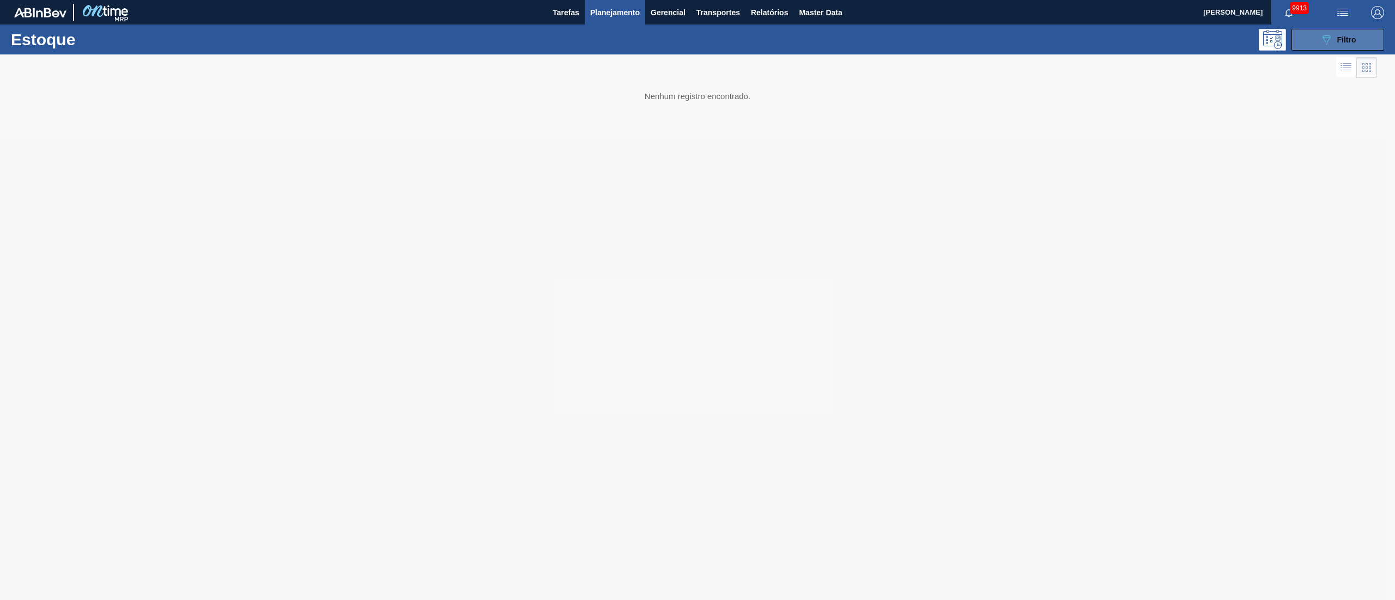
click at [1346, 40] on span "Filtro" at bounding box center [1346, 39] width 19 height 9
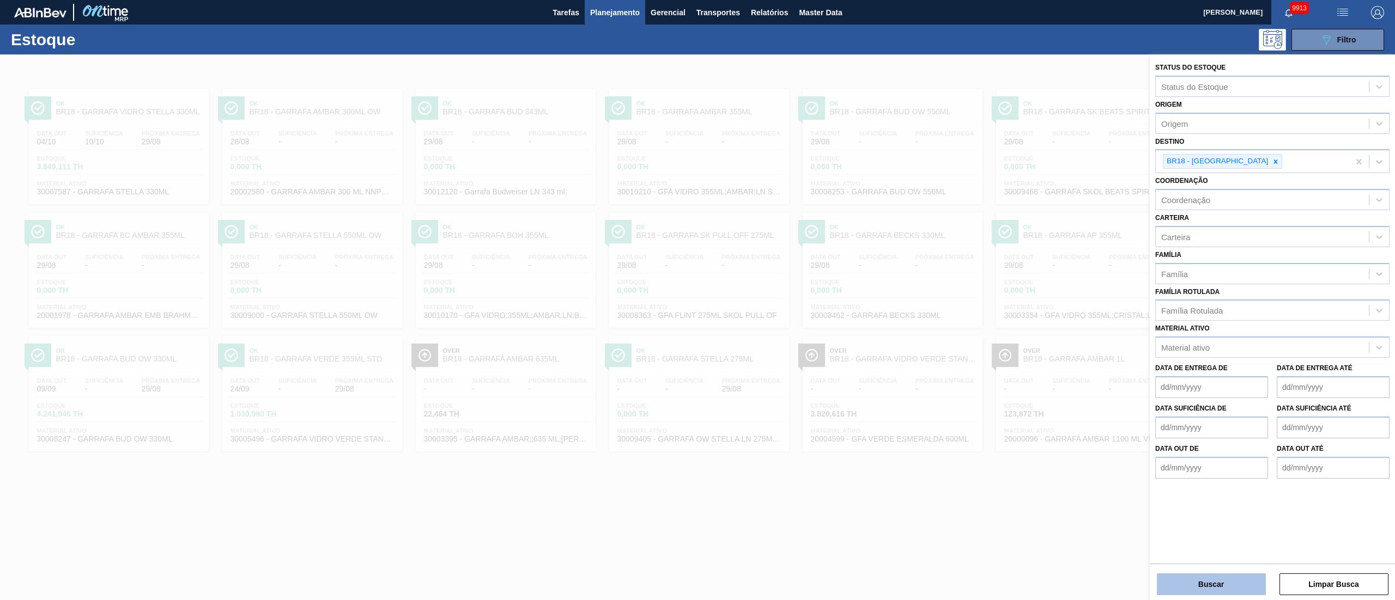
click at [1209, 588] on button "Buscar" at bounding box center [1211, 585] width 109 height 22
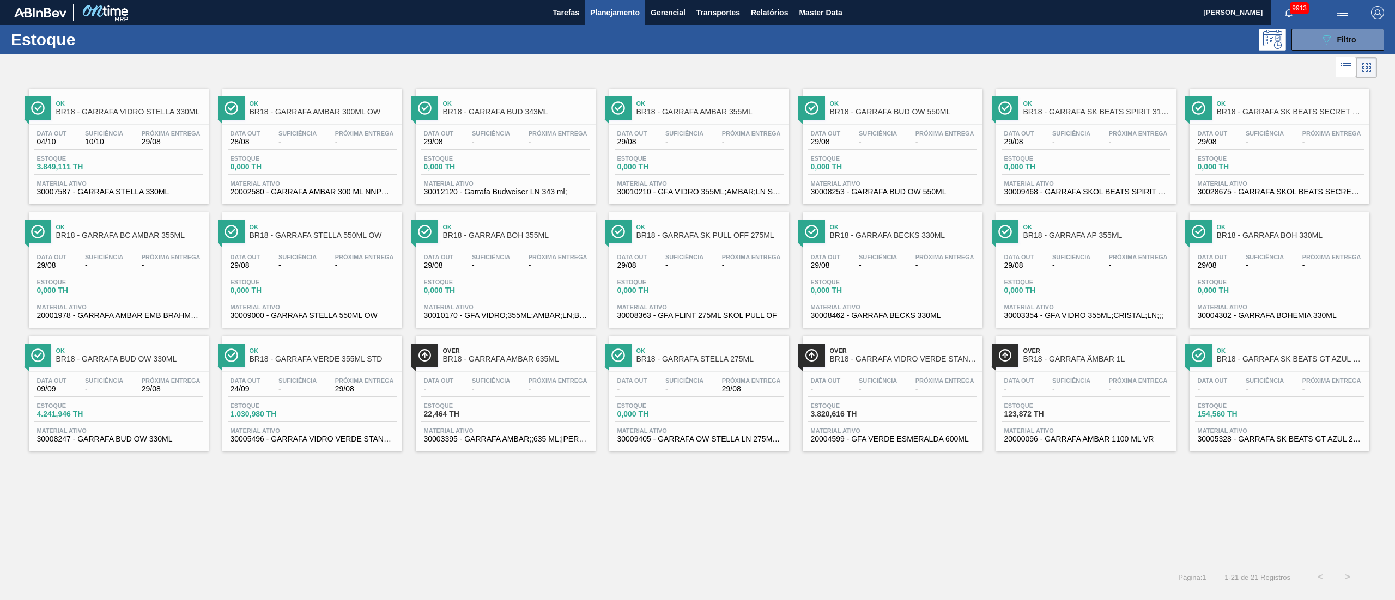
click at [291, 388] on span "-" at bounding box center [297, 389] width 38 height 8
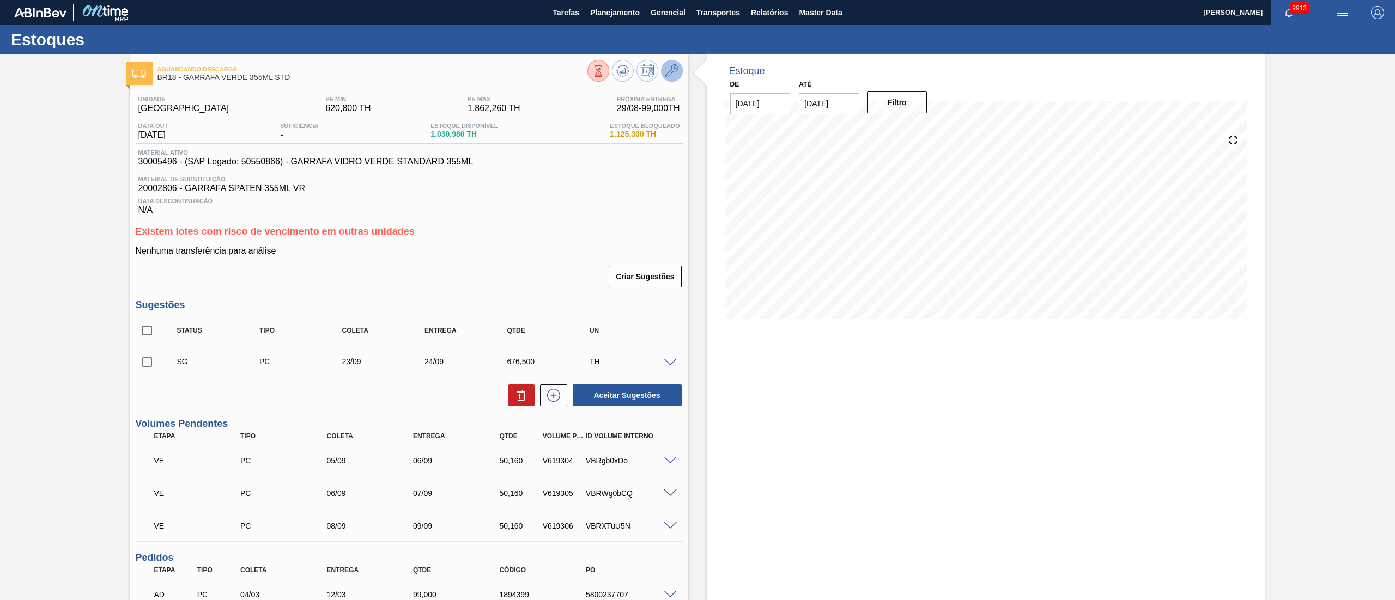
click at [676, 68] on icon at bounding box center [671, 70] width 13 height 13
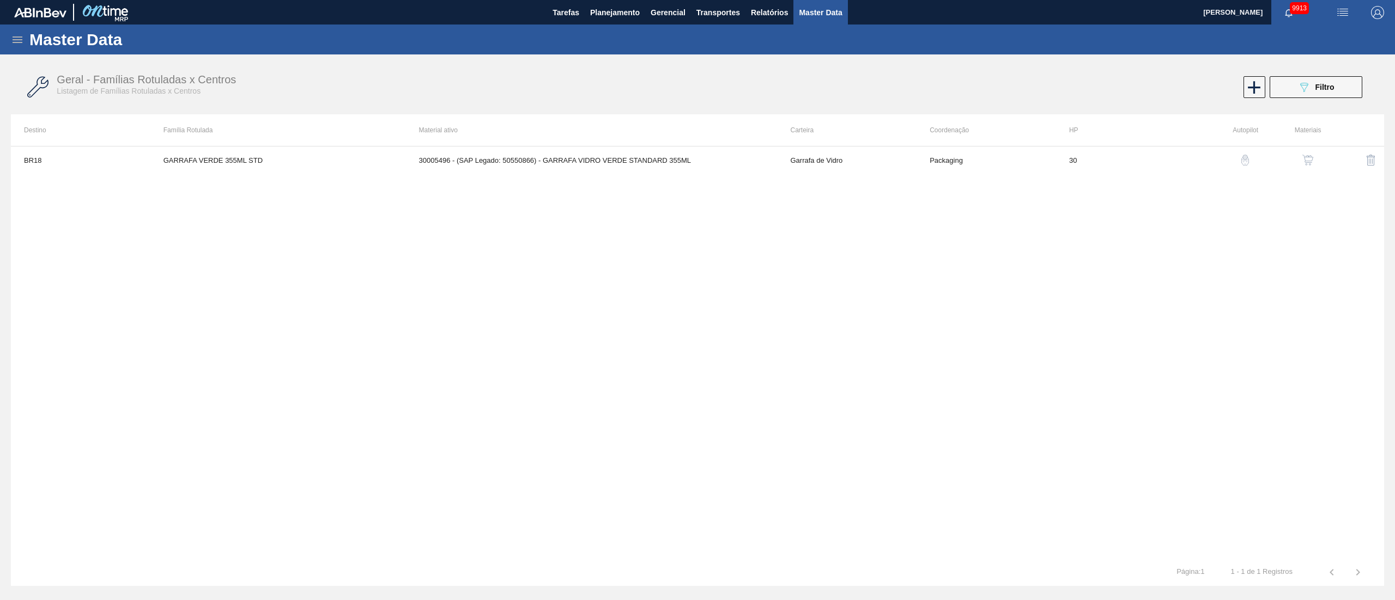
click at [1310, 162] on img "button" at bounding box center [1307, 160] width 11 height 11
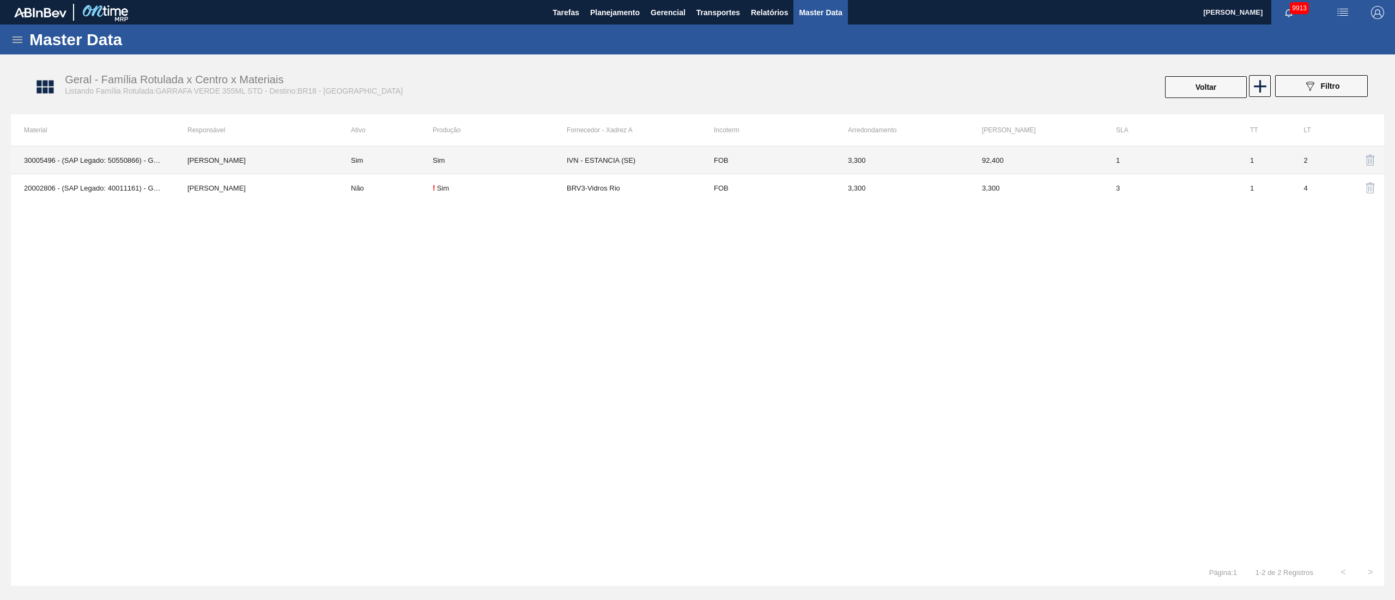
click at [594, 161] on td "IVN - ESTANCIA (SE)" at bounding box center [634, 161] width 134 height 28
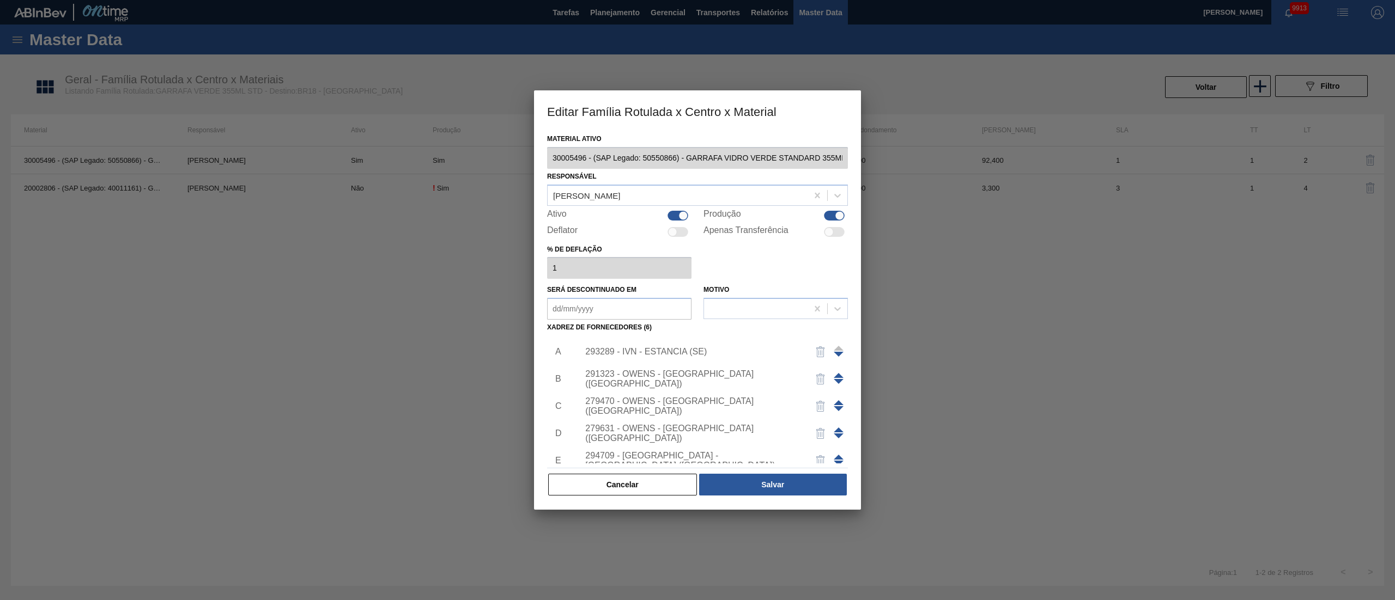
click at [676, 356] on div "293289 - IVN - ESTANCIA (SE)" at bounding box center [692, 352] width 214 height 10
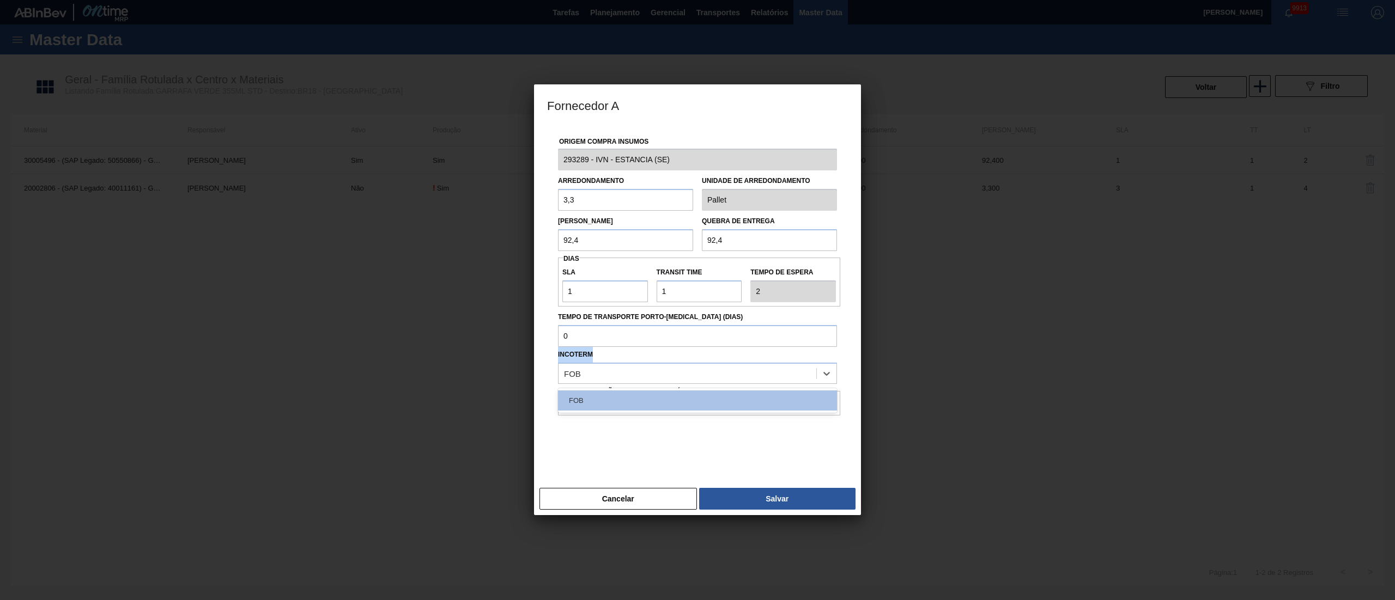
click at [676, 356] on div "Incoterm option FOB focused, 1 of 1. 1 result available. Use Up and Down to cho…" at bounding box center [697, 365] width 279 height 37
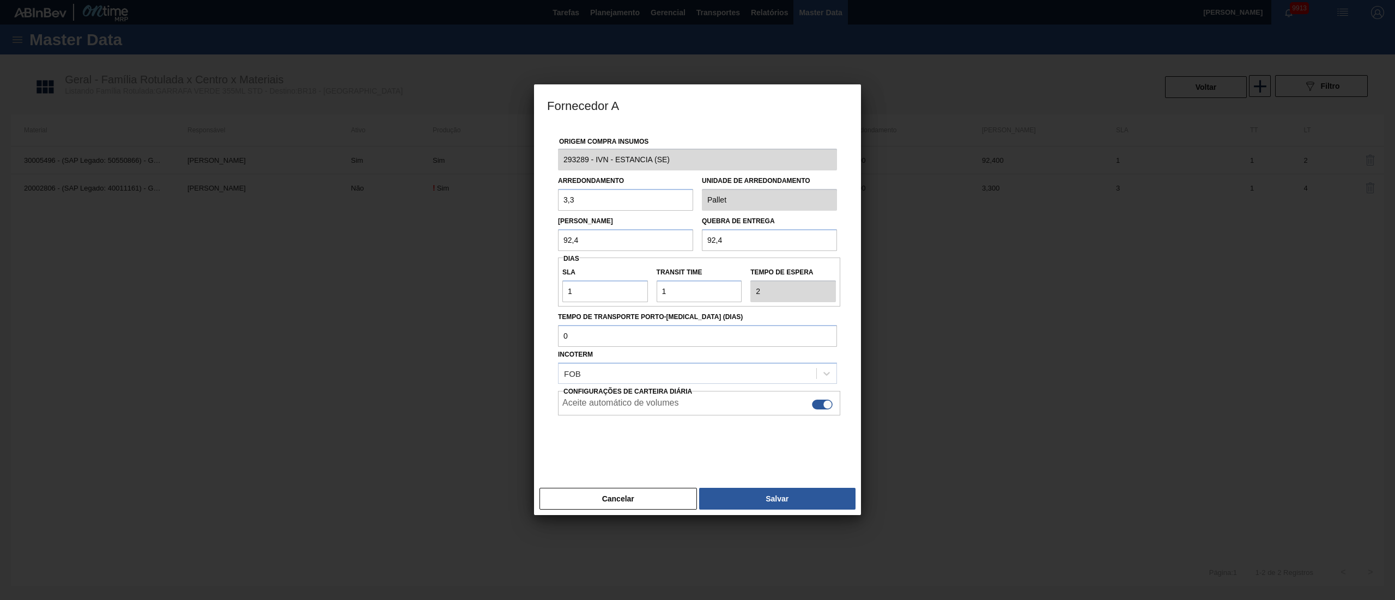
click at [640, 435] on div at bounding box center [697, 443] width 279 height 54
drag, startPoint x: 616, startPoint y: 199, endPoint x: 341, endPoint y: 190, distance: 274.8
click at [341, 190] on div "Fornecedor A Origem Compra Insumos 293289 - IVN - ESTANCIA (SE) Arredondamento …" at bounding box center [697, 300] width 1395 height 600
type input "3,410"
drag, startPoint x: 636, startPoint y: 245, endPoint x: 351, endPoint y: 240, distance: 285.0
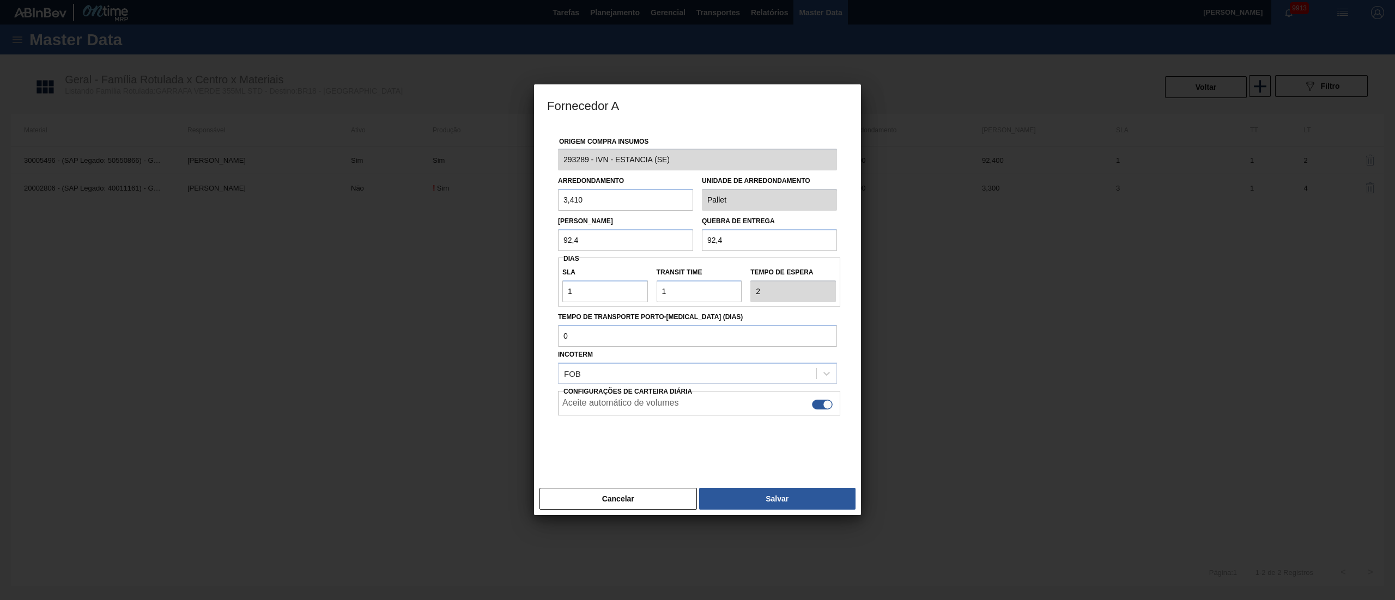
click at [402, 242] on div "Fornecedor A Origem Compra Insumos 293289 - IVN - ESTANCIA (SE) Arredondamento …" at bounding box center [697, 300] width 1395 height 600
type input "95,480"
drag, startPoint x: 750, startPoint y: 241, endPoint x: 360, endPoint y: 239, distance: 390.6
click at [360, 239] on div "Fornecedor A Origem Compra Insumos 293289 - IVN - ESTANCIA (SE) Arredondamento …" at bounding box center [697, 300] width 1395 height 600
type input "95,480"
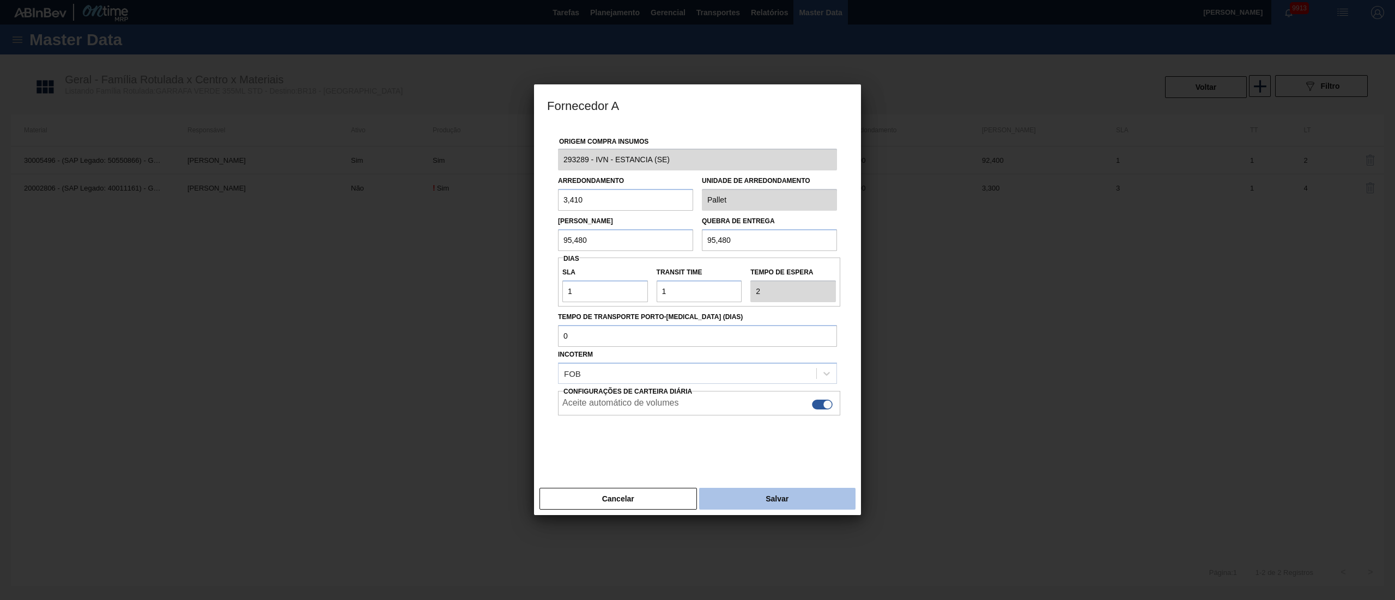
click at [765, 502] on button "Salvar" at bounding box center [777, 499] width 156 height 22
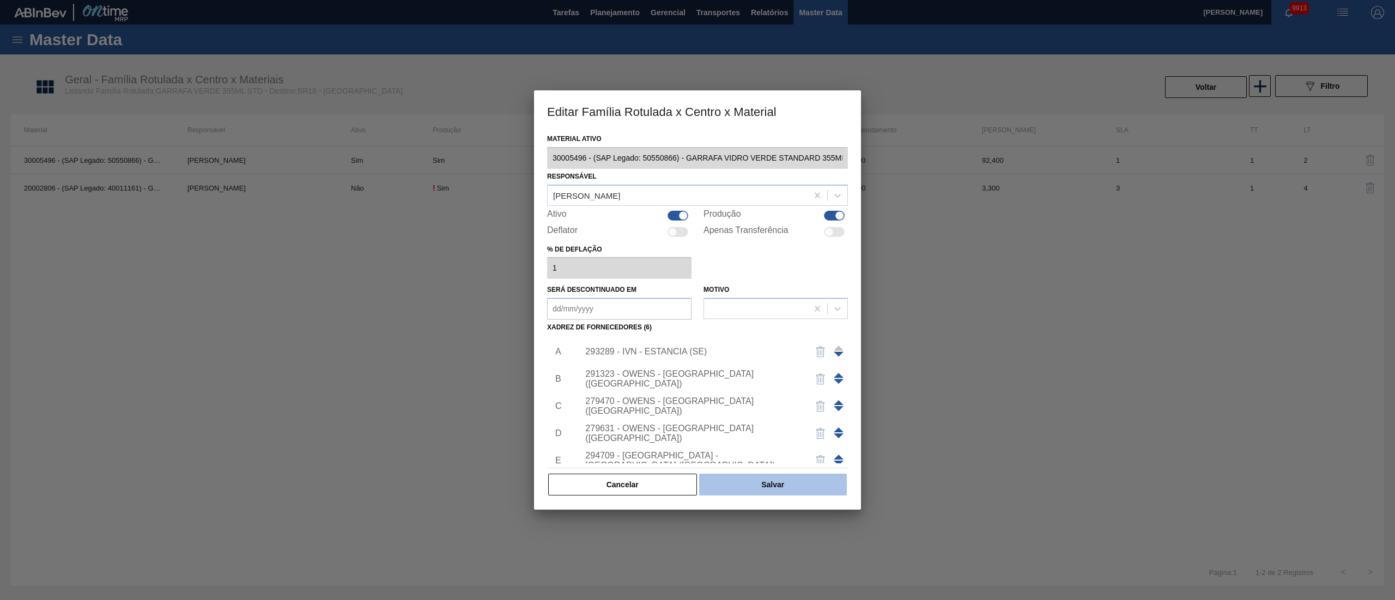
click at [757, 483] on button "Salvar" at bounding box center [773, 485] width 148 height 22
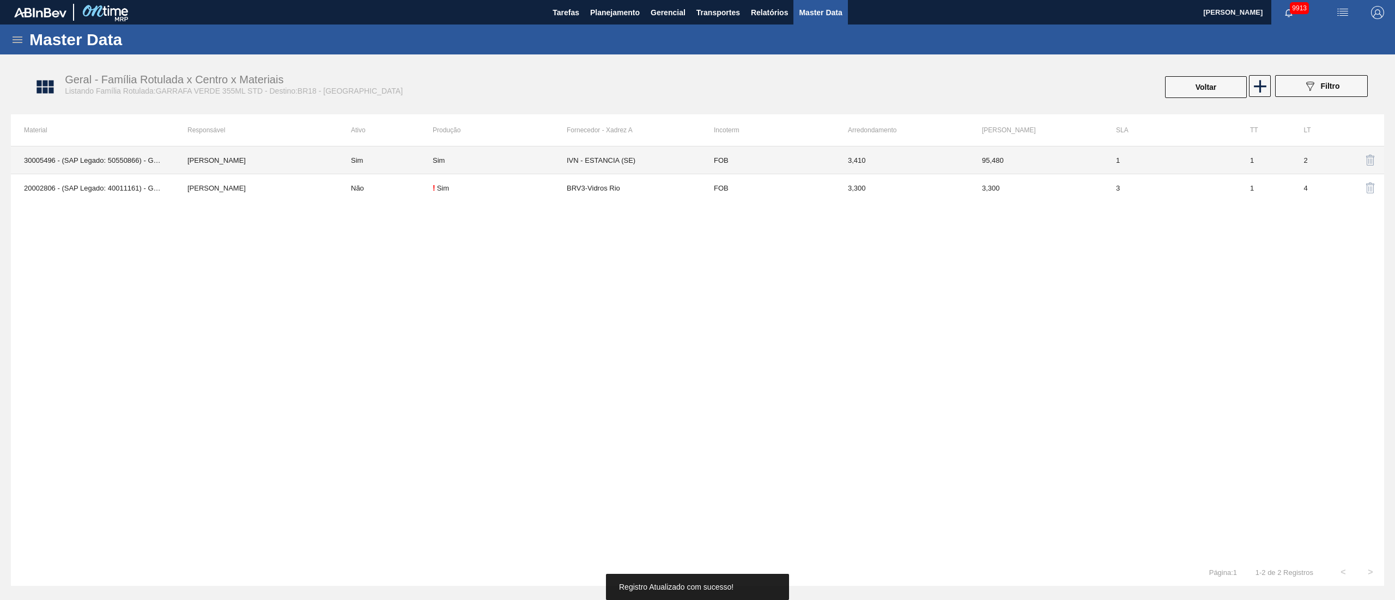
click at [617, 160] on td "IVN - ESTANCIA (SE)" at bounding box center [634, 161] width 134 height 28
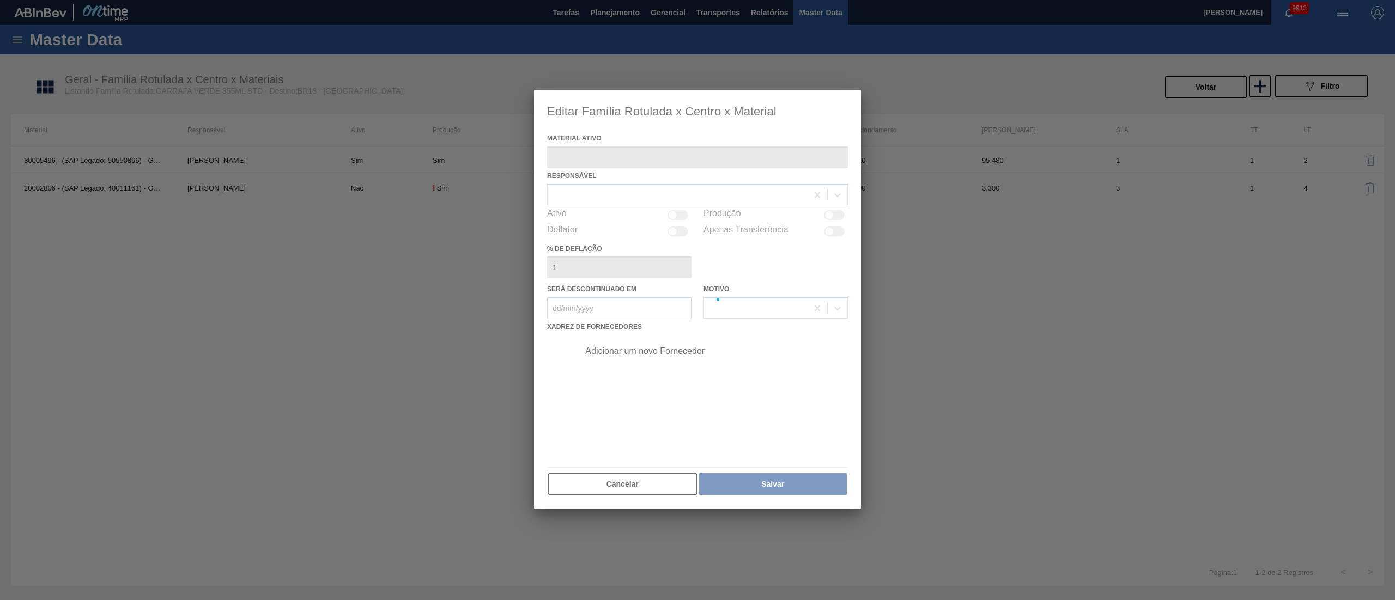
click at [617, 160] on div at bounding box center [697, 299] width 327 height 419
type ativo "30005496 - (SAP Legado: 50550866) - GARRAFA VIDRO VERDE STANDARD 355ML"
checkbox input "true"
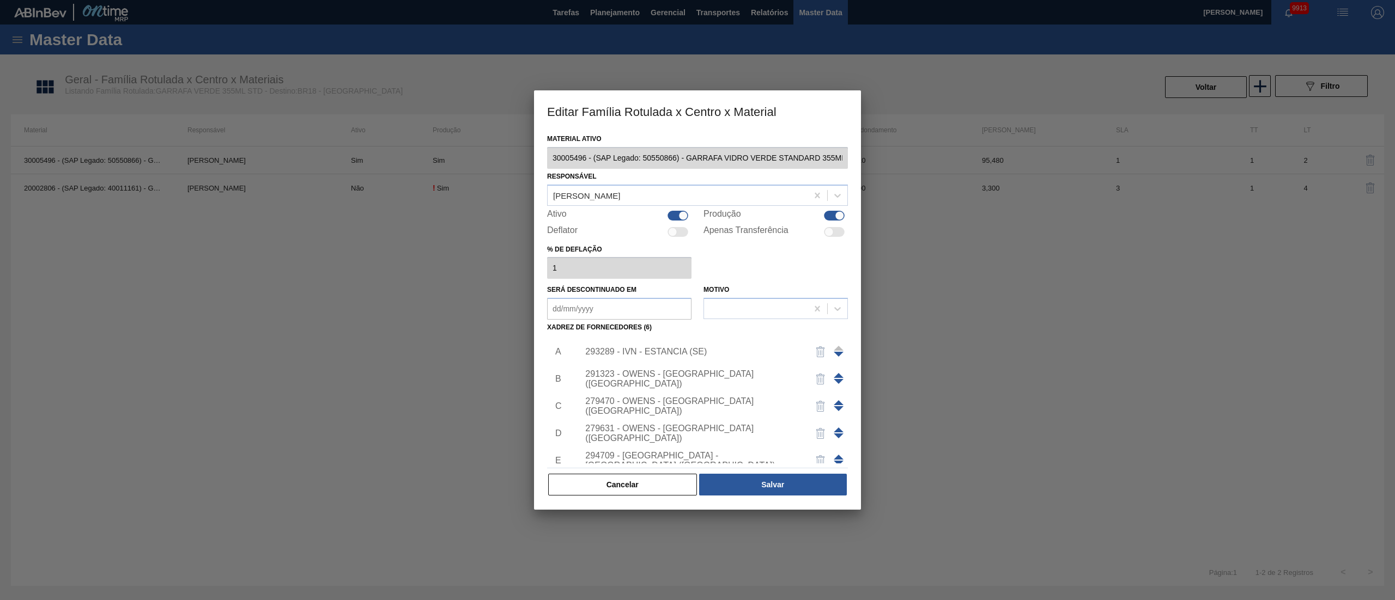
click at [343, 274] on div at bounding box center [697, 300] width 1395 height 600
click at [641, 477] on button "Cancelar" at bounding box center [622, 485] width 149 height 22
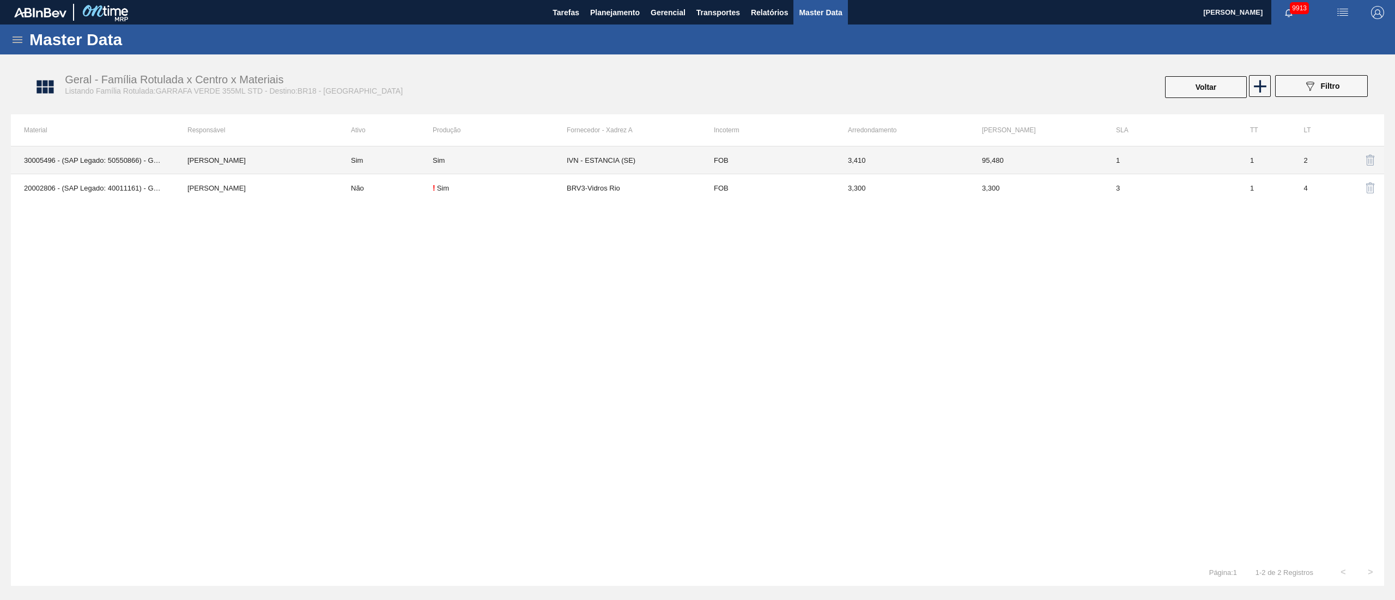
click at [103, 165] on td "30005496 - (SAP Legado: 50550866) - GARRAFA VIDRO VERDE STANDARD 355ML" at bounding box center [92, 161] width 163 height 28
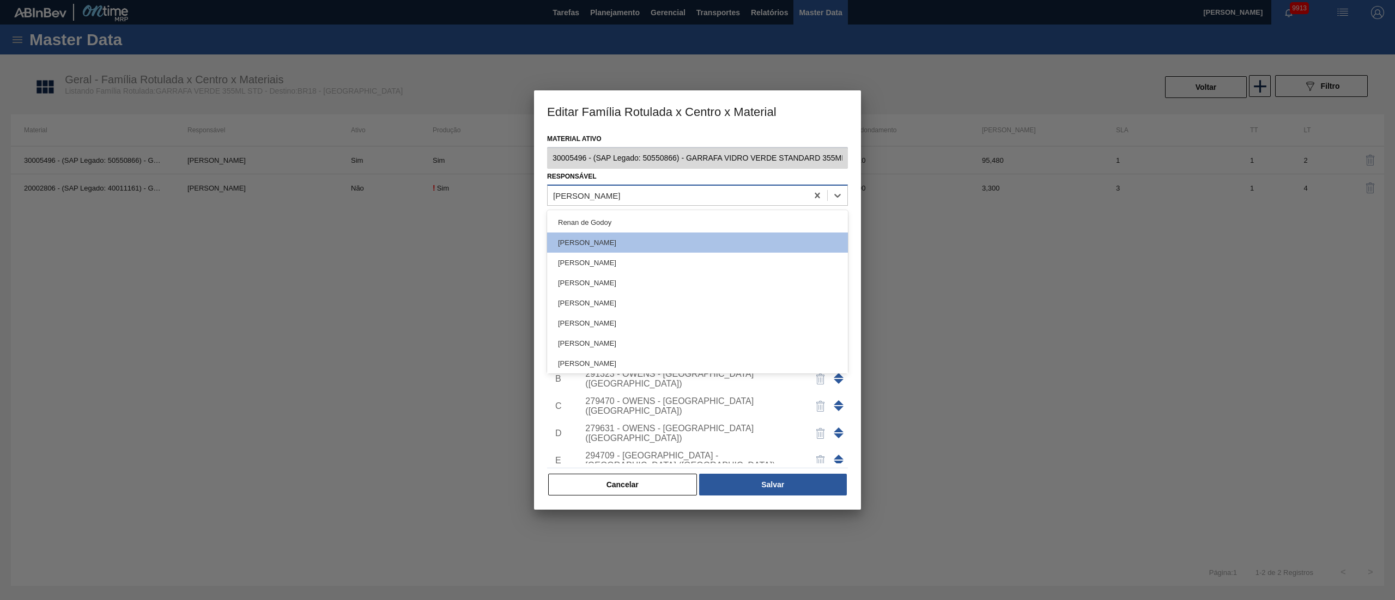
click at [656, 200] on div "[PERSON_NAME]" at bounding box center [678, 195] width 260 height 16
click at [1304, 321] on div at bounding box center [697, 300] width 1395 height 600
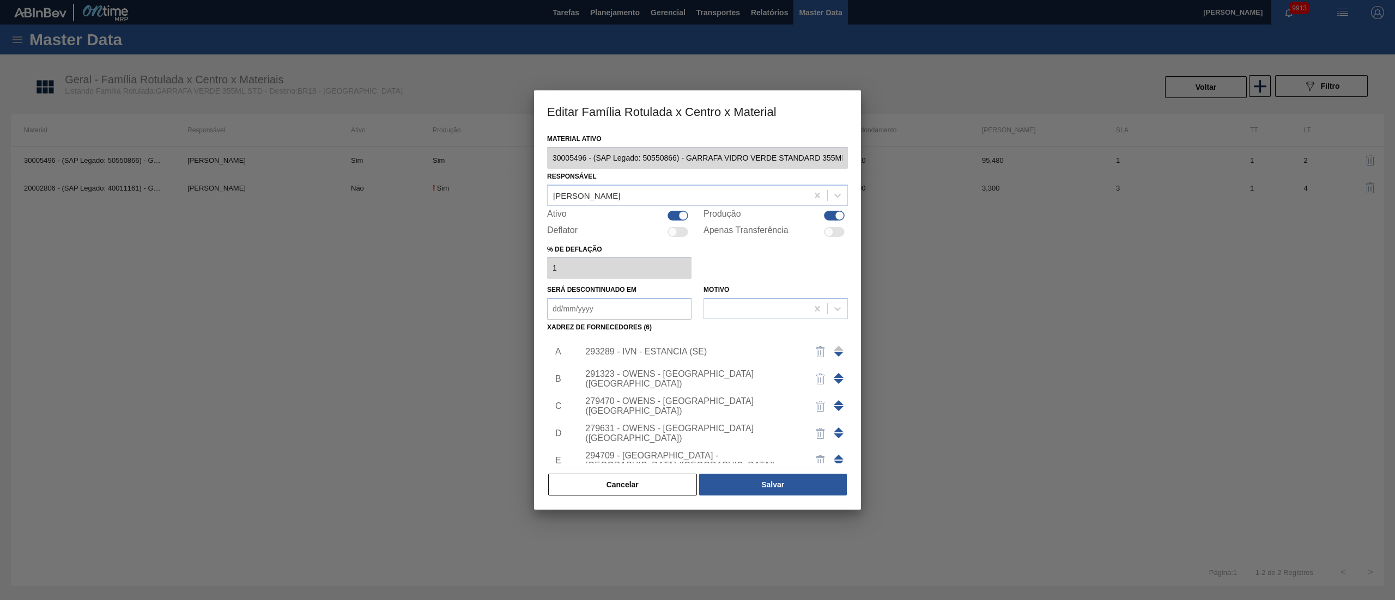
click at [994, 180] on div at bounding box center [697, 300] width 1395 height 600
click at [644, 483] on button "Cancelar" at bounding box center [622, 485] width 149 height 22
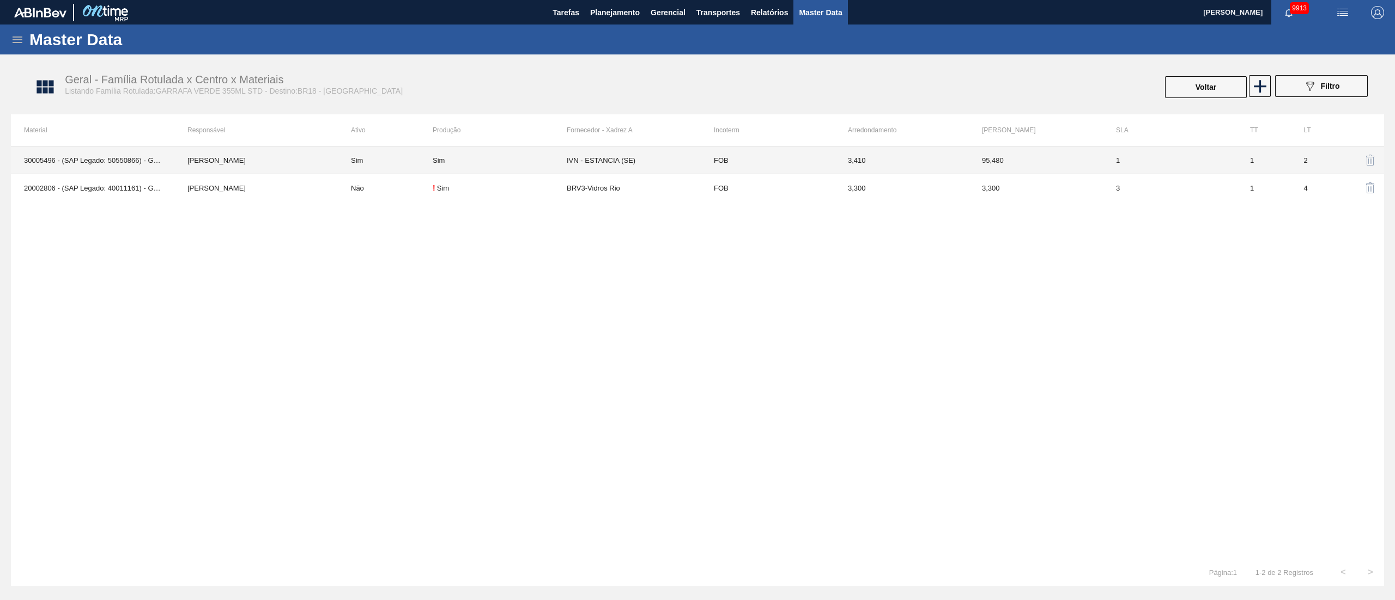
click at [998, 159] on td "95,480" at bounding box center [1036, 161] width 134 height 28
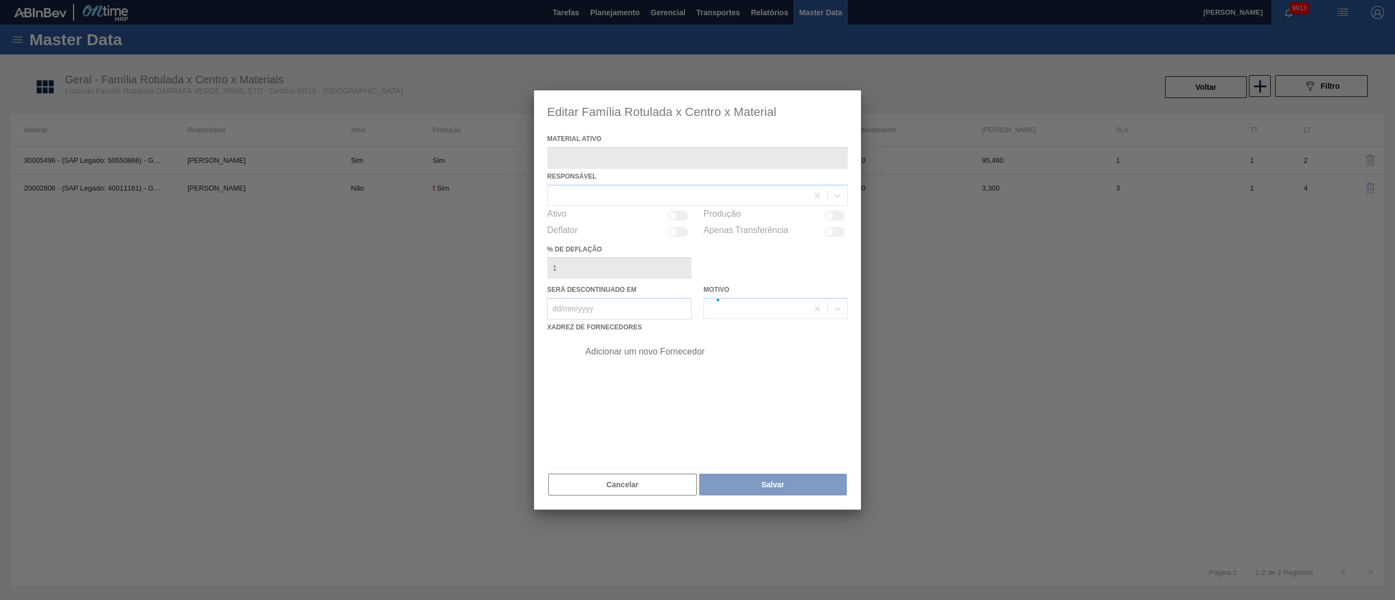
type ativo "30005496 - (SAP Legado: 50550866) - GARRAFA VIDRO VERDE STANDARD 355ML"
checkbox input "true"
click at [998, 159] on div at bounding box center [697, 300] width 1395 height 600
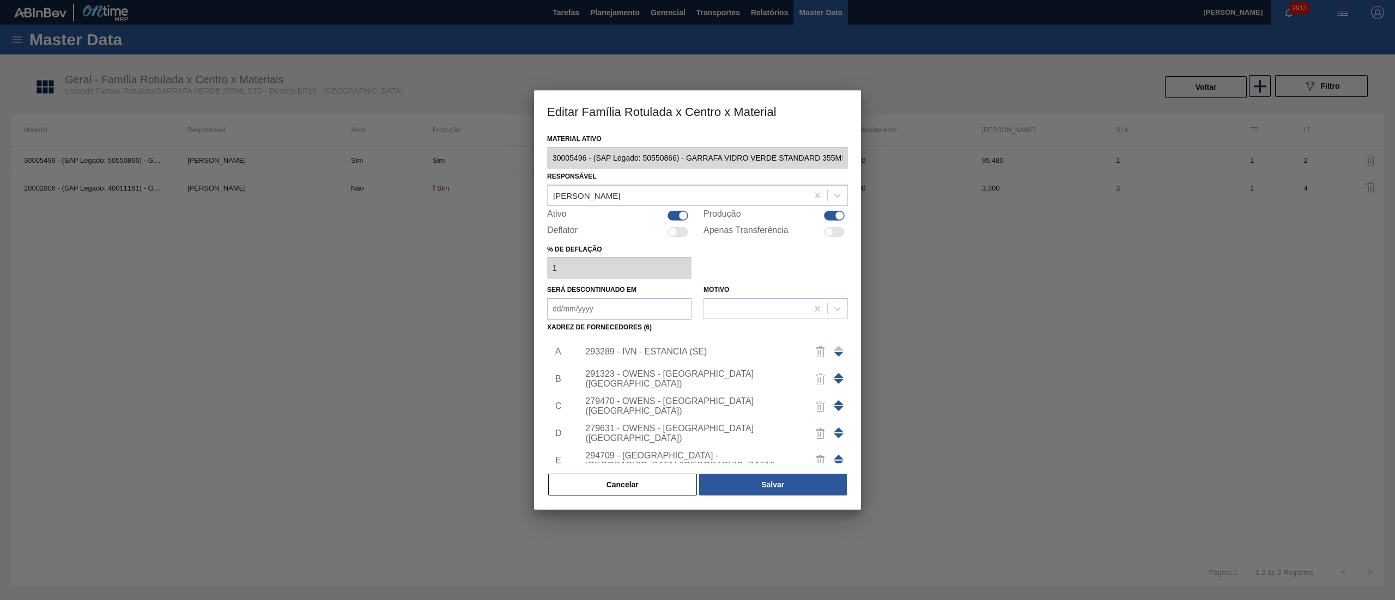
click at [658, 344] on div "293289 - IVN - ESTANCIA (SE)" at bounding box center [710, 351] width 275 height 27
click at [591, 352] on div "293289 - IVN - ESTANCIA (SE)" at bounding box center [692, 352] width 214 height 10
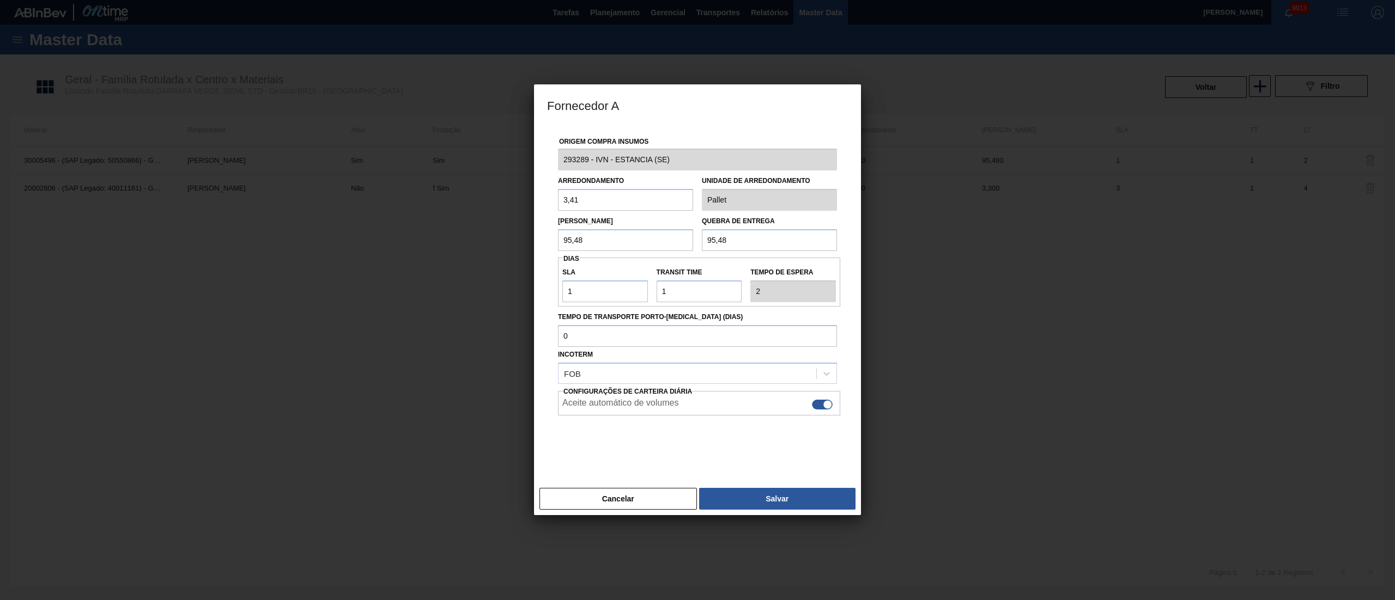
click at [591, 352] on div "Incoterm FOB" at bounding box center [697, 365] width 279 height 37
drag, startPoint x: 626, startPoint y: 505, endPoint x: 629, endPoint y: 268, distance: 237.0
click at [626, 503] on button "Cancelar" at bounding box center [617, 499] width 157 height 22
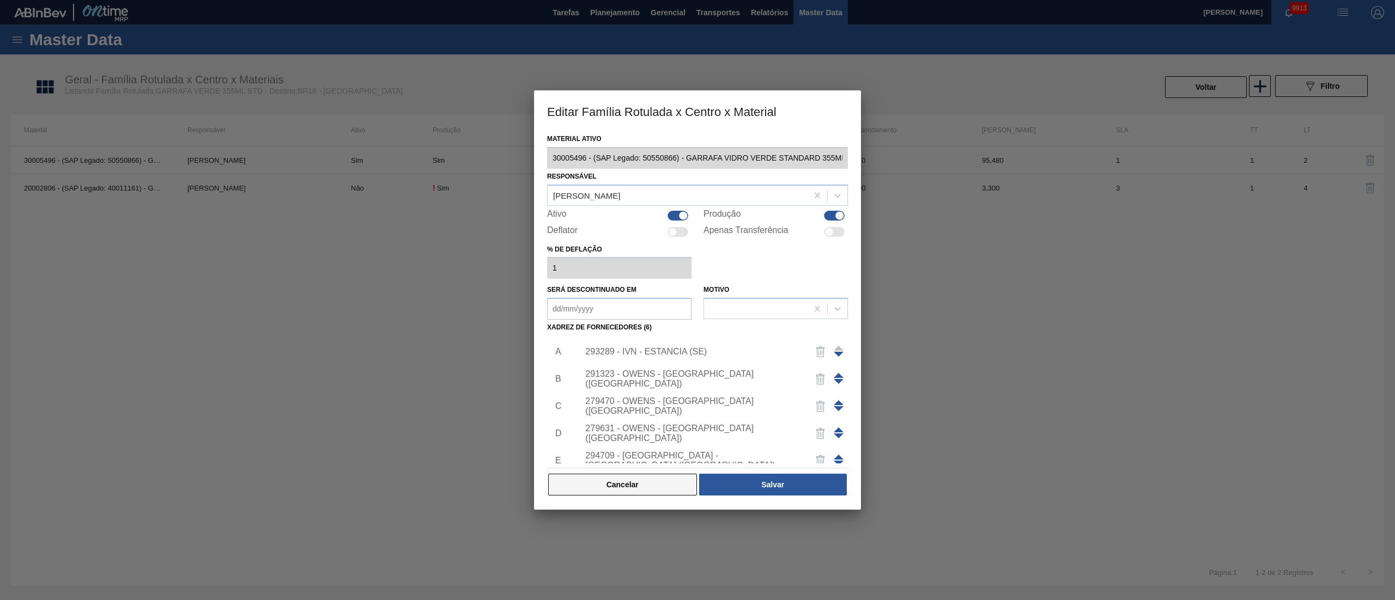
click at [641, 477] on button "Cancelar" at bounding box center [622, 485] width 149 height 22
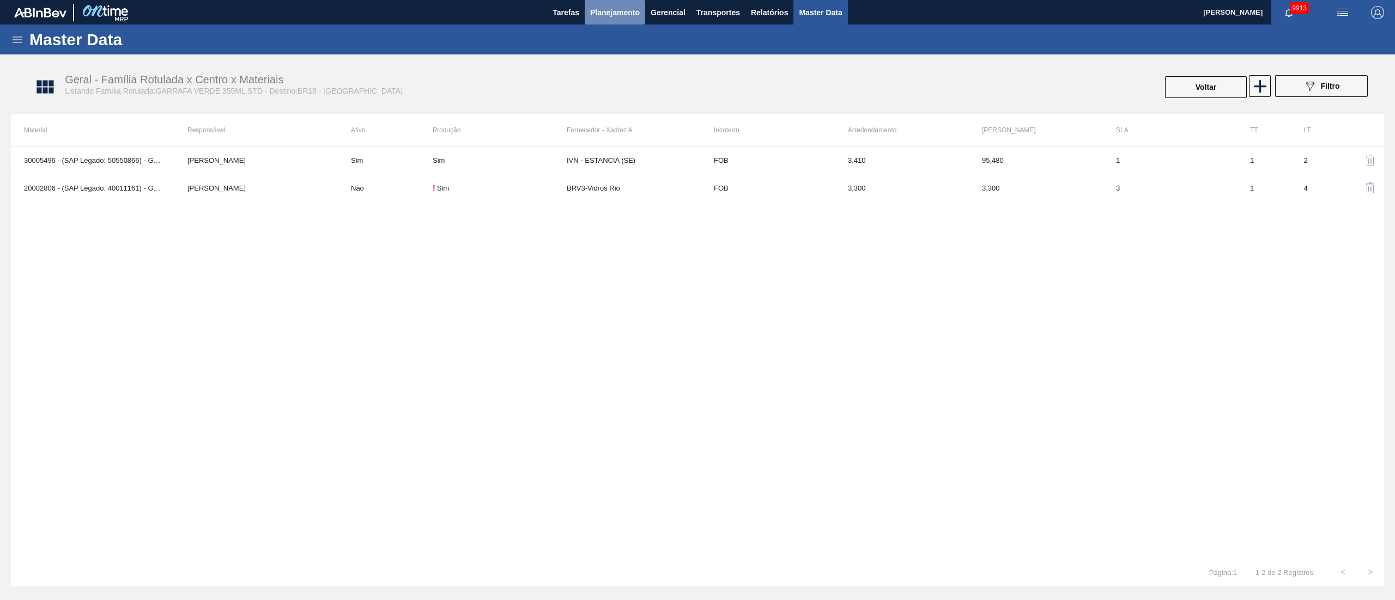
click at [601, 10] on span "Planejamento" at bounding box center [615, 12] width 50 height 13
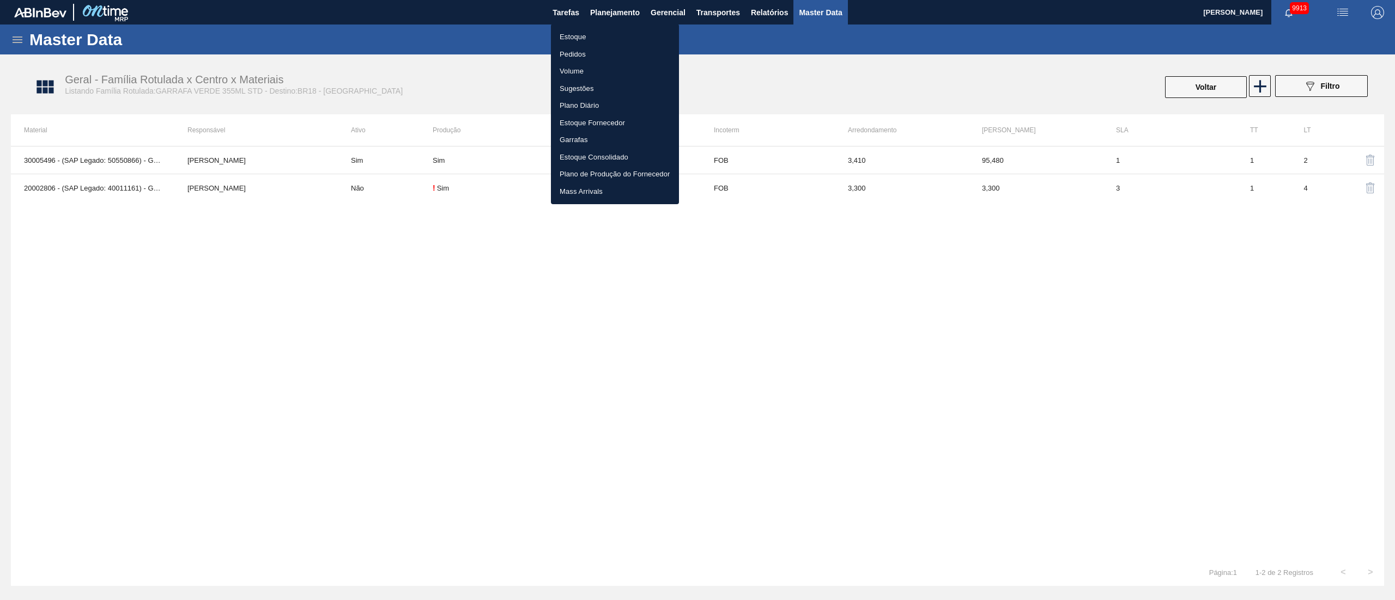
click at [1017, 114] on div at bounding box center [697, 300] width 1395 height 600
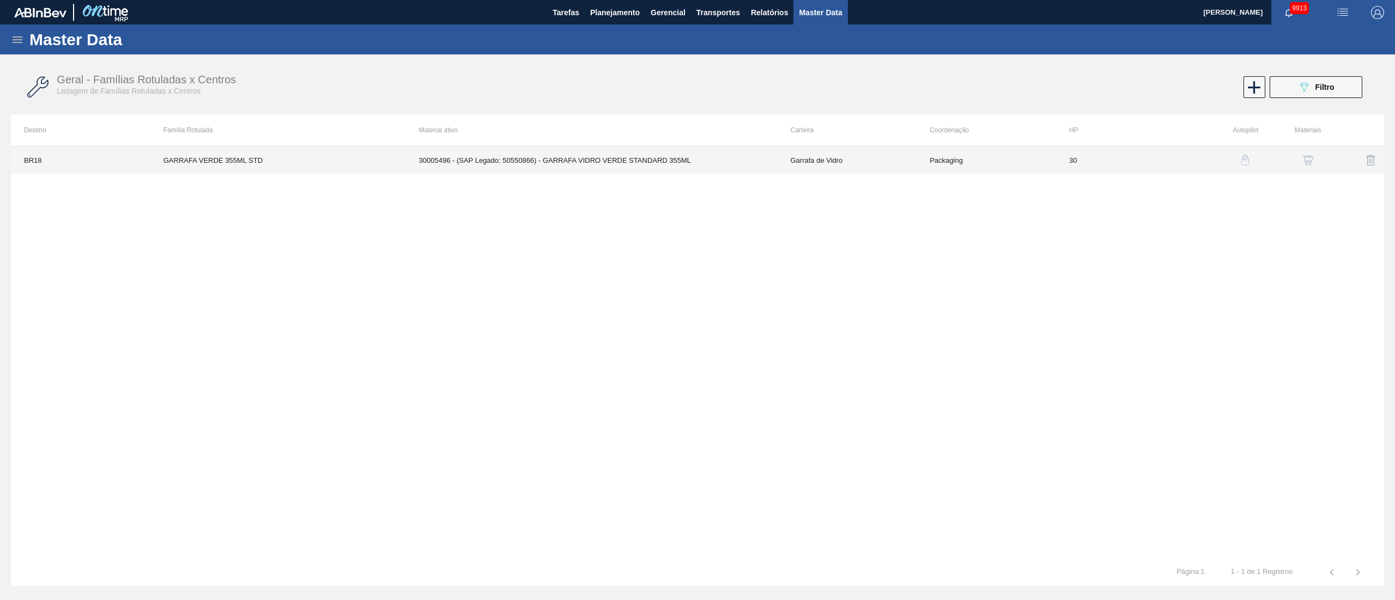
click at [670, 158] on td "30005496 - (SAP Legado: 50550866) - GARRAFA VIDRO VERDE STANDARD 355ML" at bounding box center [592, 160] width 372 height 27
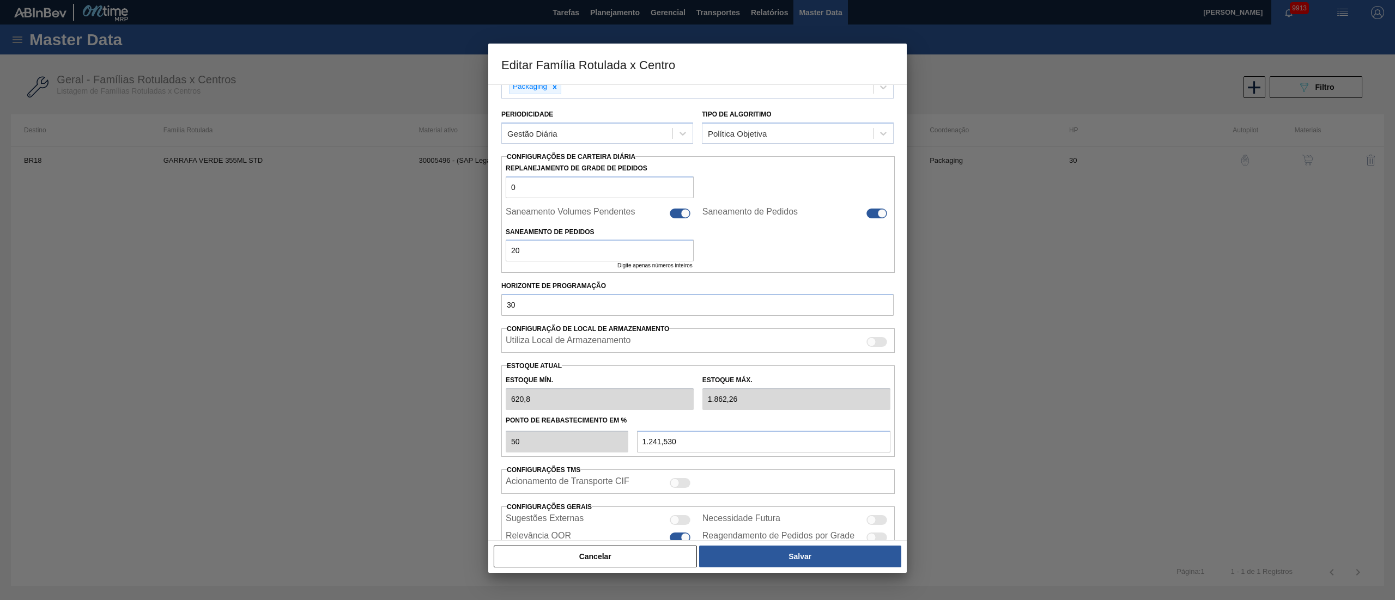
scroll to position [177, 0]
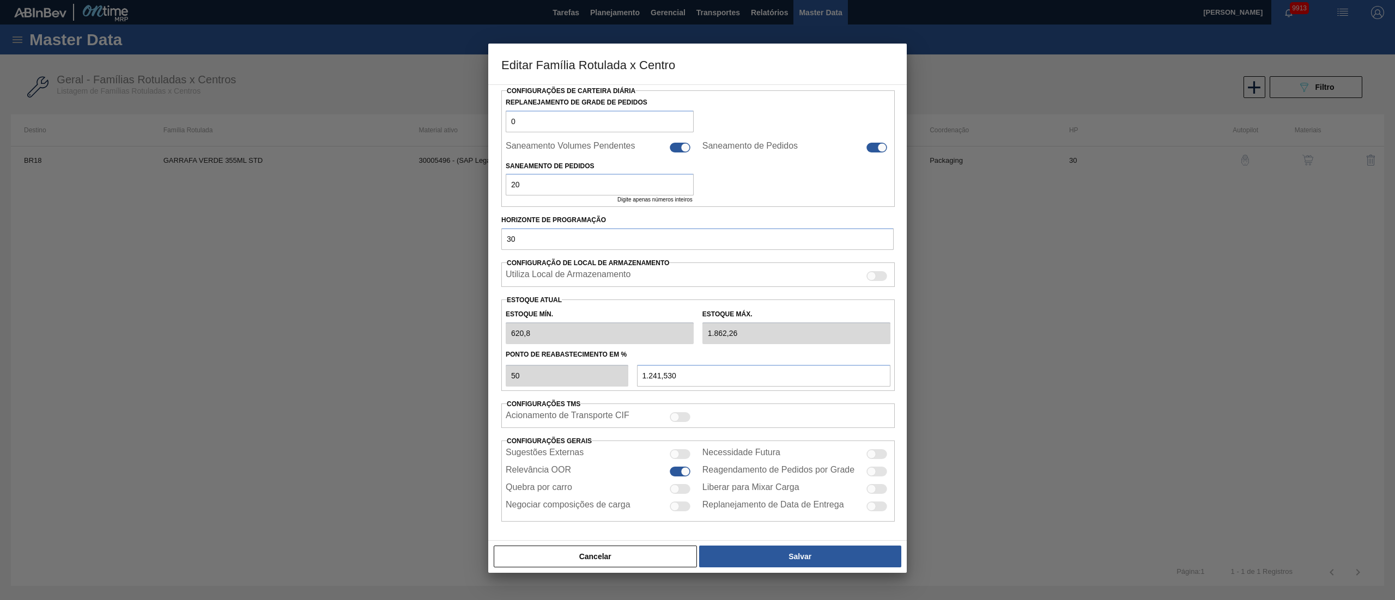
click at [670, 470] on div at bounding box center [680, 472] width 21 height 10
checkbox input "false"
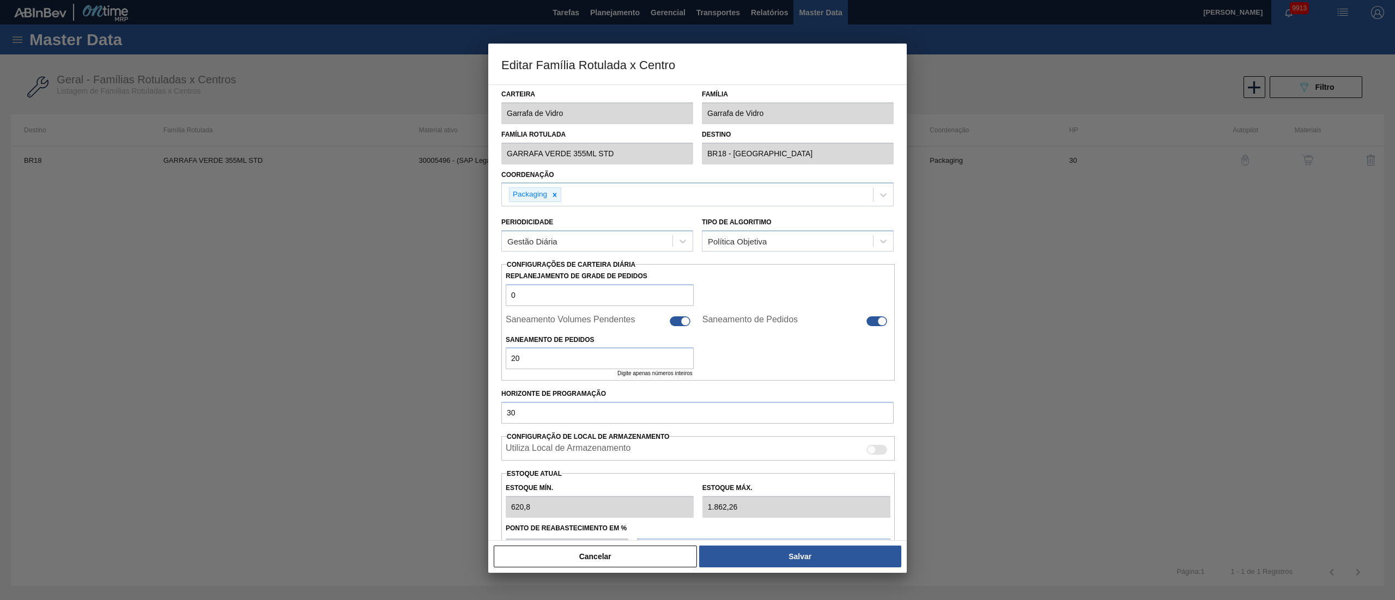
scroll to position [0, 0]
click at [810, 551] on button "Salvar" at bounding box center [800, 557] width 202 height 22
click at [595, 550] on button "Cancelar" at bounding box center [595, 557] width 203 height 22
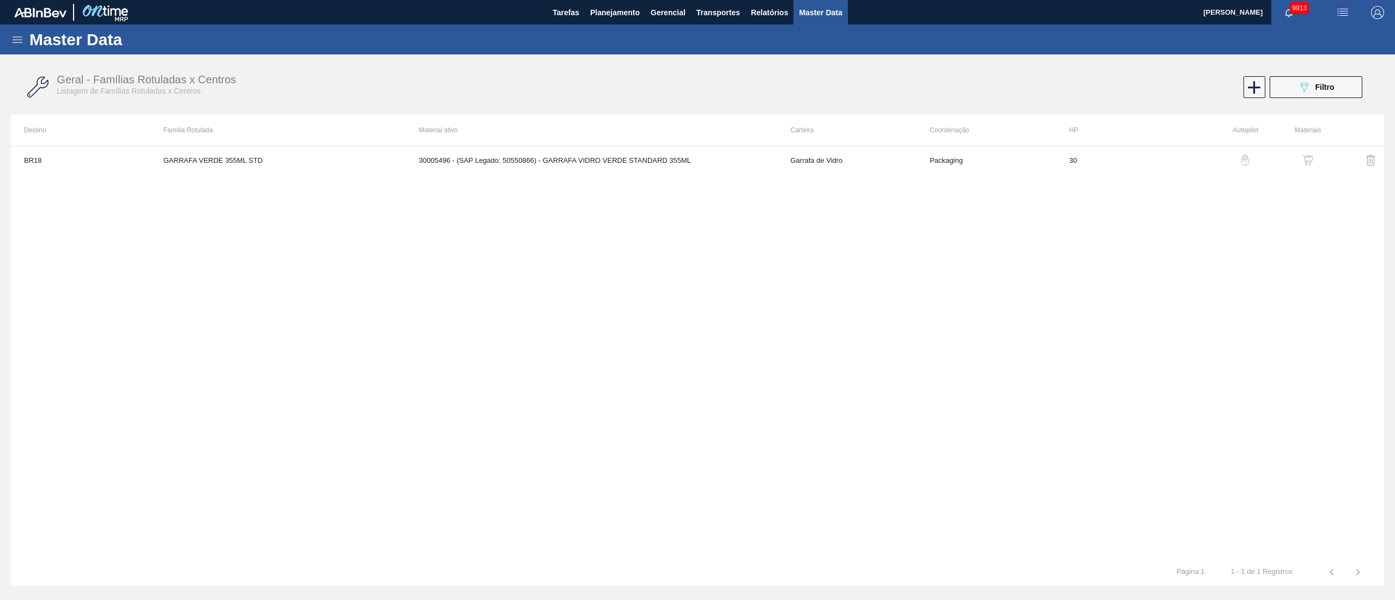
click at [644, 196] on div "BR18 GARRAFA VERDE 355ML STD 30005496 - (SAP Legado: 50550866) - GARRAFA VIDRO …" at bounding box center [697, 352] width 1373 height 413
click at [1313, 160] on div "button" at bounding box center [1307, 160] width 13 height 11
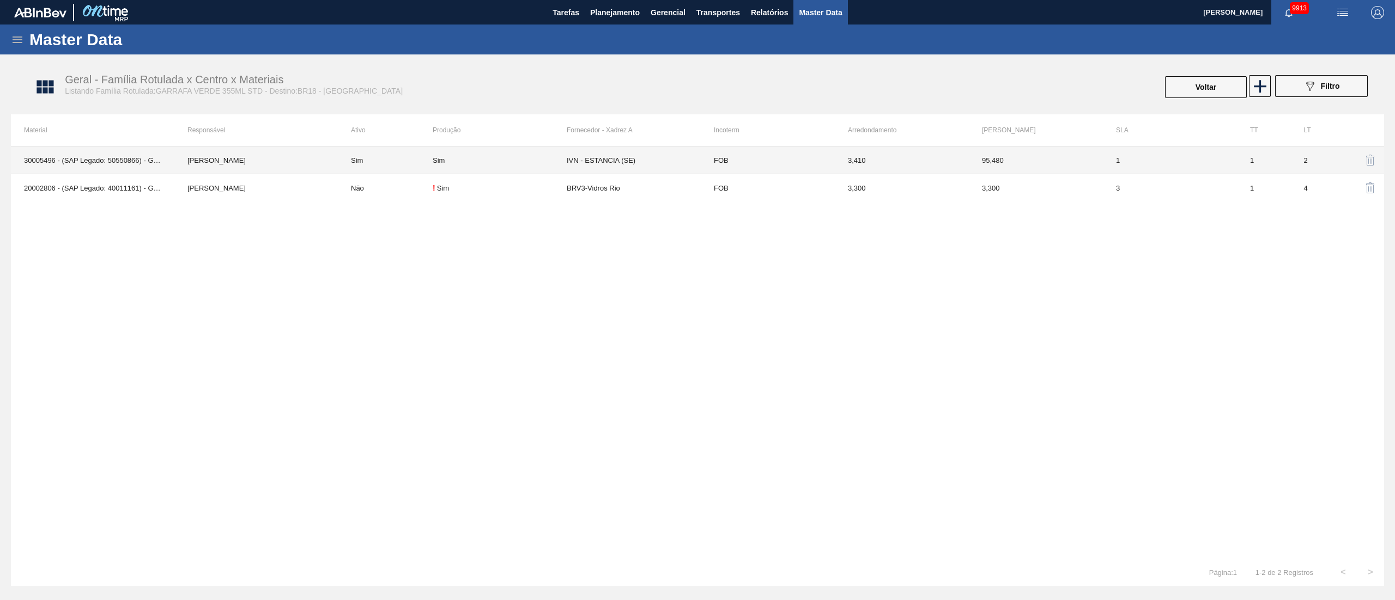
click at [561, 151] on td "Sim" at bounding box center [500, 161] width 134 height 28
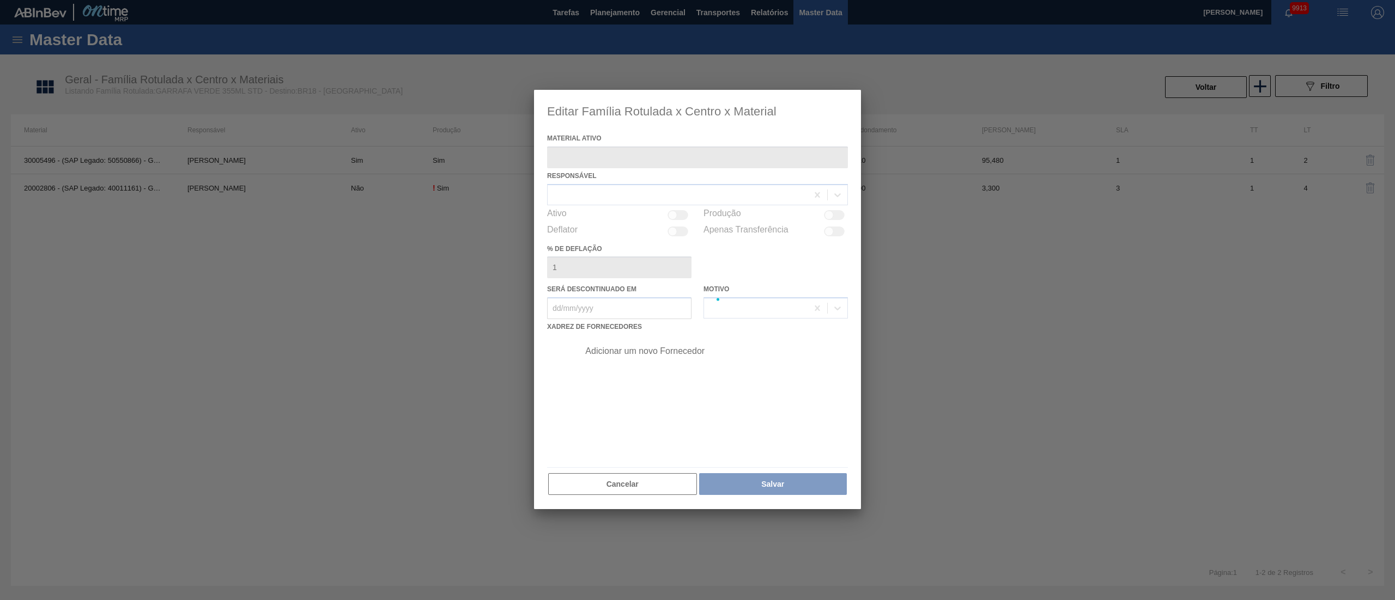
type ativo "30005496 - (SAP Legado: 50550866) - GARRAFA VIDRO VERDE STANDARD 355ML"
checkbox input "true"
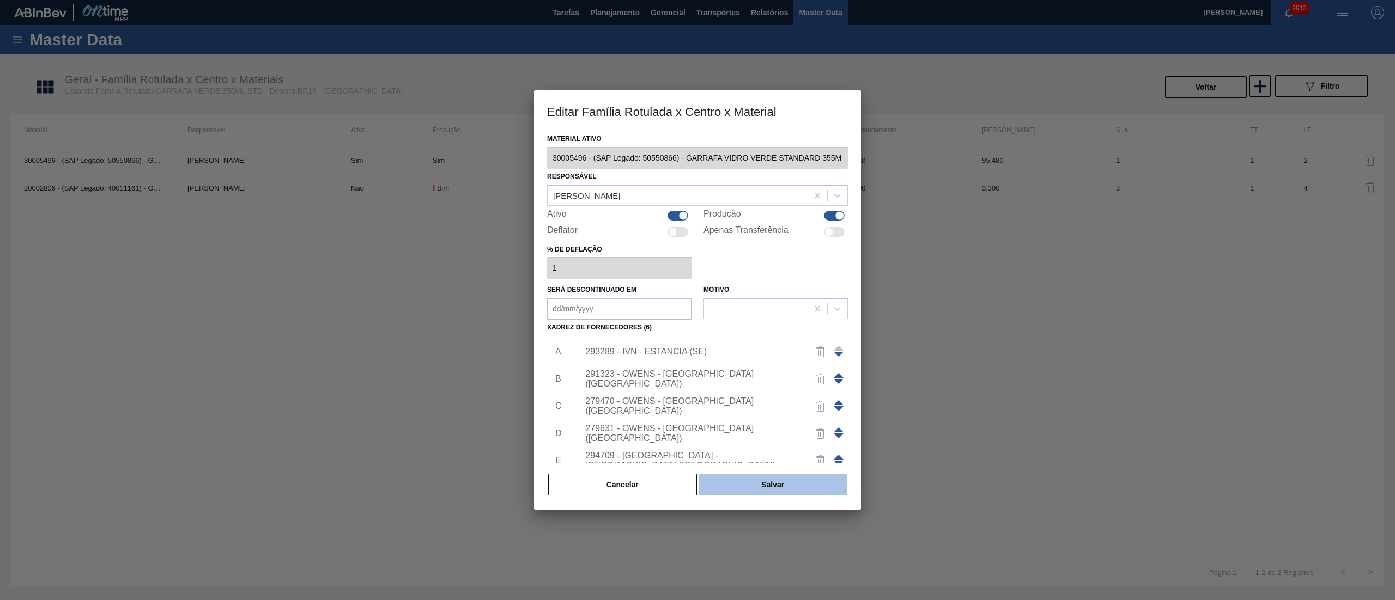
click at [779, 485] on button "Salvar" at bounding box center [773, 485] width 148 height 22
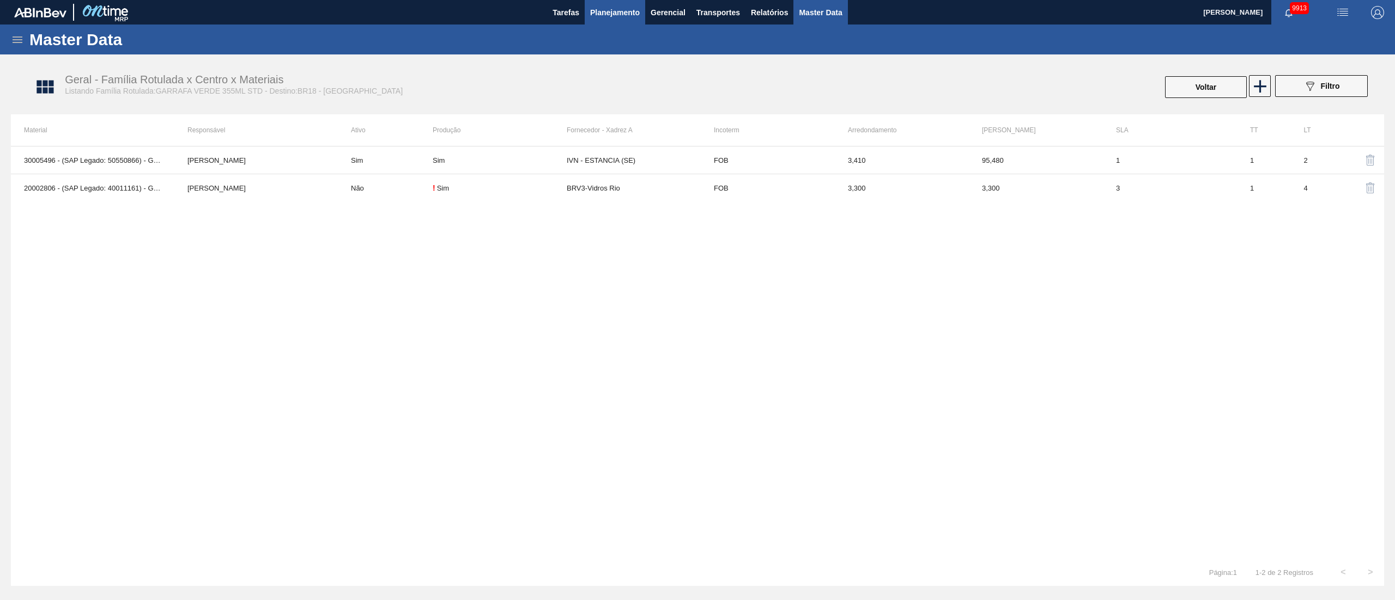
click at [613, 13] on span "Planejamento" at bounding box center [615, 12] width 50 height 13
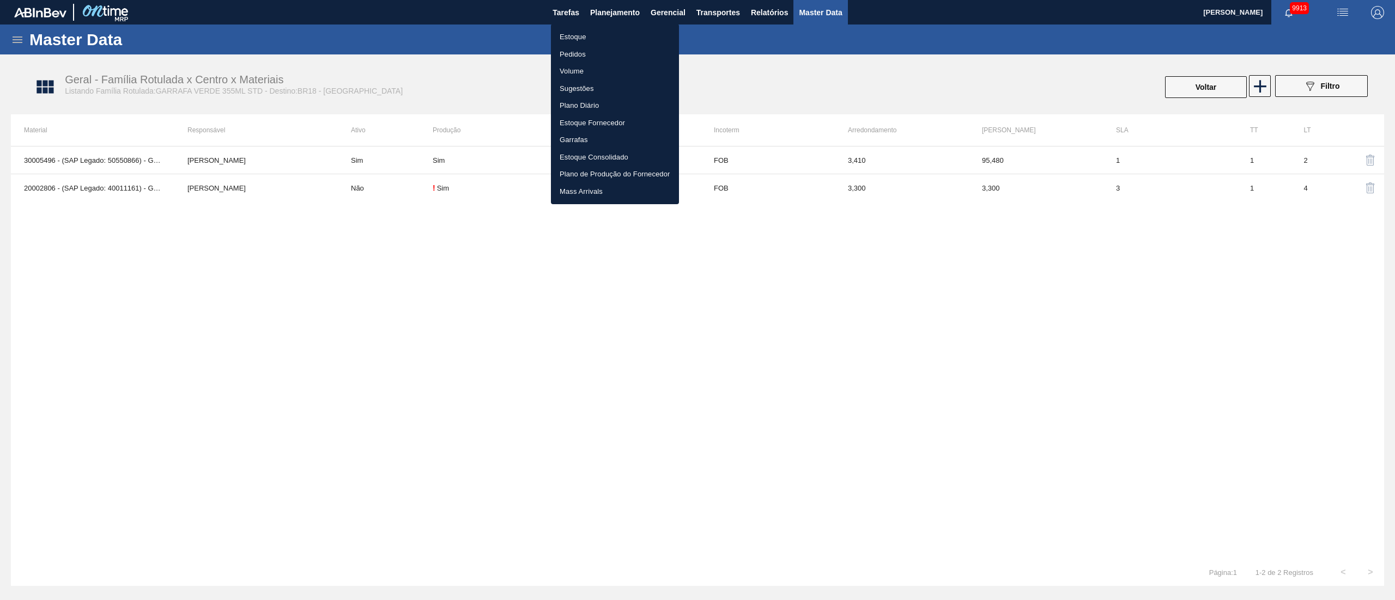
click at [578, 58] on li "Pedidos" at bounding box center [615, 54] width 128 height 17
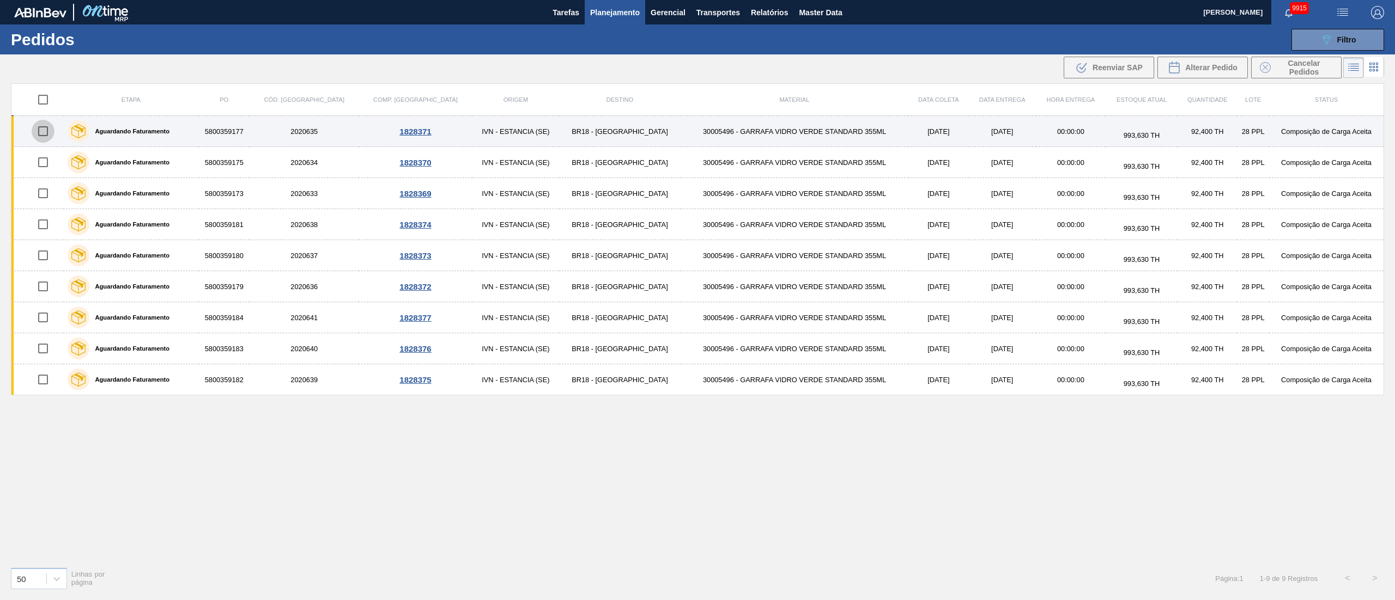
click at [50, 137] on input "checkbox" at bounding box center [43, 131] width 23 height 23
checkbox input "true"
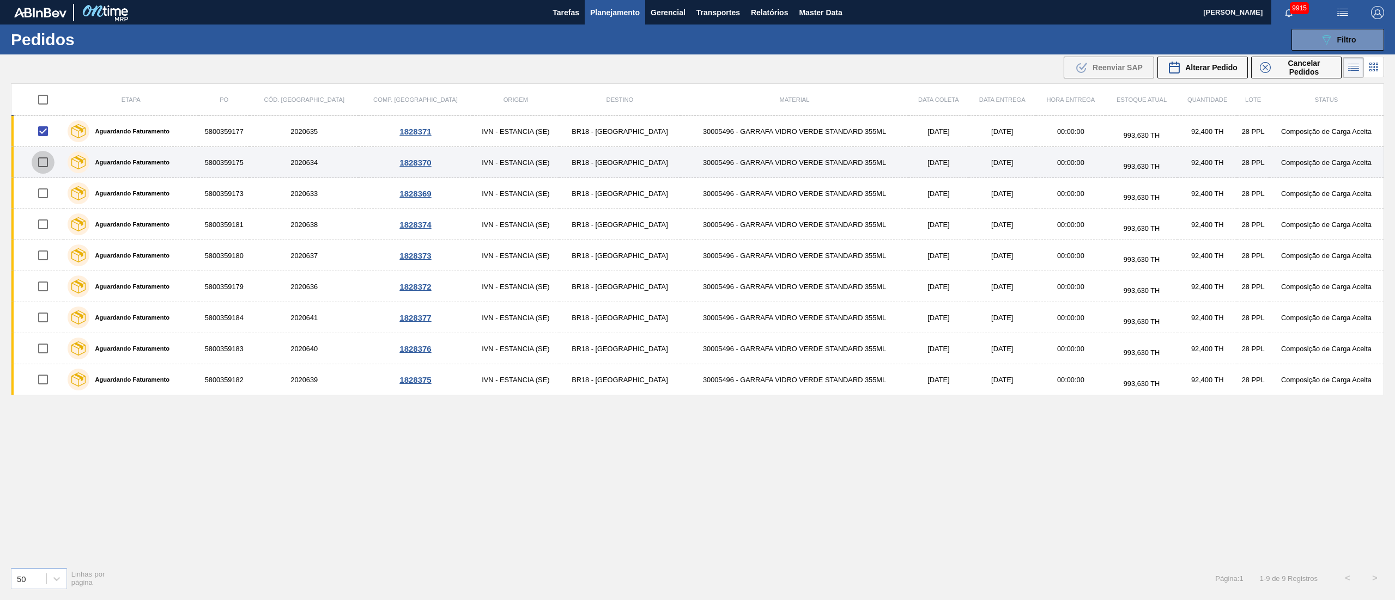
click at [47, 154] on input "checkbox" at bounding box center [43, 162] width 23 height 23
checkbox input "true"
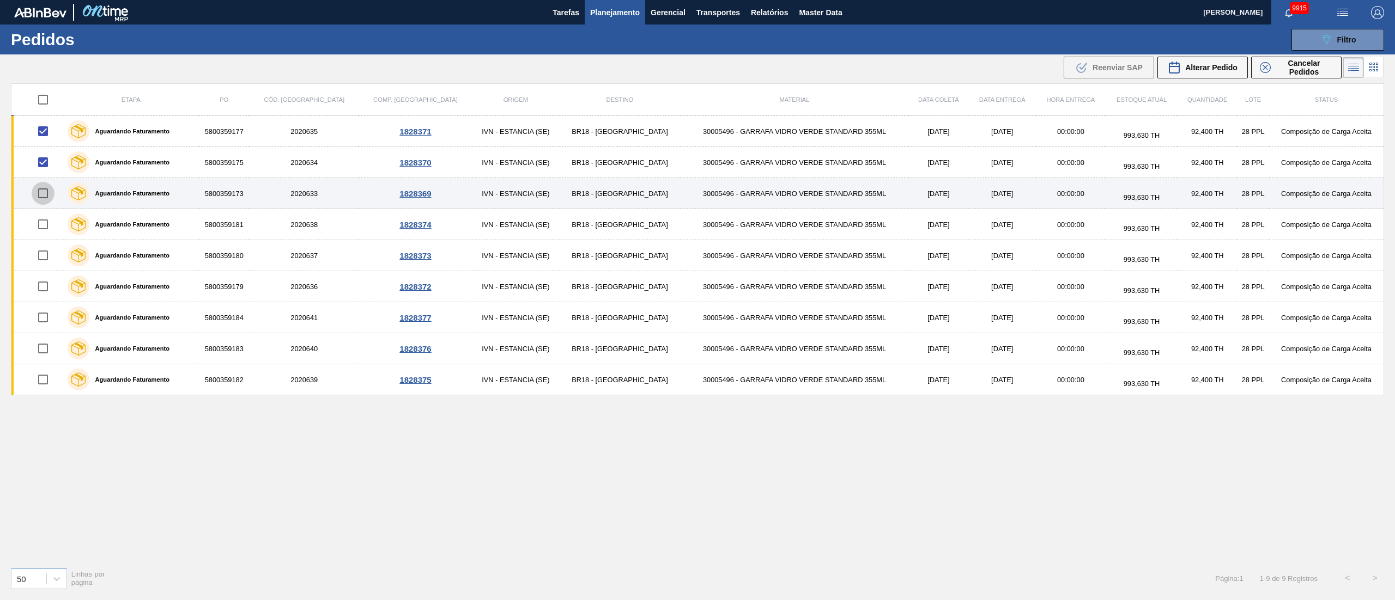
click at [46, 191] on input "checkbox" at bounding box center [43, 193] width 23 height 23
checkbox input "true"
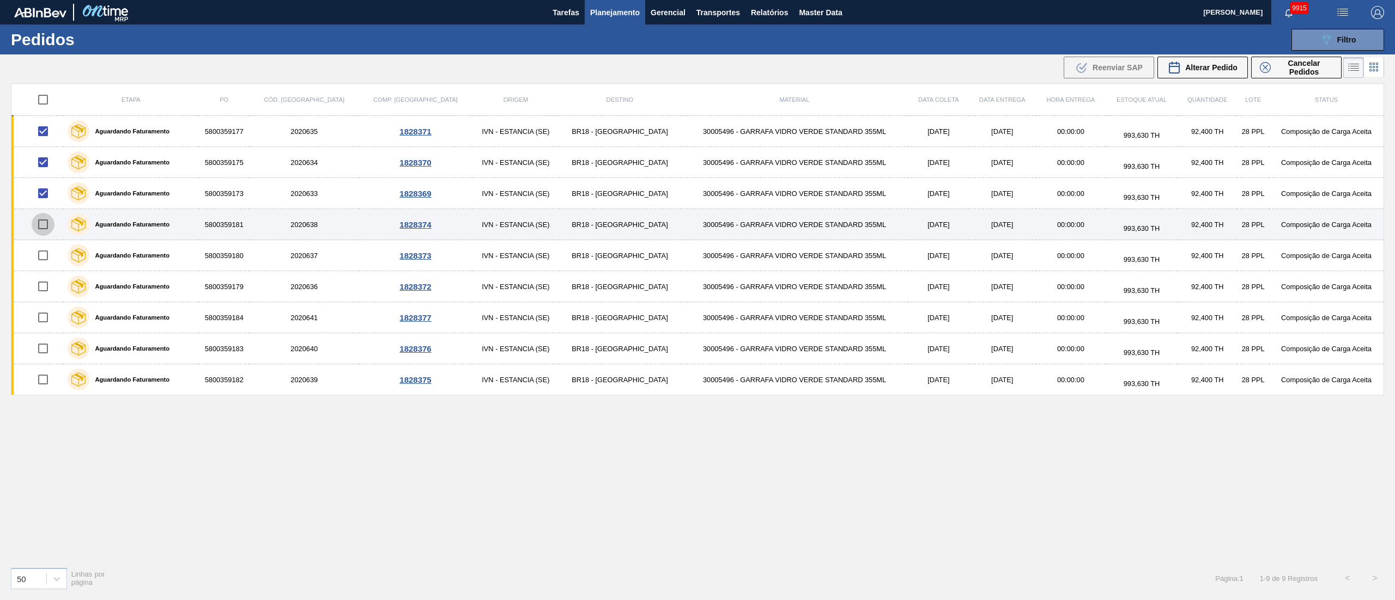
click at [47, 221] on input "checkbox" at bounding box center [43, 224] width 23 height 23
checkbox input "true"
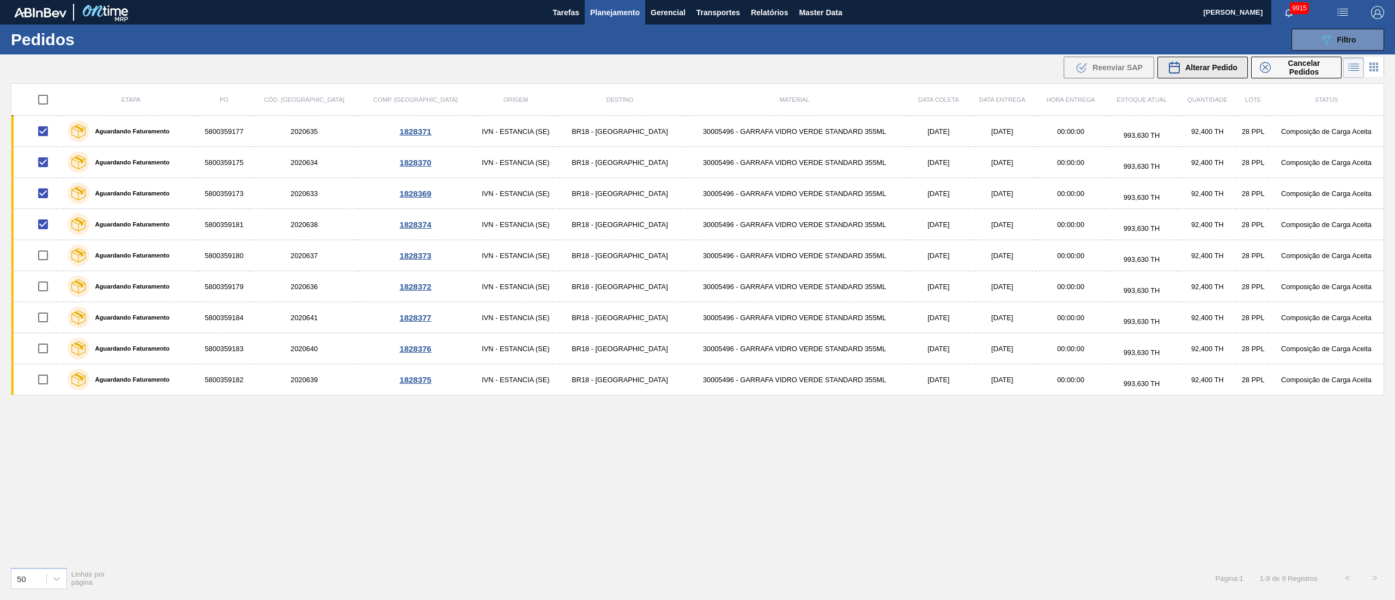
click at [1203, 67] on span "Alterar Pedido" at bounding box center [1211, 67] width 52 height 9
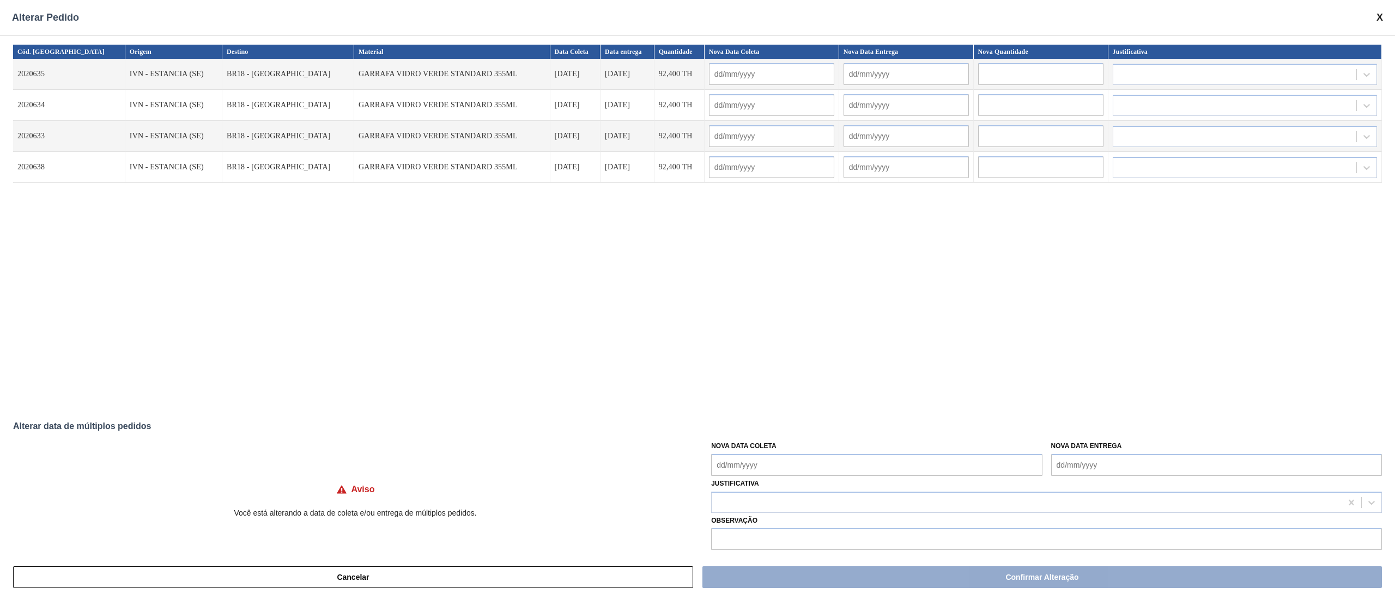
click at [765, 470] on Coleta "Nova Data Coleta" at bounding box center [876, 465] width 331 height 22
click at [791, 433] on div "4" at bounding box center [794, 434] width 15 height 15
type Coleta "[DATE]"
type input "[DATE]"
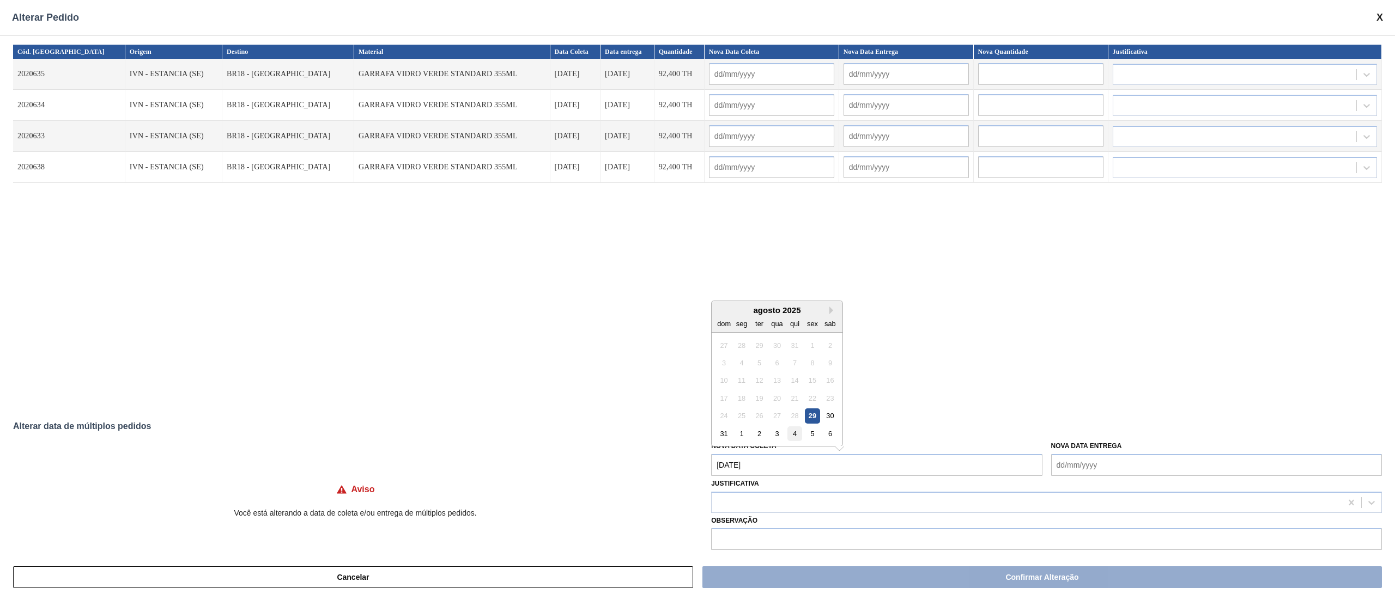
type input "[DATE]"
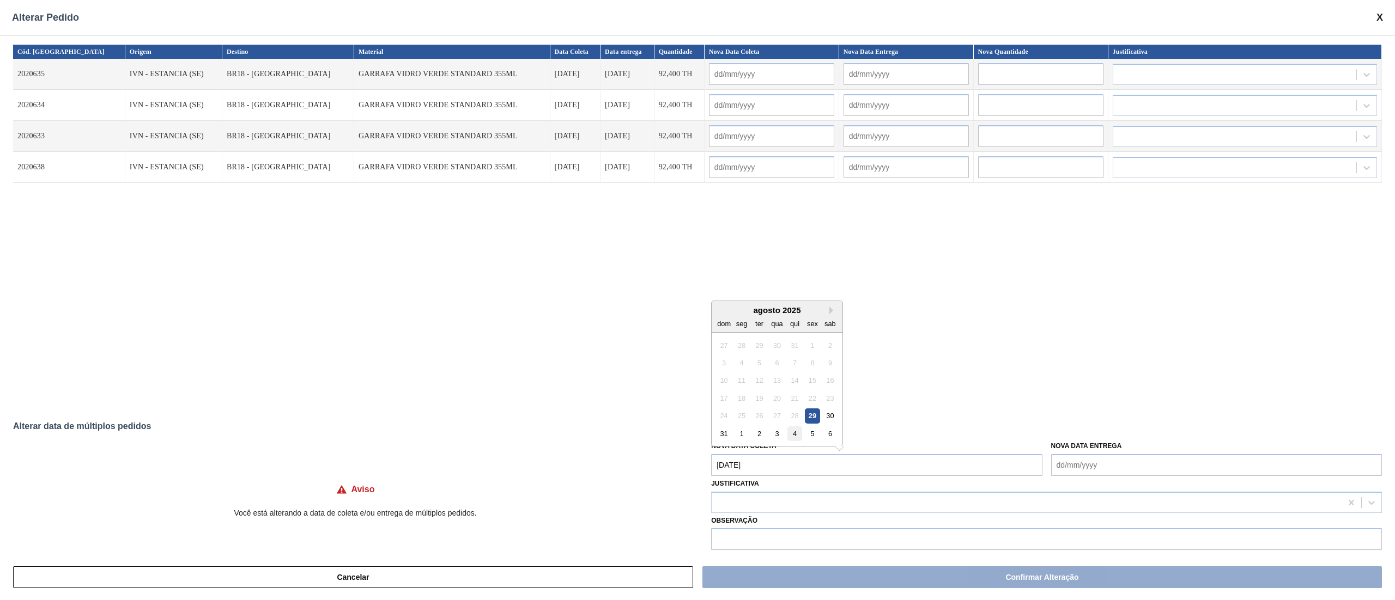
type input "[DATE]"
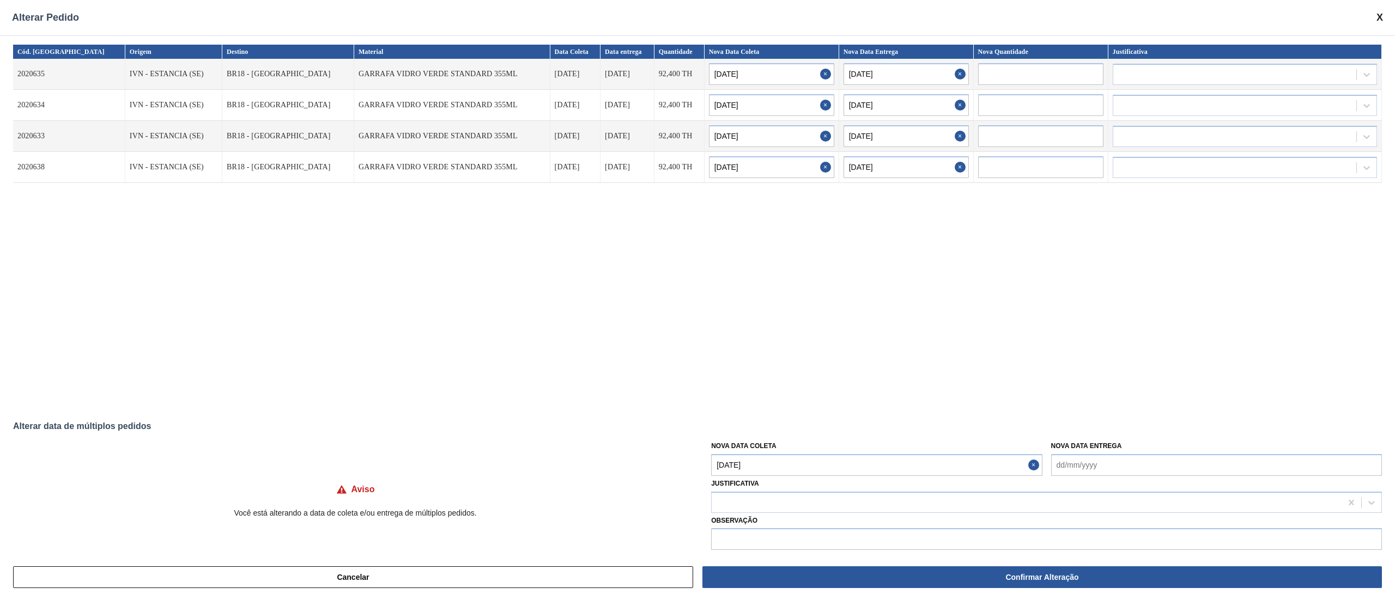
click at [511, 301] on div "Cód. Pedido Origem Destino Material Data Coleta Data entrega Quantidade Nova Da…" at bounding box center [697, 225] width 1369 height 360
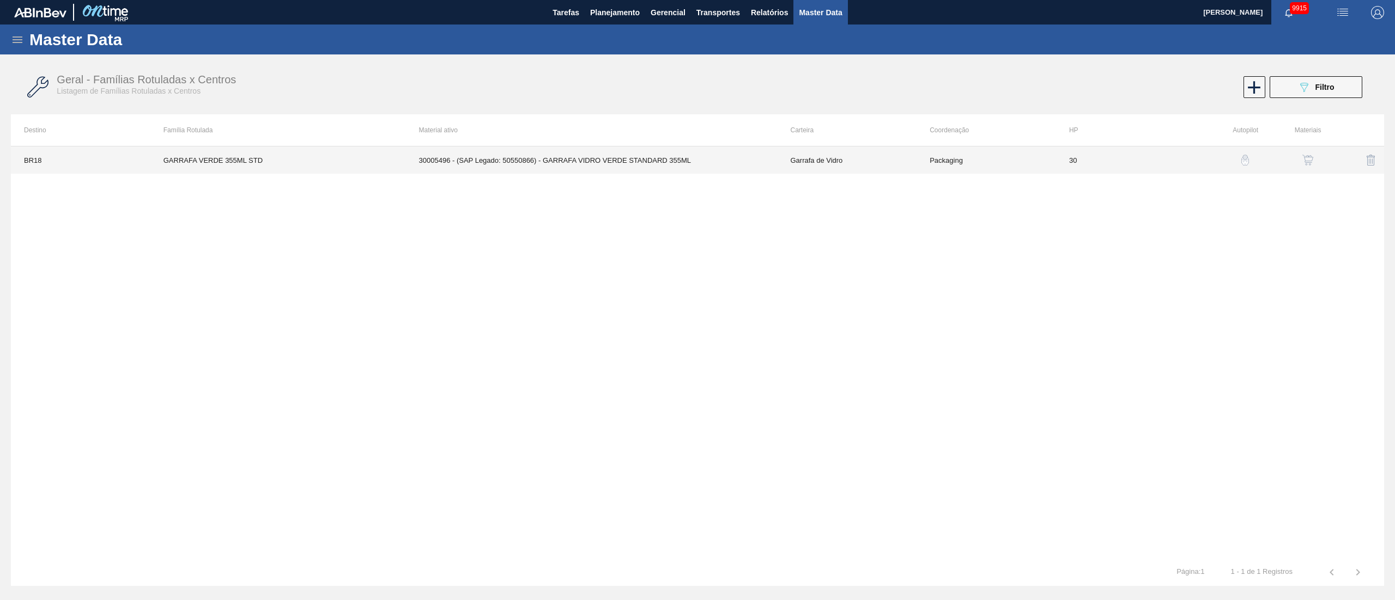
click at [698, 152] on td "30005496 - (SAP Legado: 50550866) - GARRAFA VIDRO VERDE STANDARD 355ML" at bounding box center [592, 160] width 372 height 27
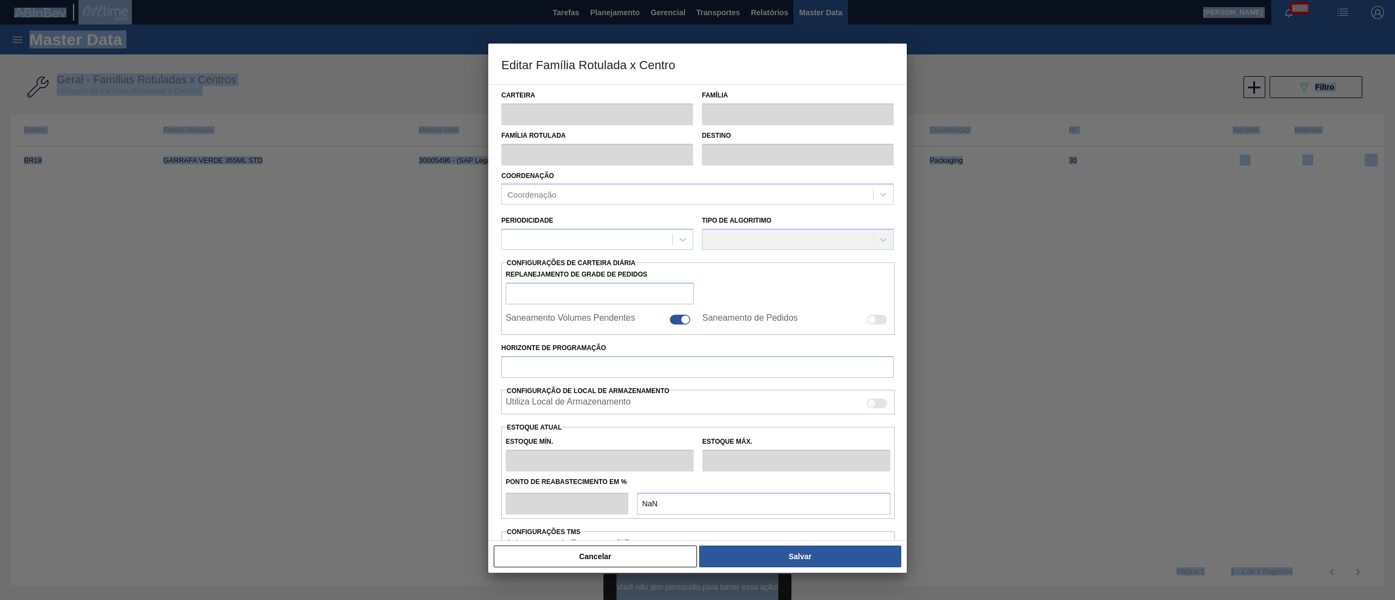
click at [698, 152] on div "Destino" at bounding box center [797, 147] width 200 height 38
type input "Garrafa de Vidro"
type input "GARRAFA VERDE 355ML STD"
type input "BR18 - [GEOGRAPHIC_DATA]"
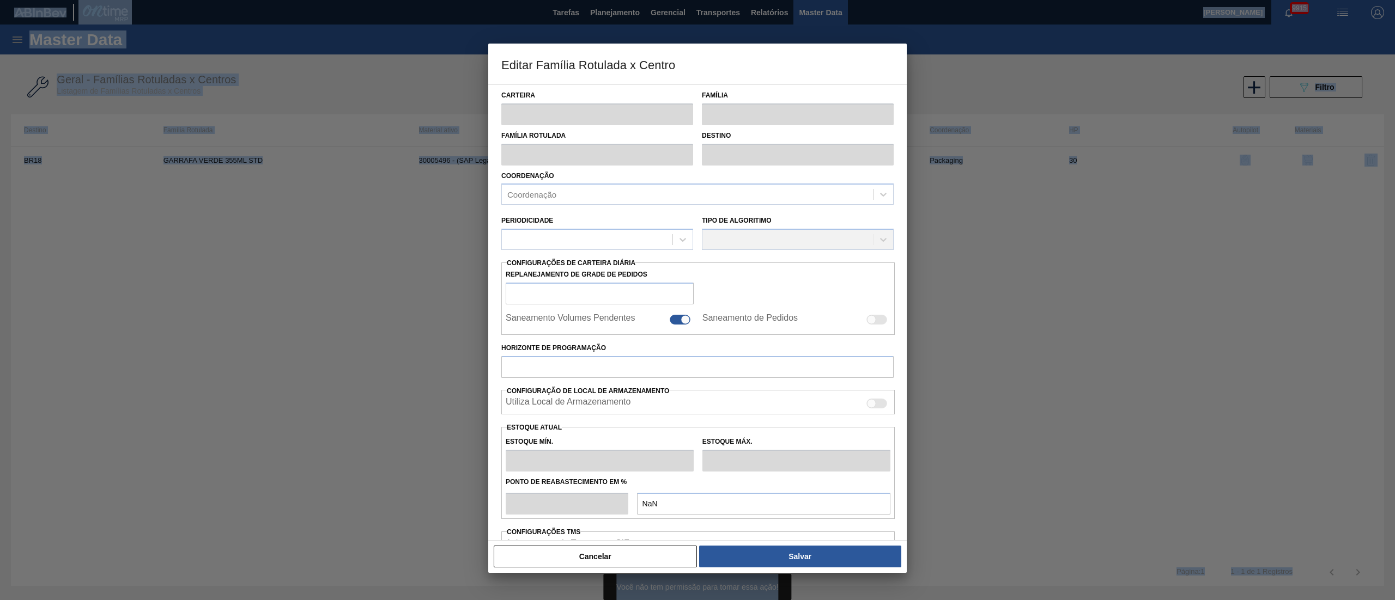
type input "0"
checkbox input "true"
type input "30"
type input "620,8"
type input "1.862,26"
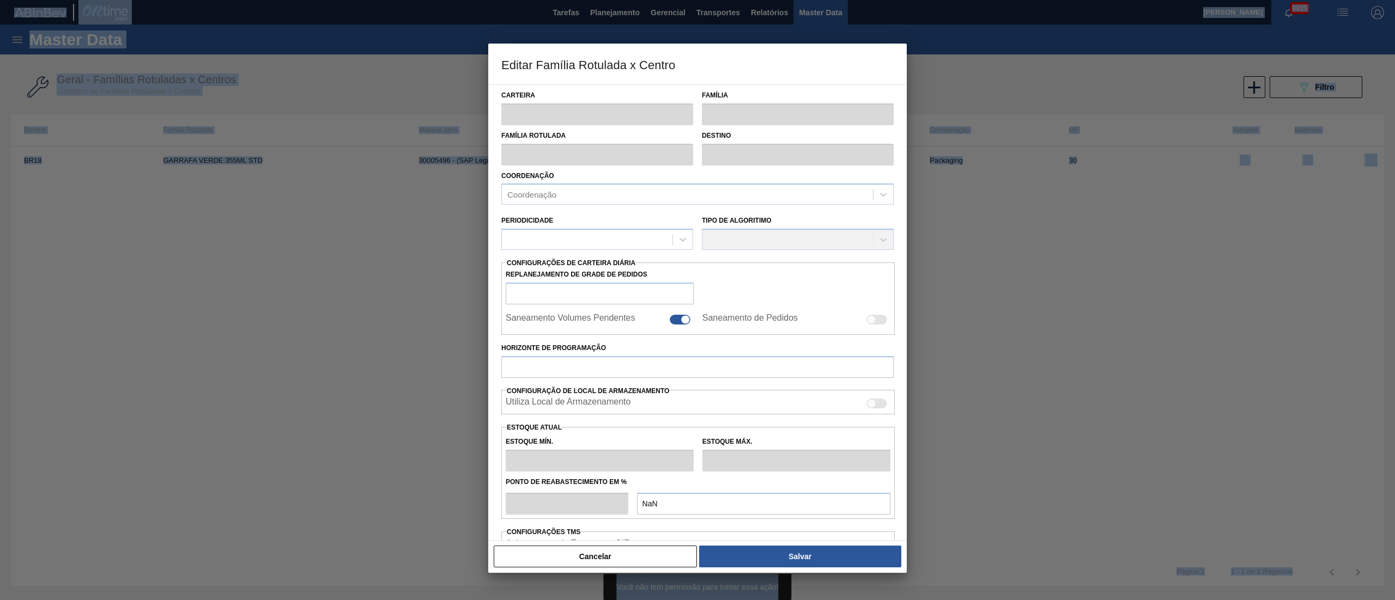
type input "50"
type input "1.241,530"
checkbox input "true"
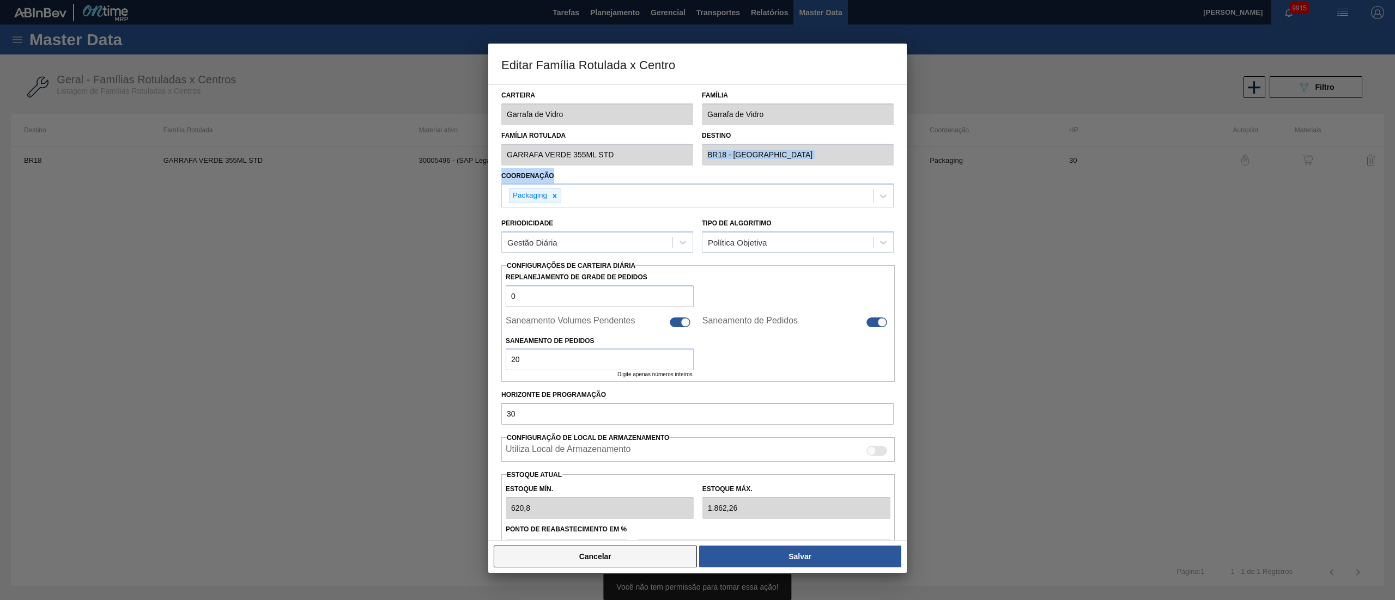
click at [622, 563] on button "Cancelar" at bounding box center [595, 557] width 203 height 22
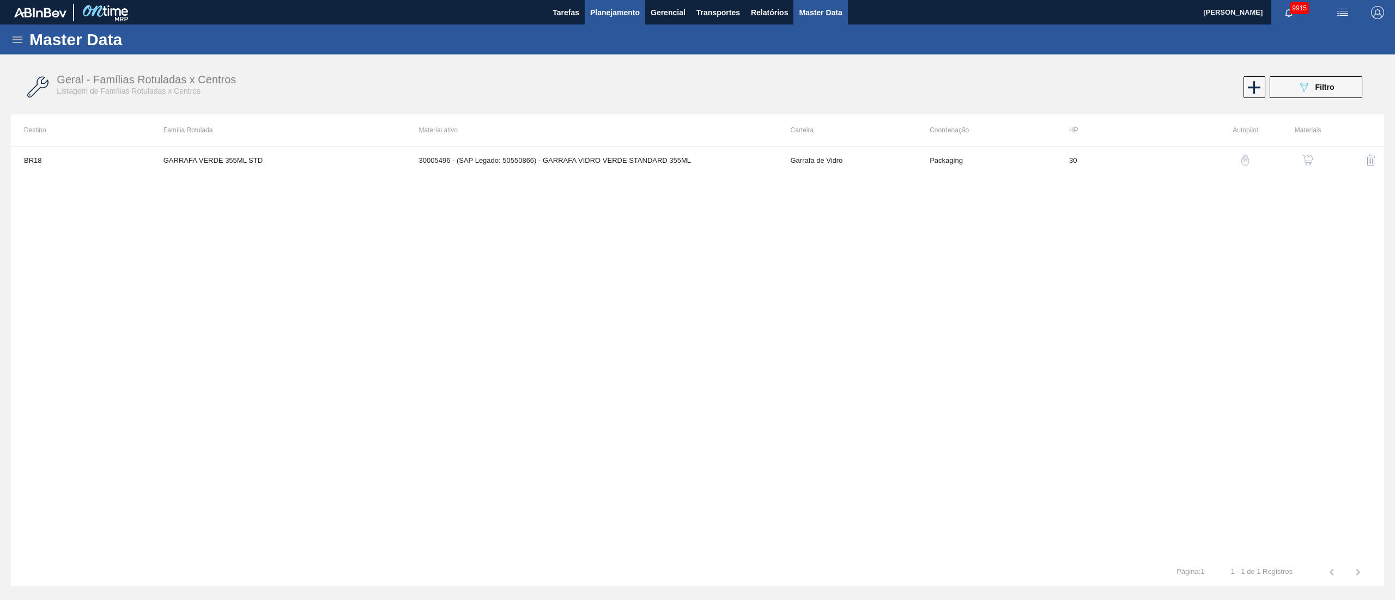
click at [609, 0] on button "Planejamento" at bounding box center [615, 12] width 60 height 25
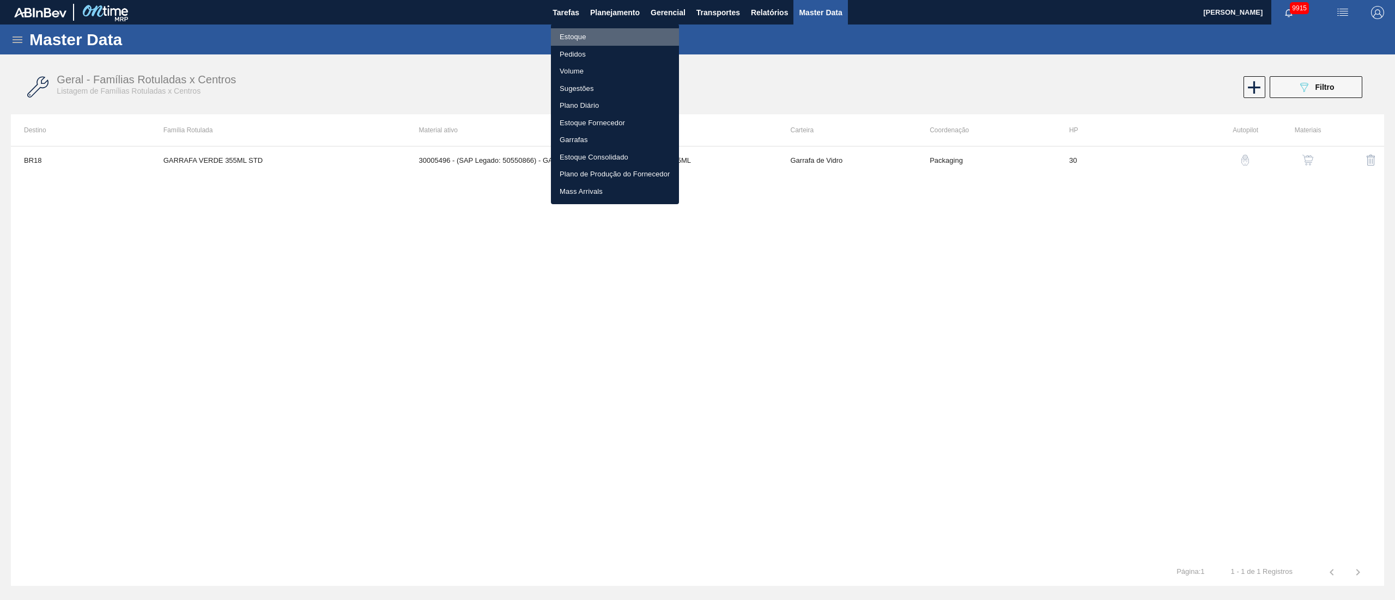
click at [577, 41] on li "Estoque" at bounding box center [615, 36] width 128 height 17
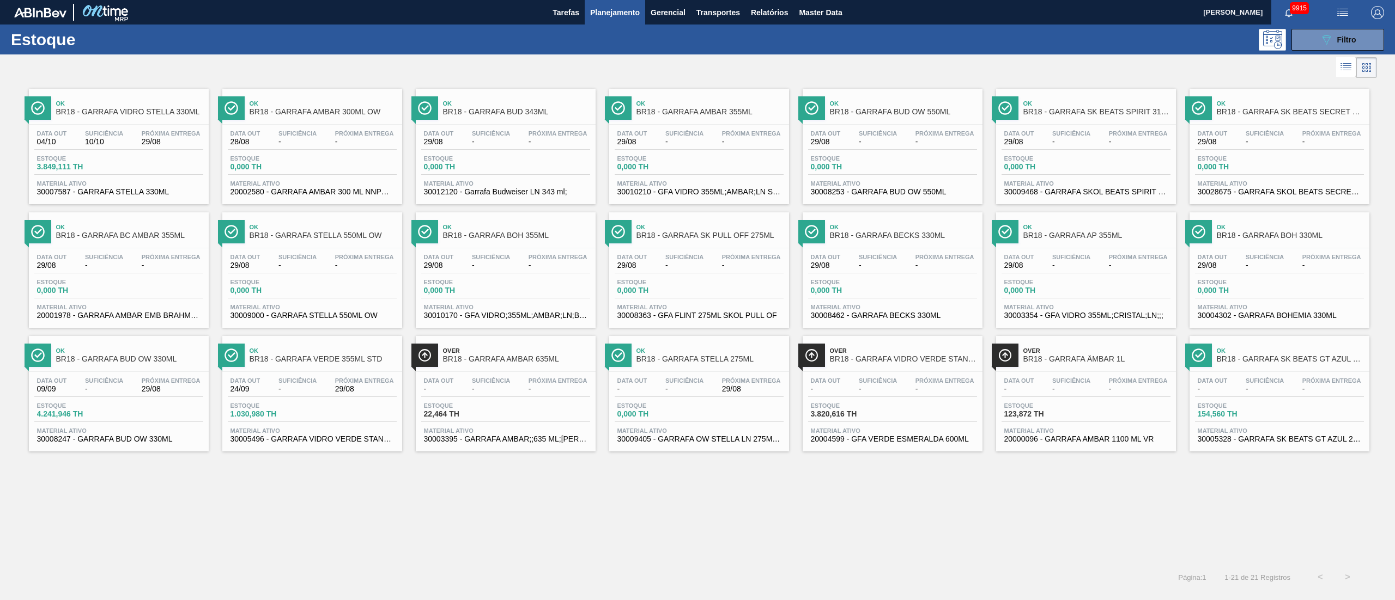
click at [321, 422] on div "Estoque 1.030,980 TH" at bounding box center [312, 413] width 169 height 20
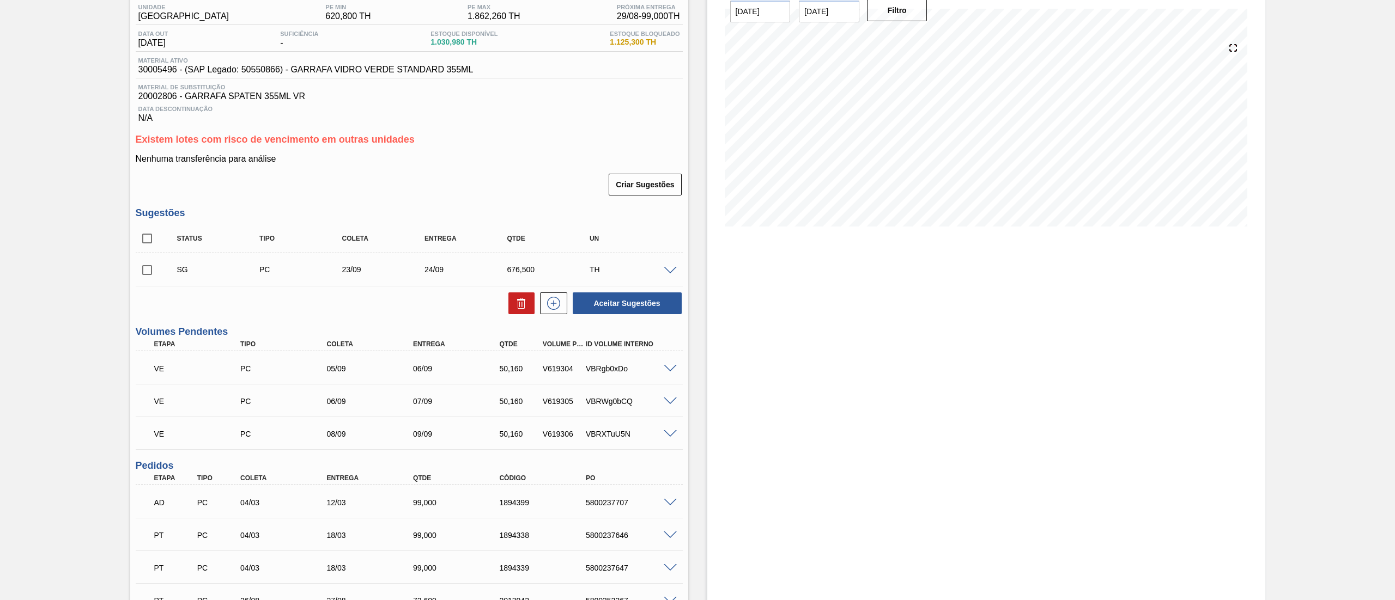
scroll to position [218, 0]
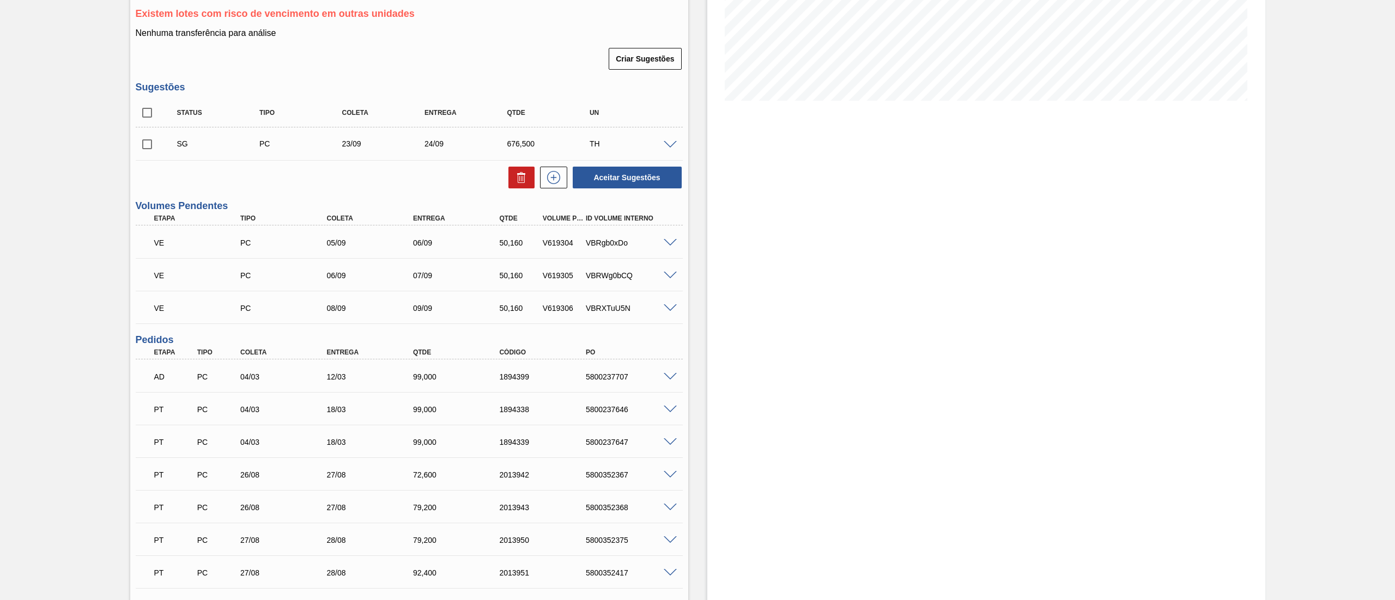
click at [148, 152] on input "checkbox" at bounding box center [147, 144] width 23 height 23
click at [674, 145] on span at bounding box center [670, 145] width 13 height 8
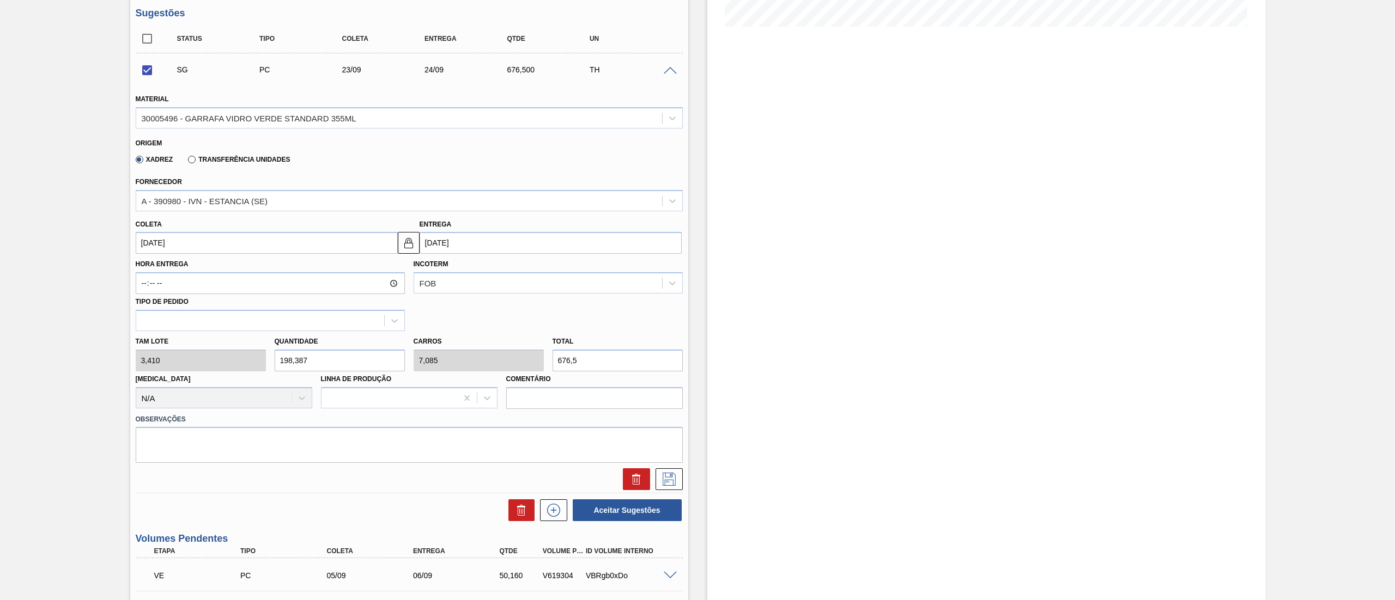
scroll to position [327, 0]
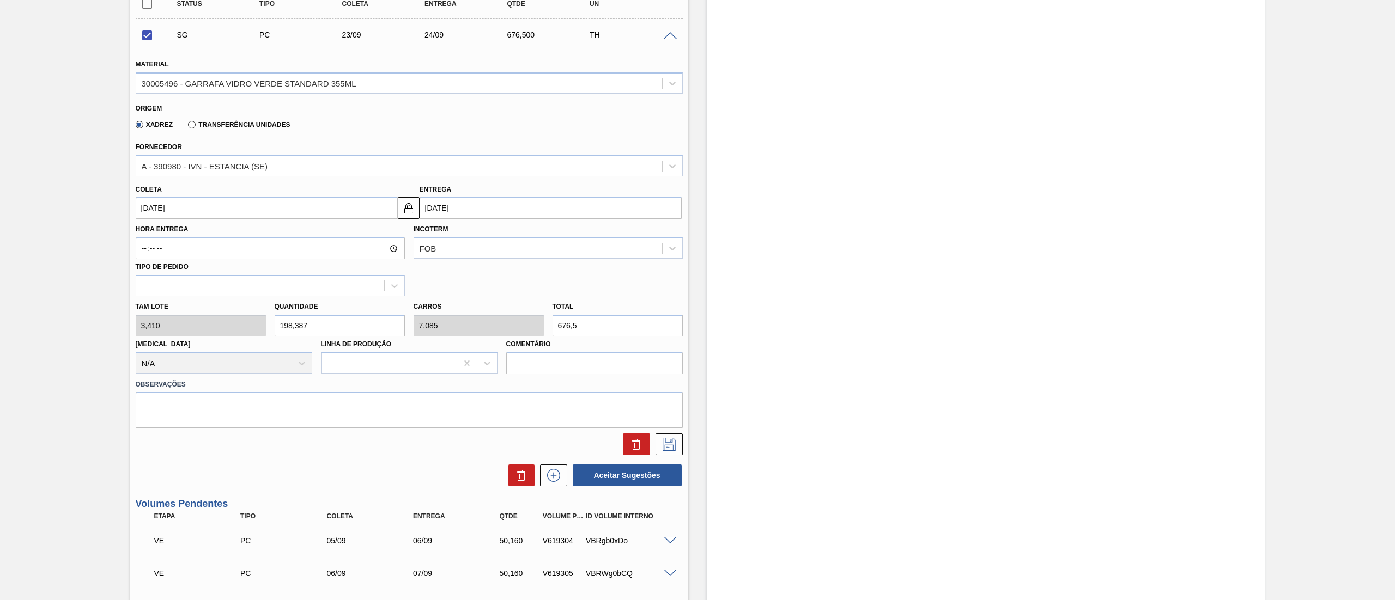
drag, startPoint x: 332, startPoint y: 321, endPoint x: 3, endPoint y: 327, distance: 328.6
click at [0, 330] on div "Aguardando Descarga BR18 - GARRAFA VERDE 355ML STD Unidade Pernambuco PE MIN 62…" at bounding box center [697, 532] width 1395 height 1608
checkbox input "false"
type input "2"
type input "0,071"
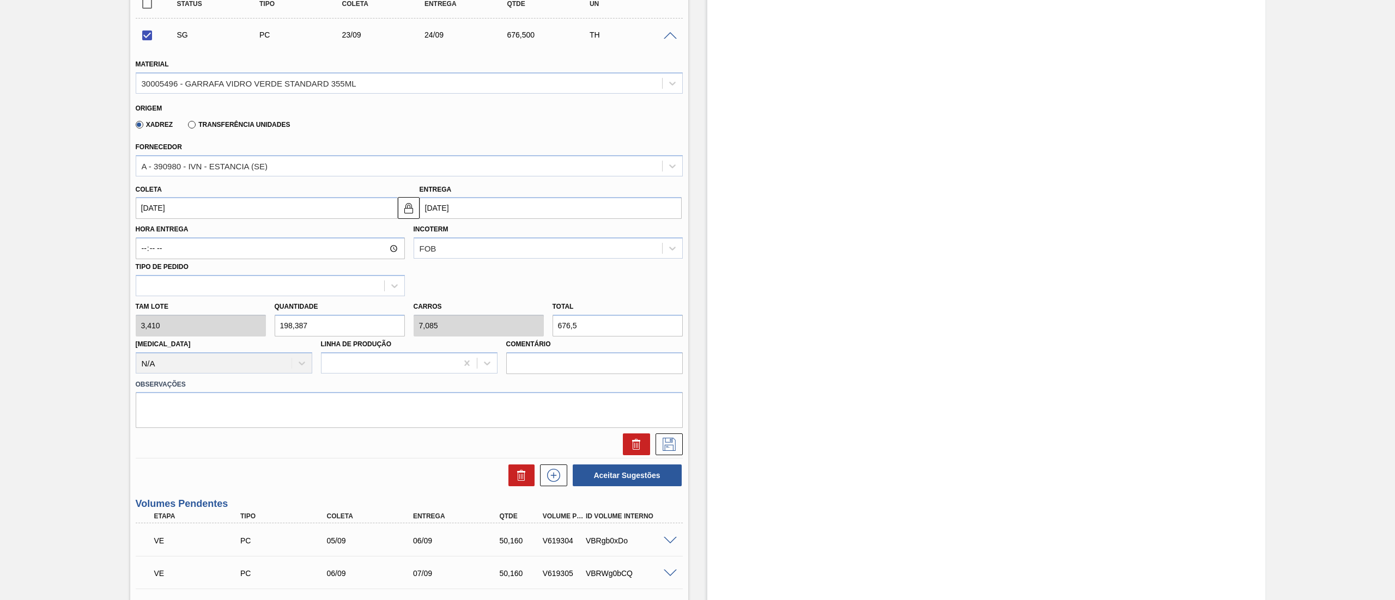
type input "6,82"
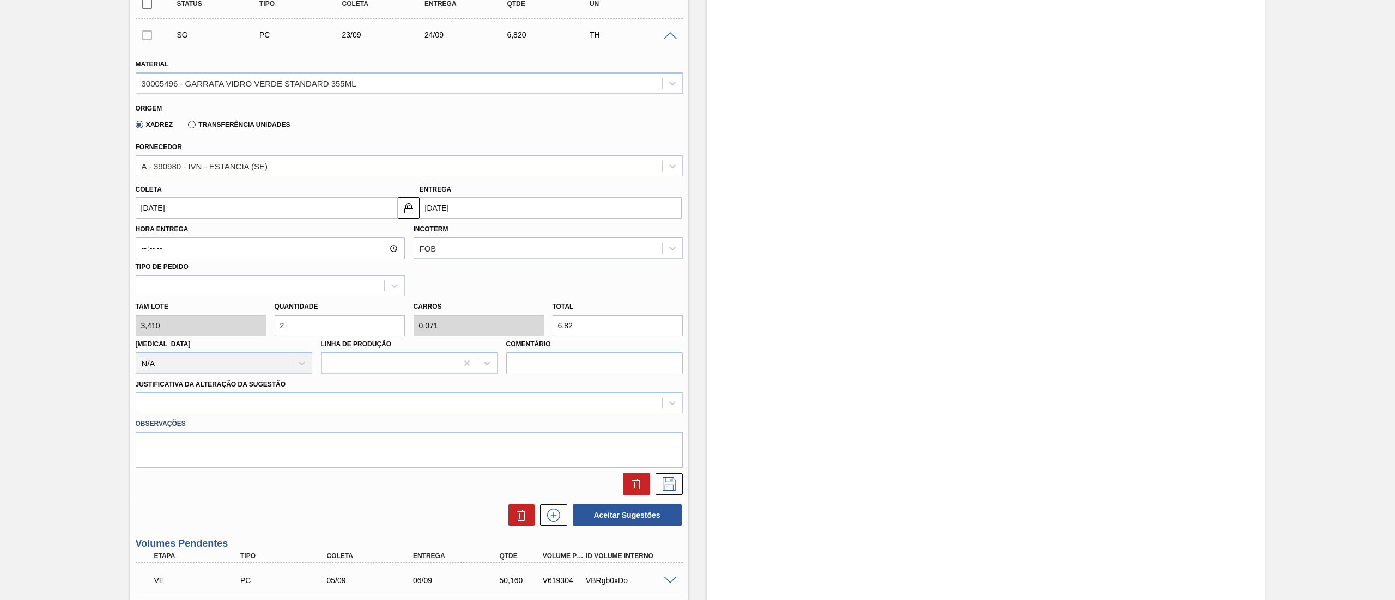
type input "24"
type input "0,857"
type input "81,84"
type input "2"
type input "0,071"
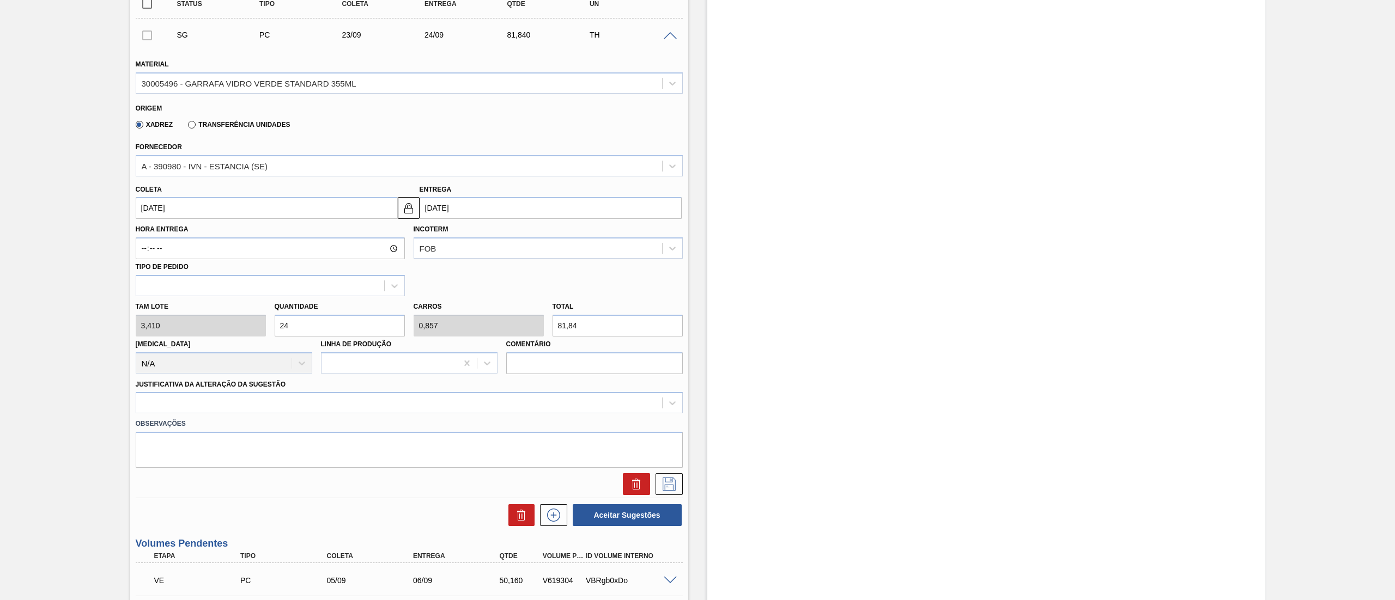
type input "6,82"
type input "0"
type input "1"
type input "0,036"
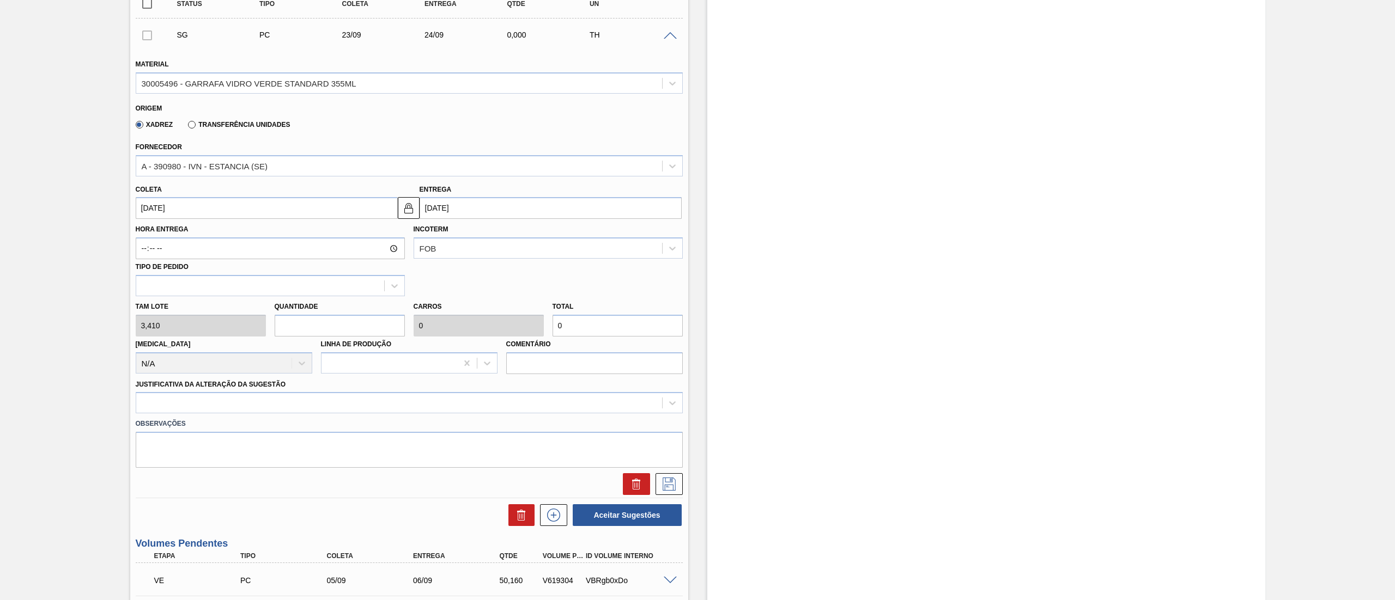
type input "3,41"
type input "11"
type input "0,393"
type input "37,51"
type input "113"
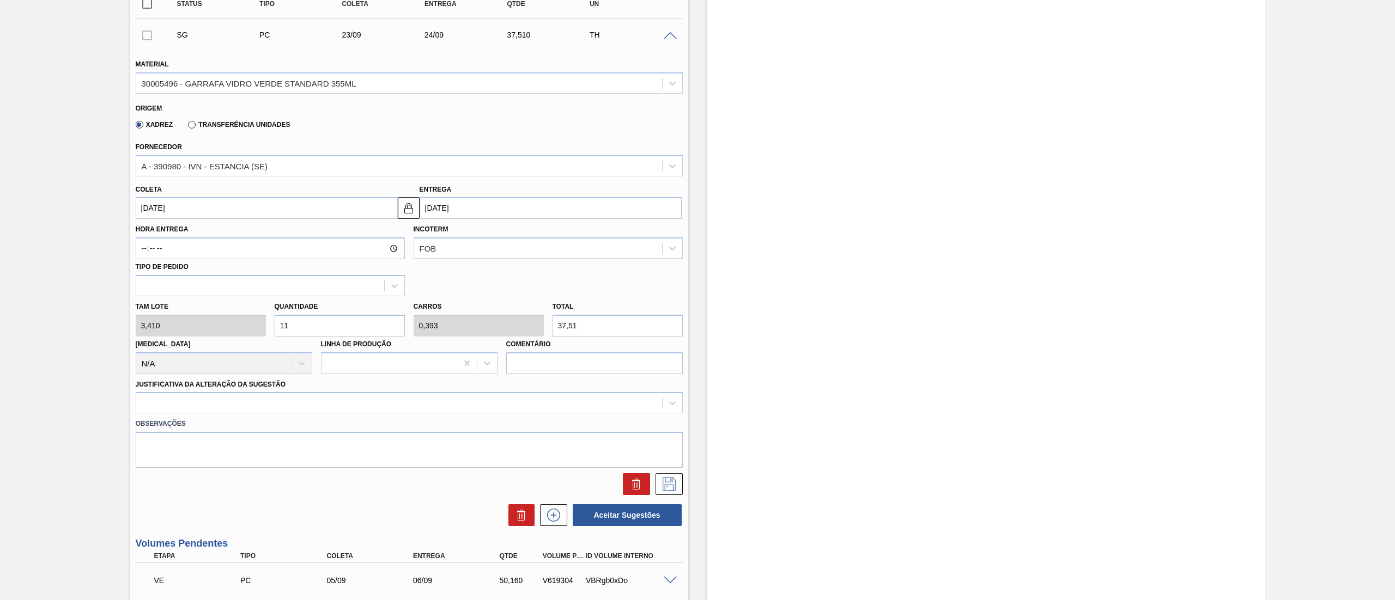
type input "4,036"
type input "385,33"
type input "11"
type input "0,393"
type input "37,51"
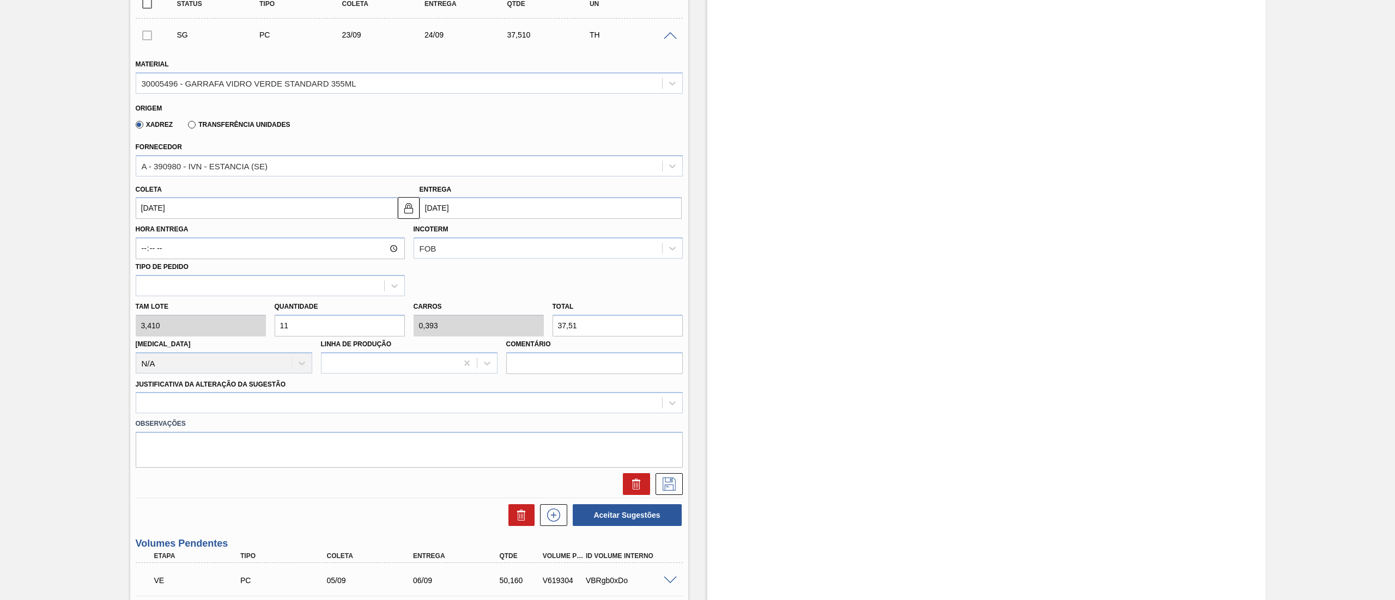
type input "112"
type input "4"
type input "381,92"
type input "112"
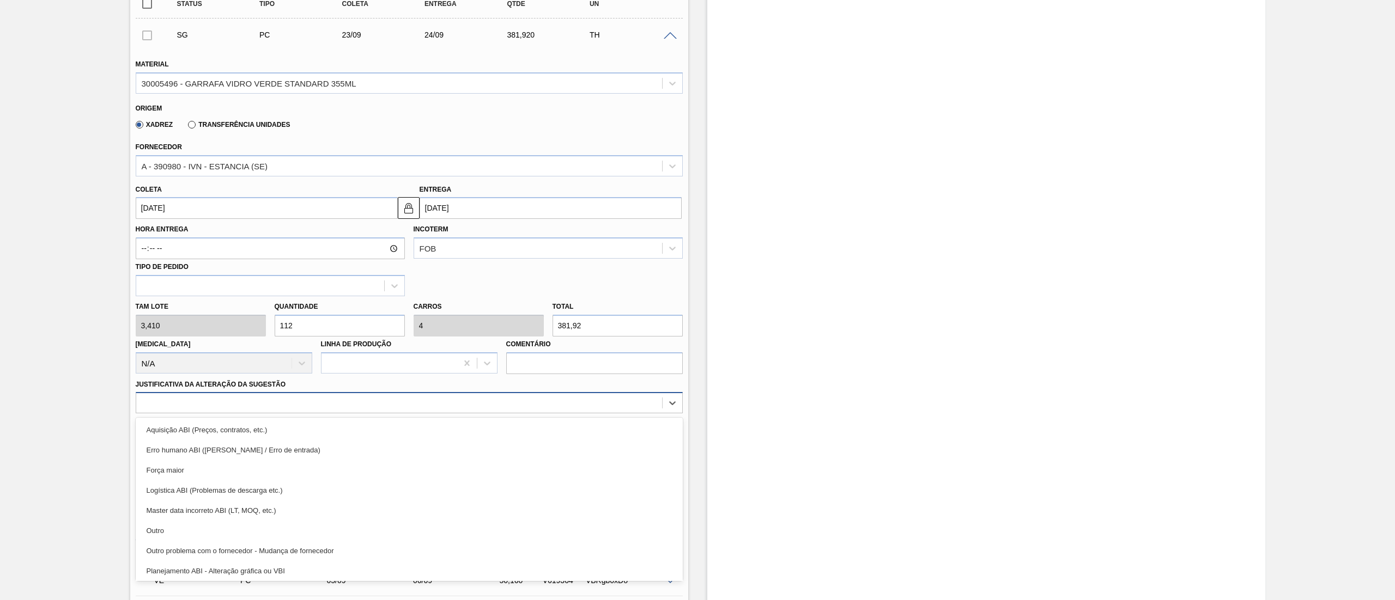
click at [292, 405] on div at bounding box center [399, 404] width 526 height 16
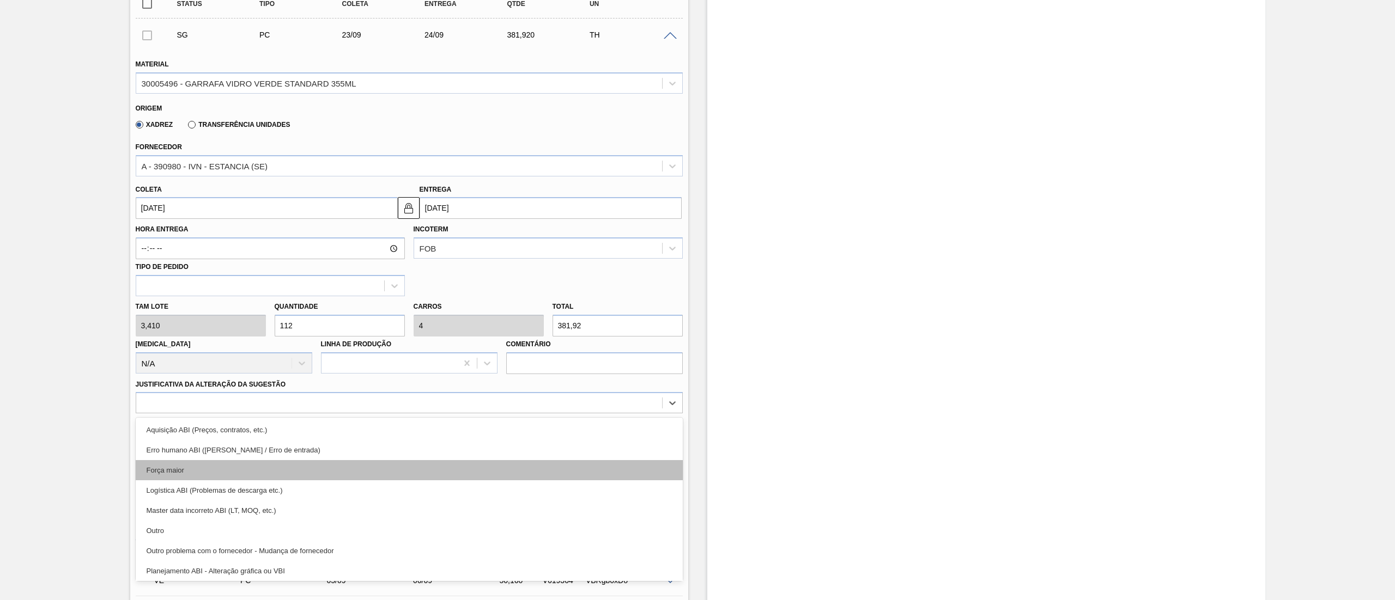
click at [155, 469] on div "Força maior" at bounding box center [409, 470] width 547 height 20
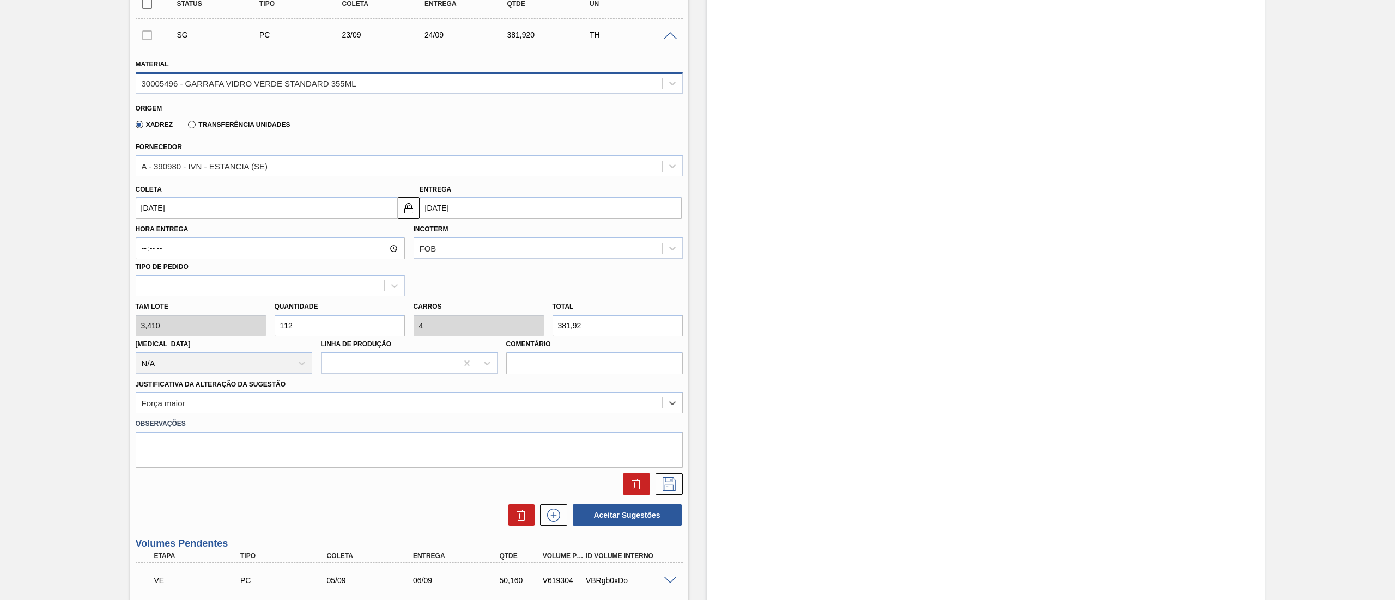
click at [185, 85] on div "30005496 - GARRAFA VIDRO VERDE STANDARD 355ML" at bounding box center [249, 82] width 215 height 9
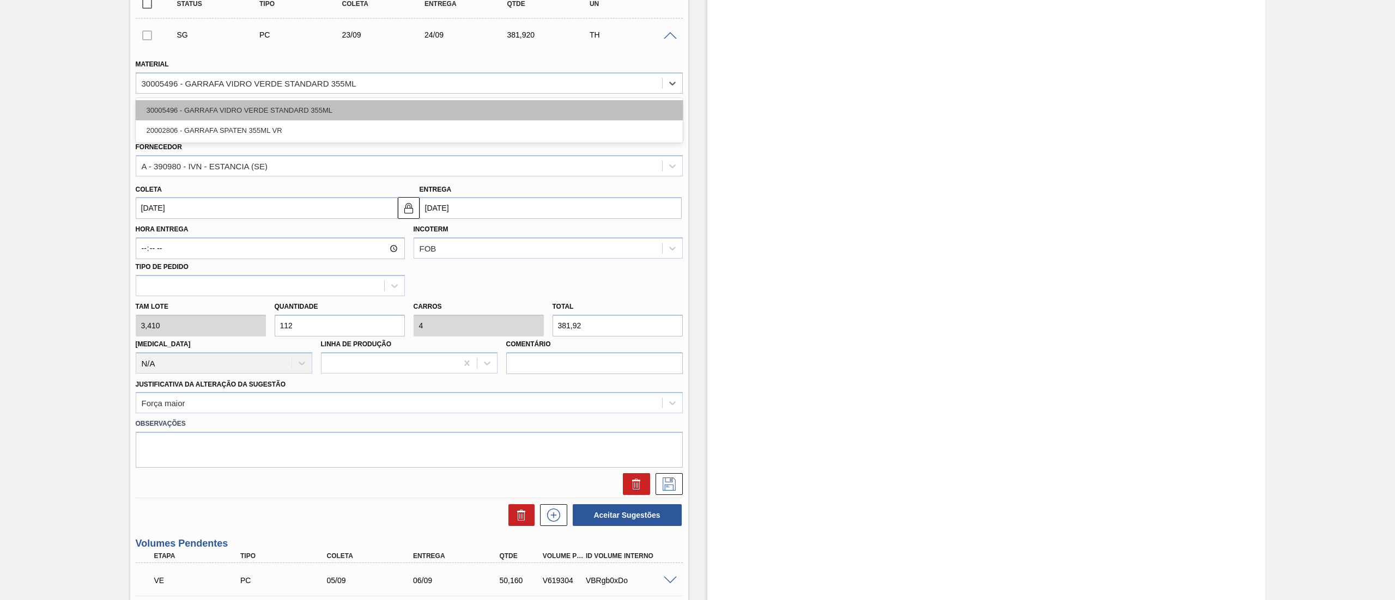
click at [193, 106] on div "30005496 - GARRAFA VIDRO VERDE STANDARD 355ML" at bounding box center [409, 110] width 547 height 20
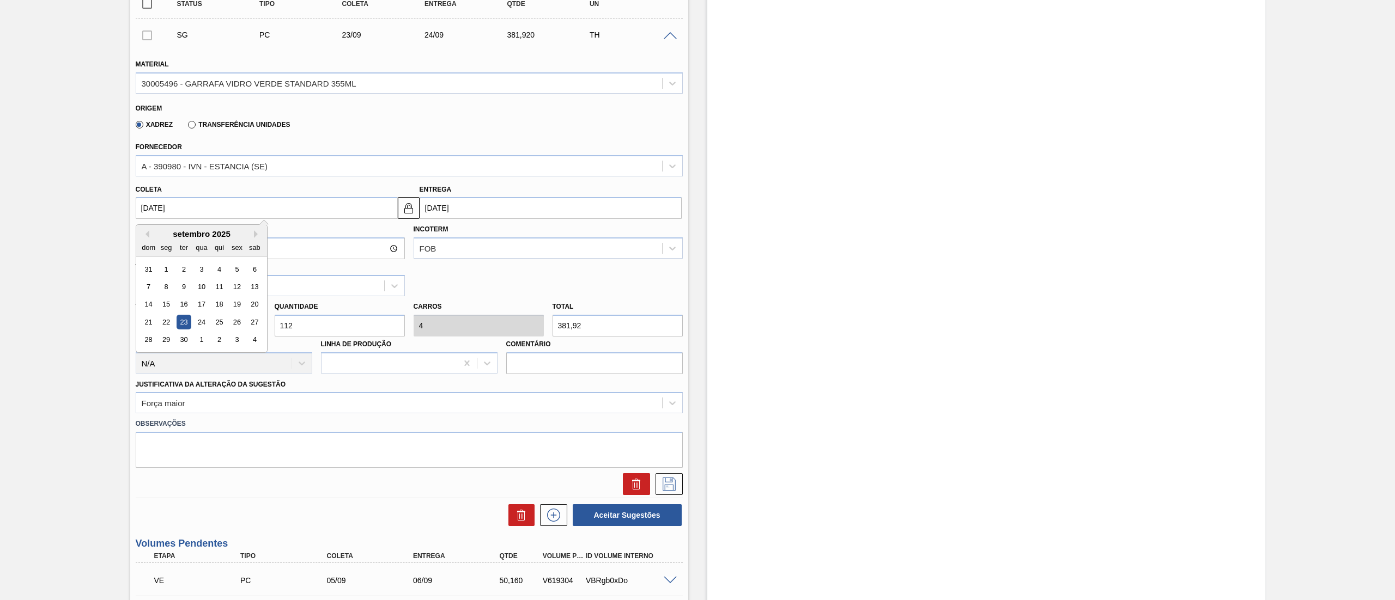
click at [232, 217] on input "[DATE]" at bounding box center [267, 208] width 262 height 22
click at [206, 338] on div "1" at bounding box center [201, 340] width 15 height 15
type input "[DATE]"
click at [214, 207] on input "[DATE]" at bounding box center [267, 208] width 262 height 22
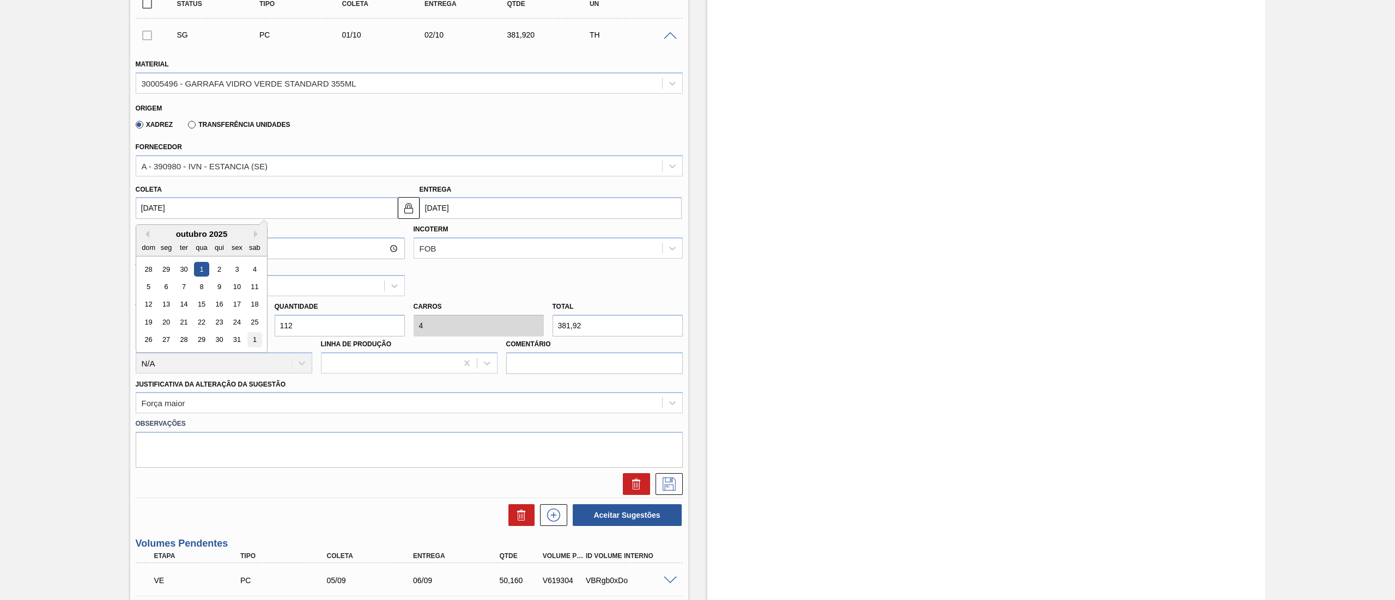
click at [254, 343] on div "1" at bounding box center [254, 340] width 15 height 15
type input "[DATE]"
click at [201, 212] on input "[DATE]" at bounding box center [267, 208] width 262 height 22
click at [147, 237] on button "Previous Month" at bounding box center [146, 234] width 8 height 8
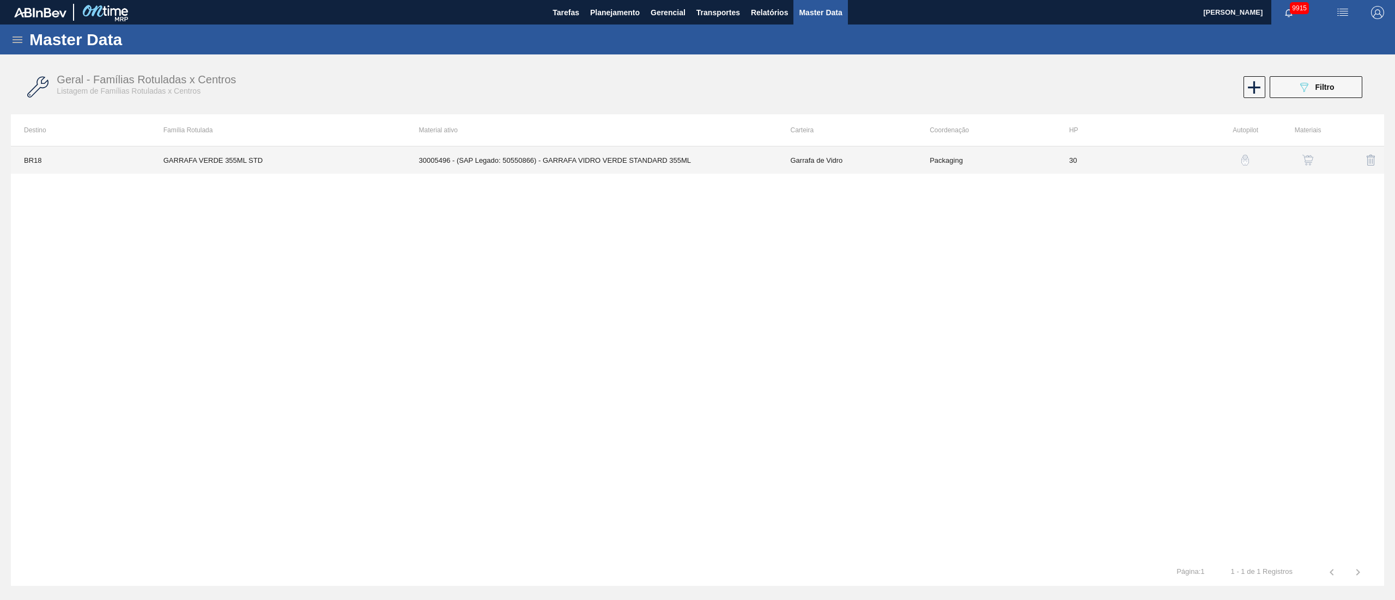
click at [602, 159] on td "30005496 - (SAP Legado: 50550866) - GARRAFA VIDRO VERDE STANDARD 355ML" at bounding box center [592, 160] width 372 height 27
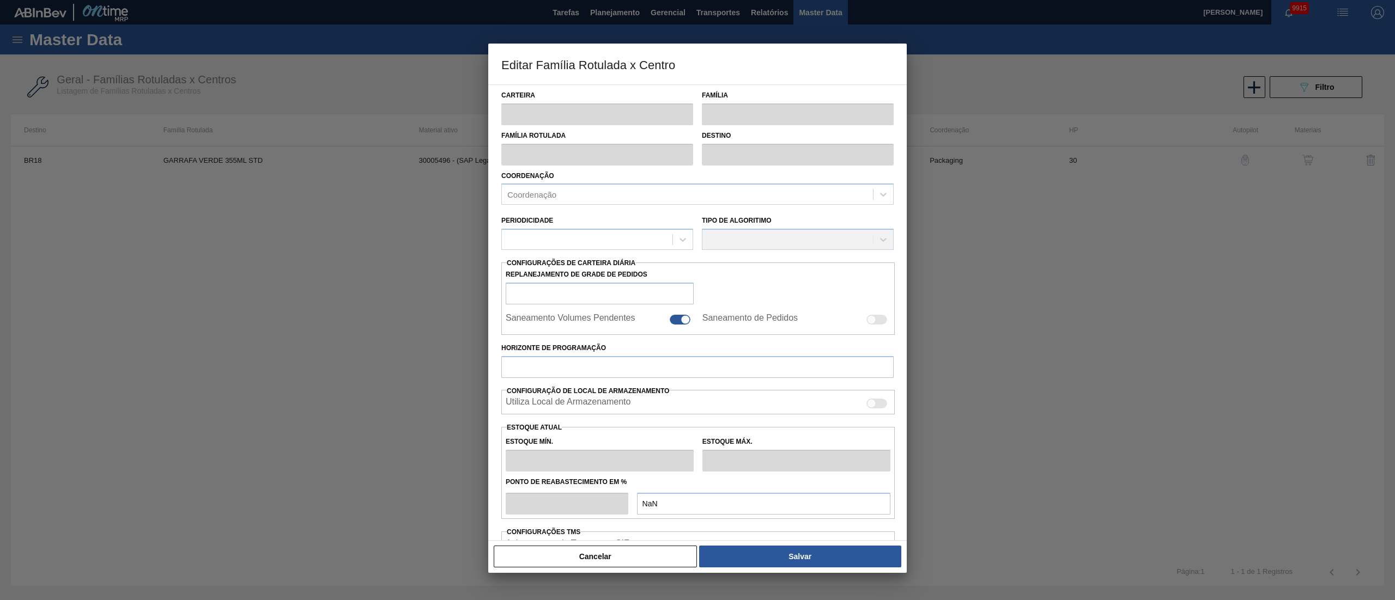
click at [602, 159] on div "Carteira Família Família Rotulada Destino Coordenação Coordenação Periodicidade…" at bounding box center [697, 367] width 392 height 564
type input "Garrafa de Vidro"
type input "GARRAFA VERDE 355ML STD"
type input "BR18 - Pernambuco"
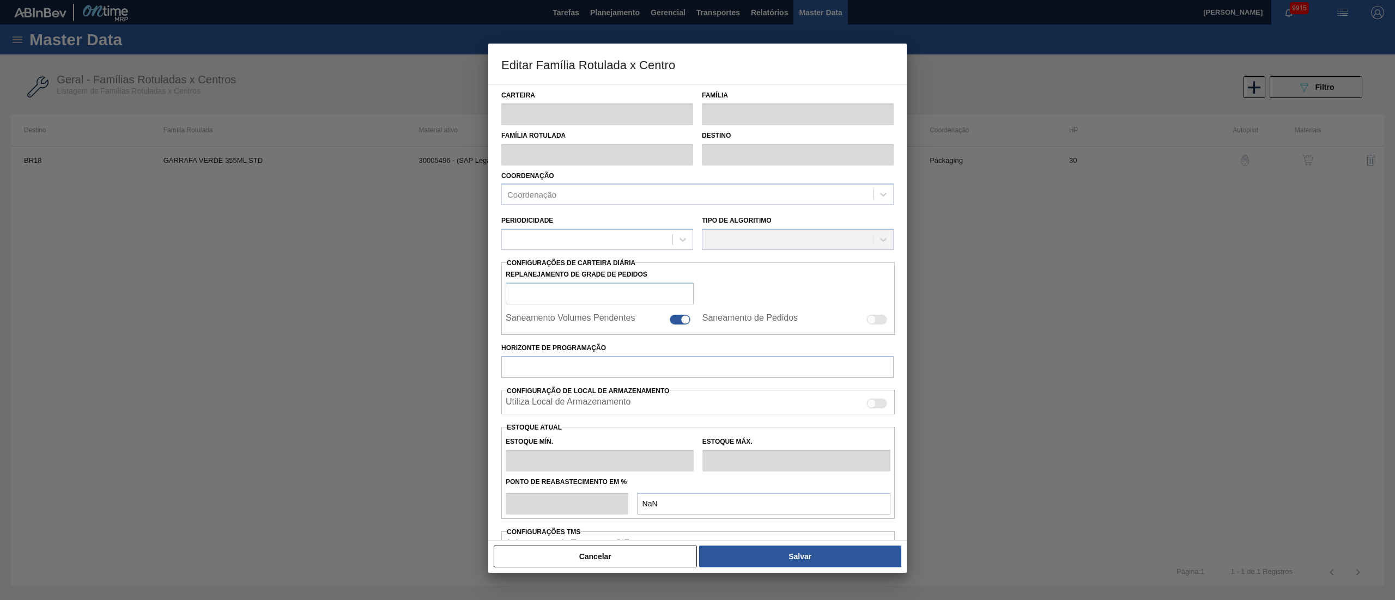
type input "0"
checkbox input "true"
type input "30"
type input "620,8"
type input "1.862,26"
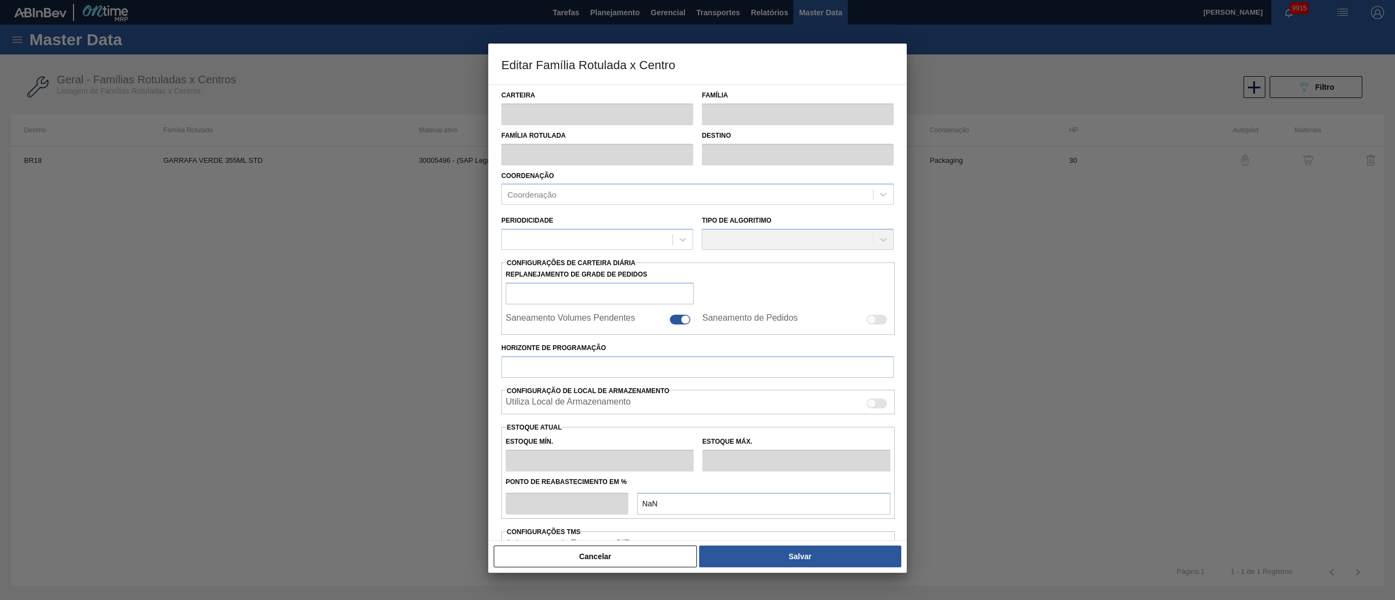
type input "50"
type input "1.241,530"
checkbox input "true"
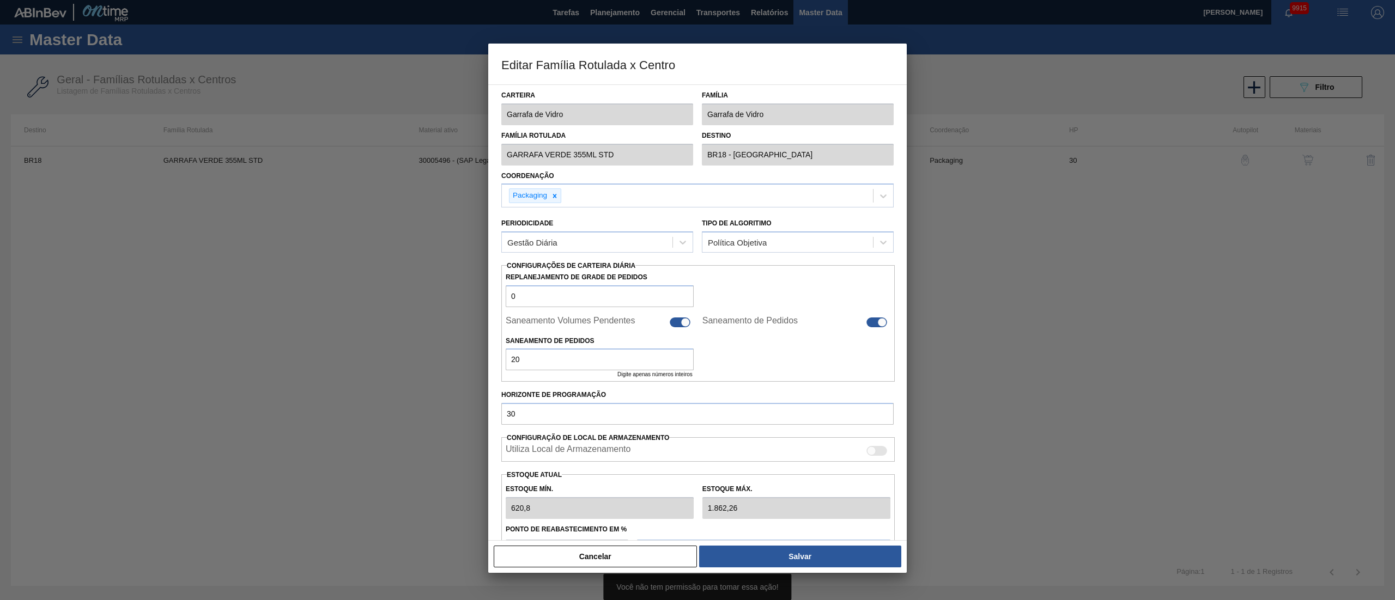
click at [650, 568] on div "Cancelar Salvar" at bounding box center [697, 557] width 410 height 24
click at [642, 555] on button "Cancelar" at bounding box center [595, 557] width 203 height 22
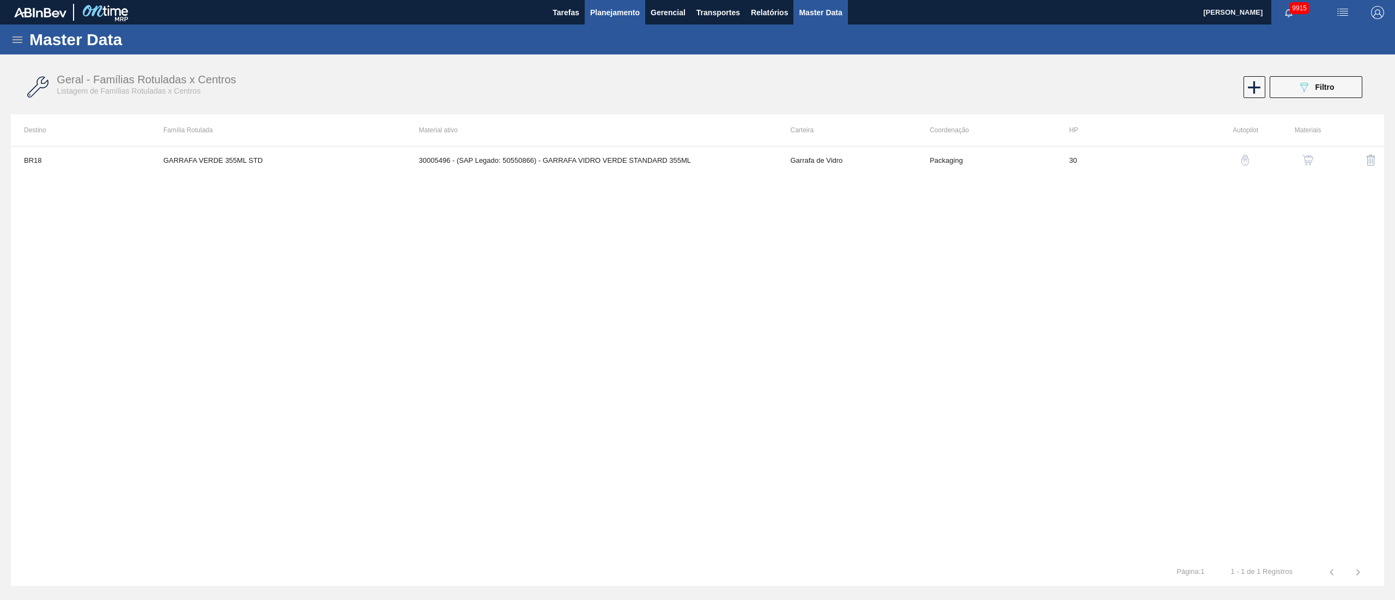
click at [618, 15] on span "Planejamento" at bounding box center [615, 12] width 50 height 13
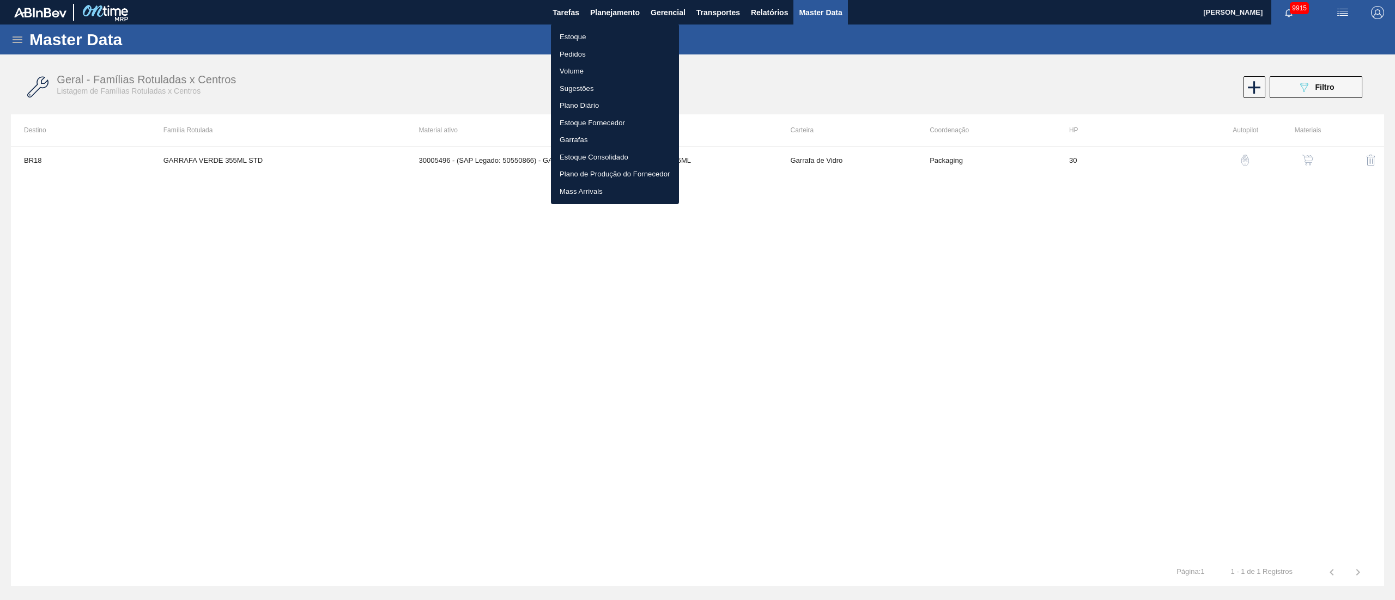
drag, startPoint x: 740, startPoint y: 13, endPoint x: 733, endPoint y: 13, distance: 6.5
click at [740, 13] on div at bounding box center [697, 300] width 1395 height 600
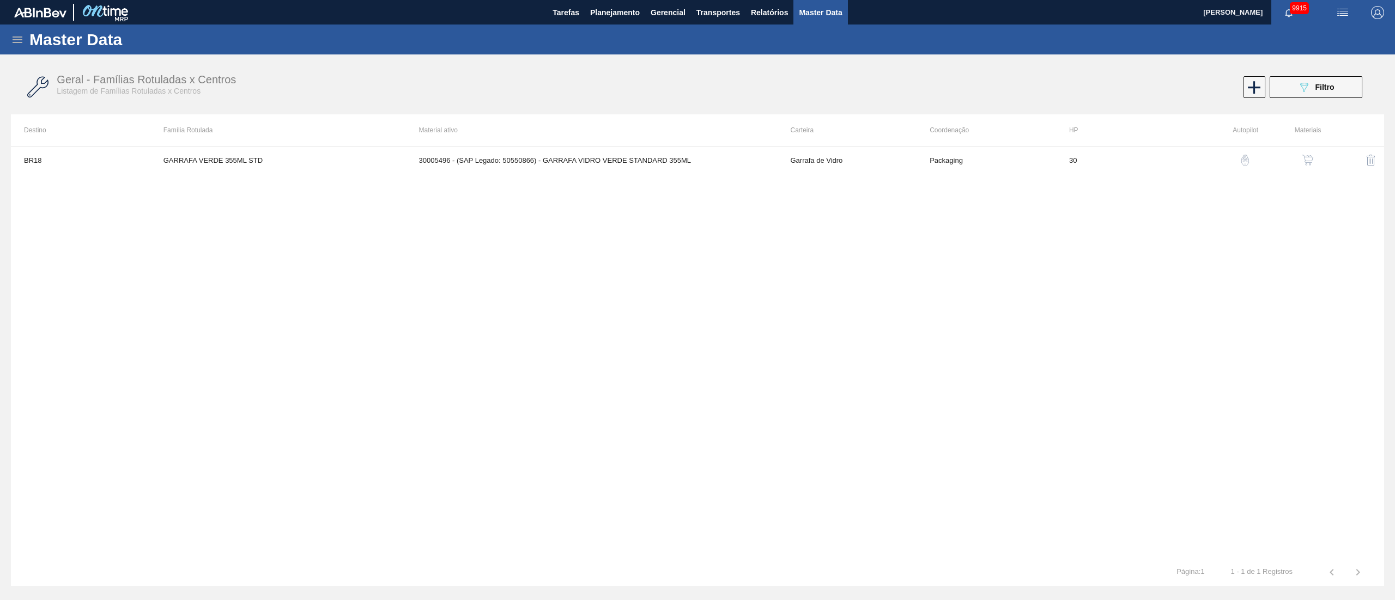
click at [728, 0] on body "Tarefas Planejamento Gerencial Transportes Relatórios Master Data Juliane Romag…" at bounding box center [697, 0] width 1395 height 0
click at [721, 13] on span "Transportes" at bounding box center [718, 12] width 44 height 13
click at [713, 51] on li "Otimização de Carga" at bounding box center [717, 54] width 89 height 17
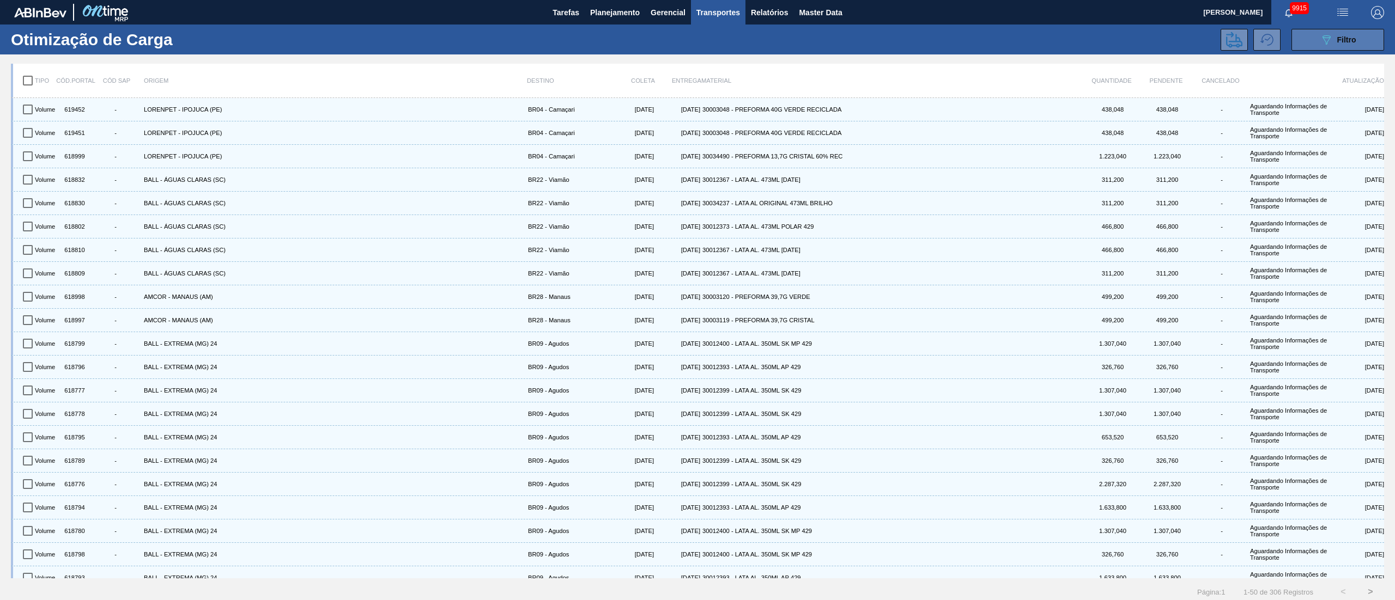
click at [1339, 32] on button "089F7B8B-B2A5-4AFE-B5C0-19BA573D28AC Filtro" at bounding box center [1337, 40] width 93 height 22
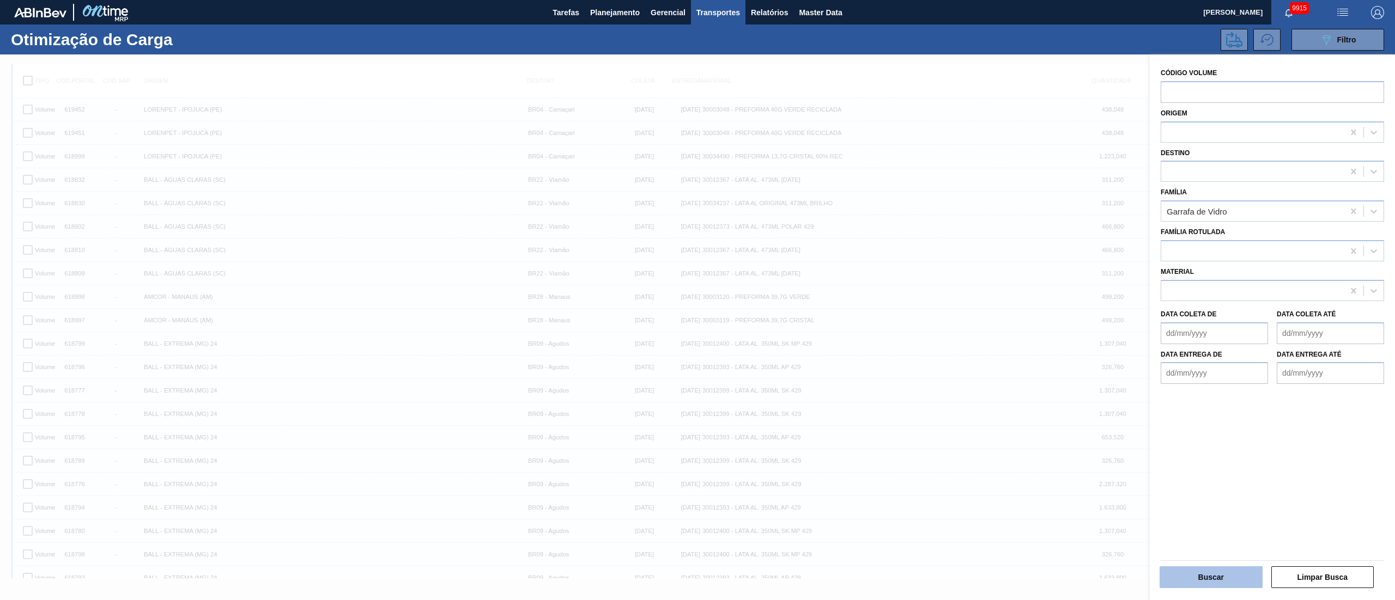
click at [1188, 579] on button "Buscar" at bounding box center [1210, 578] width 103 height 22
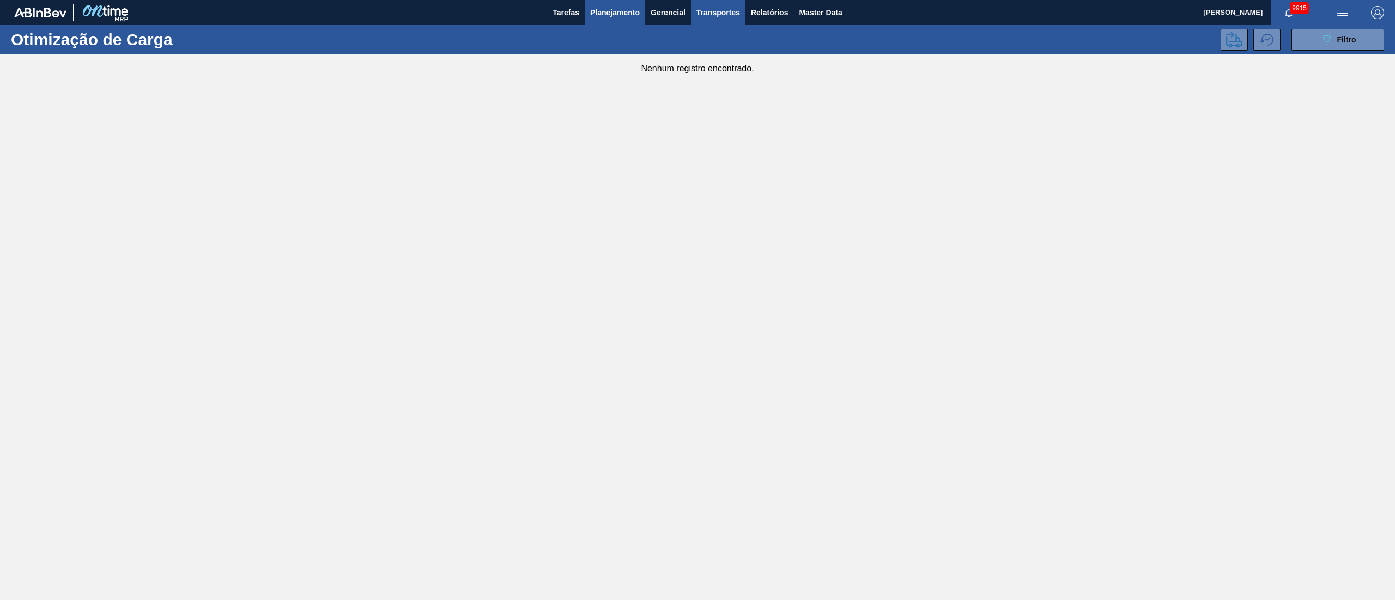
click at [613, 13] on span "Planejamento" at bounding box center [615, 12] width 50 height 13
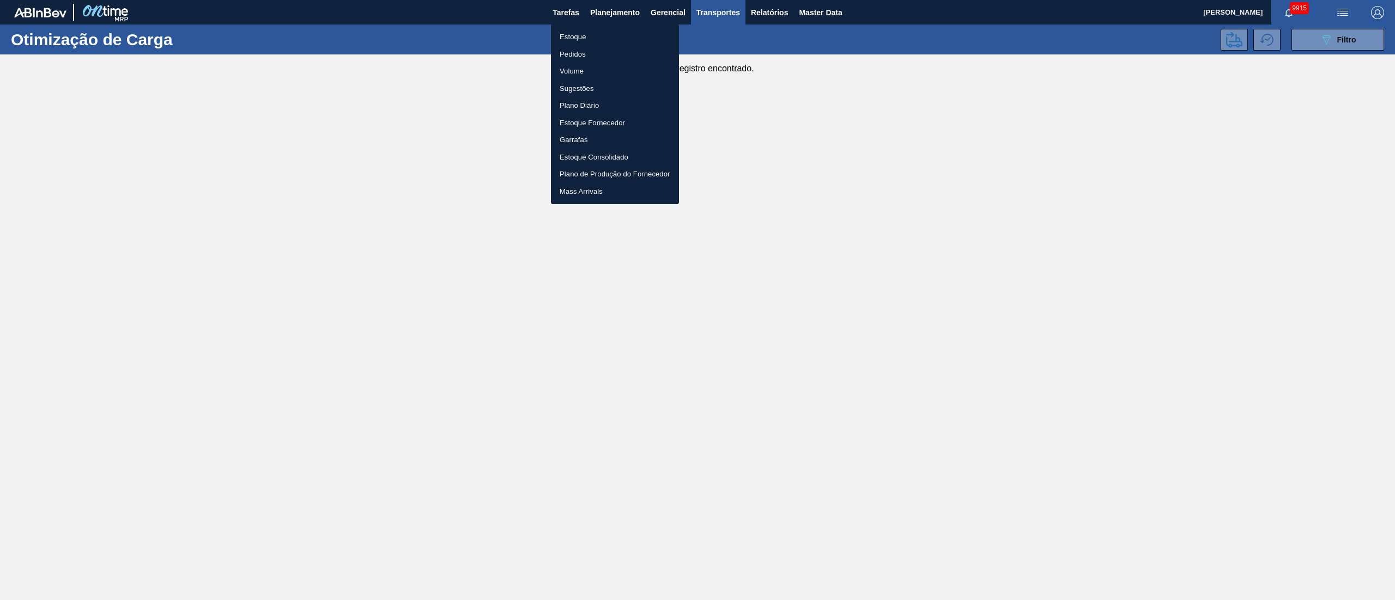
click at [565, 60] on li "Pedidos" at bounding box center [615, 54] width 128 height 17
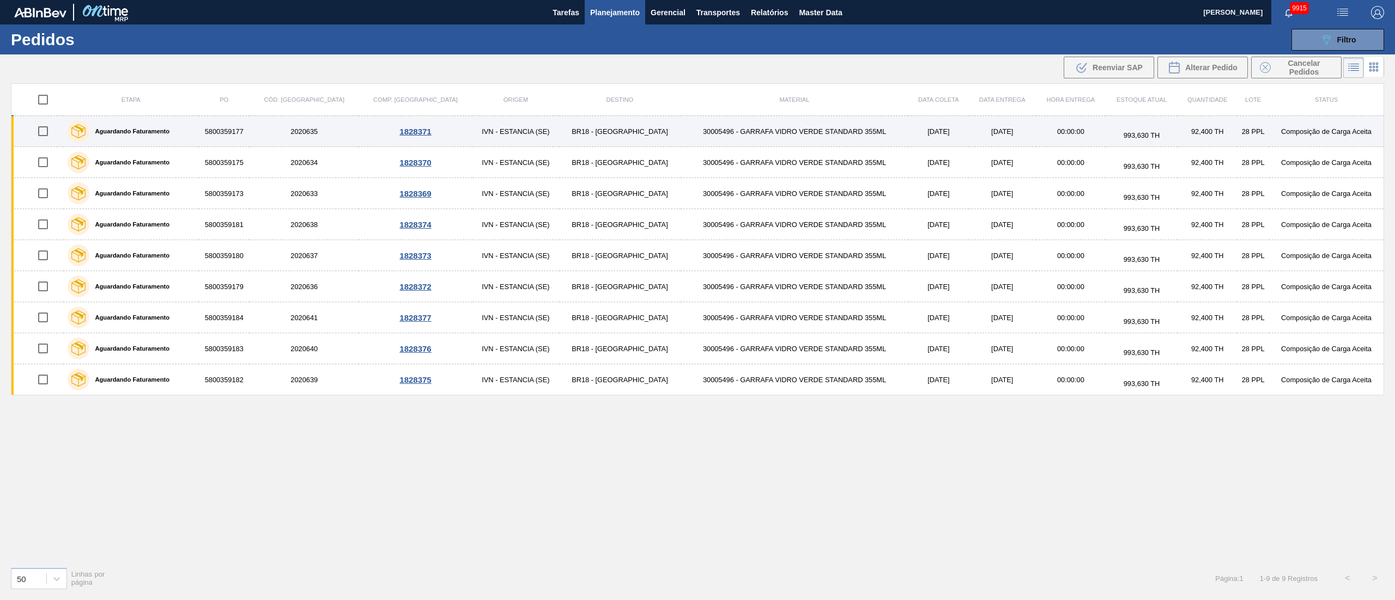
click at [778, 136] on td "30005496 - GARRAFA VIDRO VERDE STANDARD 355ML" at bounding box center [794, 131] width 228 height 31
click at [778, 136] on main "Tarefas Planejamento Gerencial Transportes Relatórios Master Data Juliane Romag…" at bounding box center [697, 300] width 1395 height 600
